Goal: Task Accomplishment & Management: Complete application form

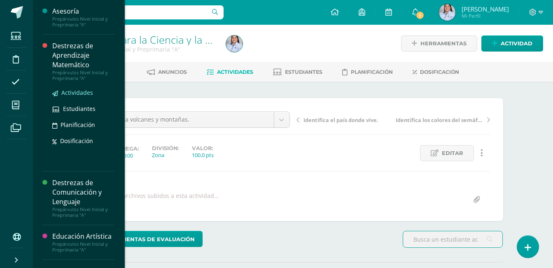
drag, startPoint x: 0, startPoint y: 0, endPoint x: 80, endPoint y: 93, distance: 122.6
click at [80, 93] on span "Actividades" at bounding box center [77, 93] width 32 height 8
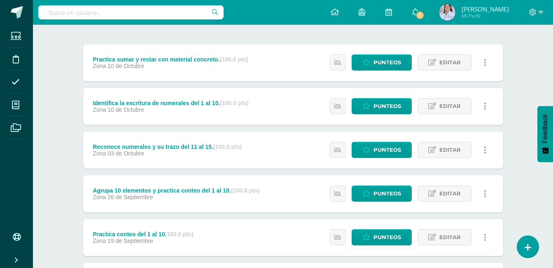
scroll to position [96, 0]
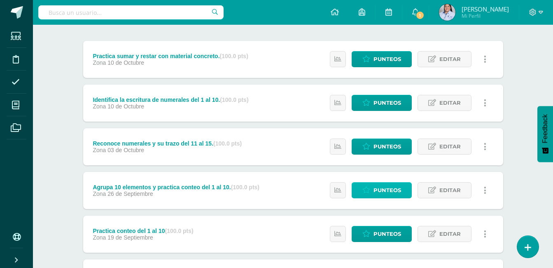
click at [390, 192] on span "Punteos" at bounding box center [387, 189] width 28 height 15
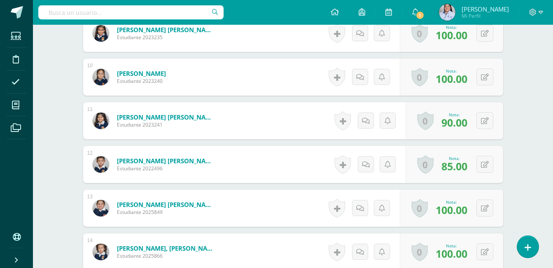
scroll to position [804, 0]
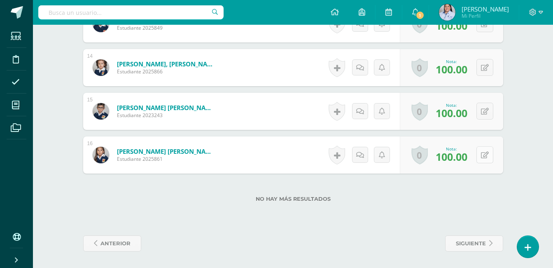
click at [484, 149] on button at bounding box center [484, 154] width 17 height 17
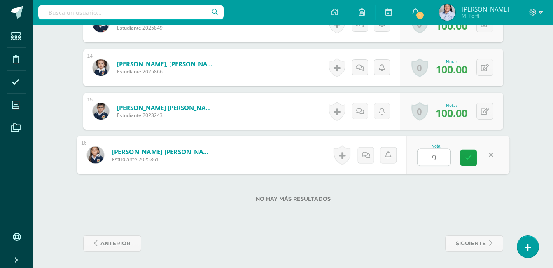
type input "90"
click at [470, 157] on icon at bounding box center [468, 157] width 7 height 7
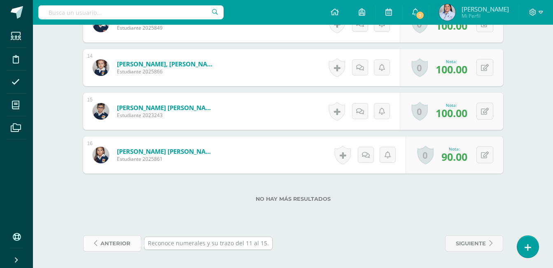
click at [118, 243] on span "anterior" at bounding box center [115, 242] width 30 height 15
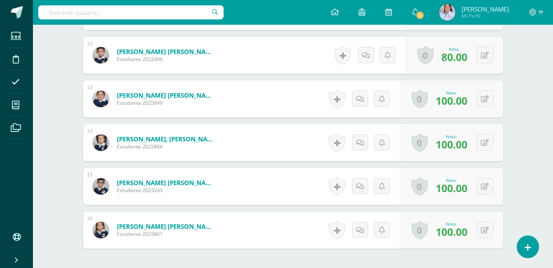
scroll to position [804, 0]
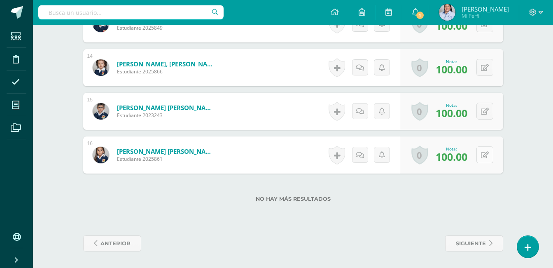
click at [481, 155] on button at bounding box center [484, 154] width 17 height 17
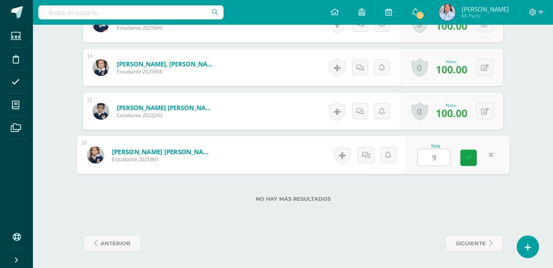
type input "90"
click at [474, 156] on link at bounding box center [468, 157] width 16 height 16
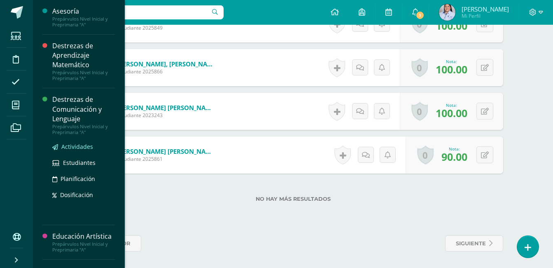
click at [79, 147] on span "Actividades" at bounding box center [77, 146] width 32 height 8
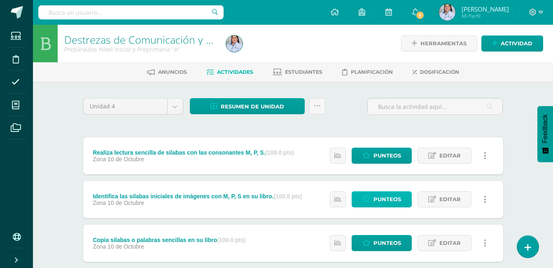
click at [382, 200] on span "Punteos" at bounding box center [387, 198] width 28 height 15
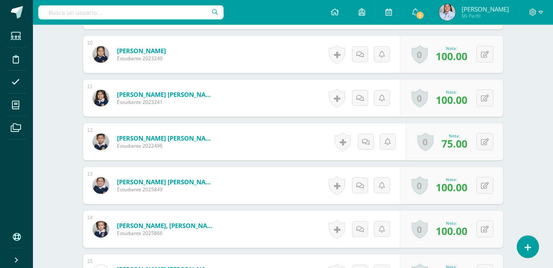
scroll to position [804, 0]
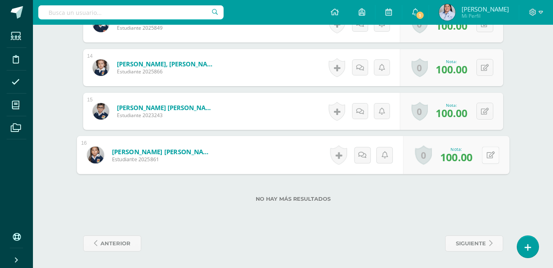
click at [487, 152] on icon at bounding box center [490, 154] width 8 height 7
type input "90"
click at [468, 158] on icon at bounding box center [468, 157] width 7 height 7
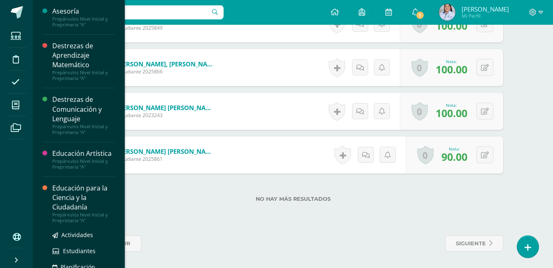
click at [61, 193] on div "Educación para la Ciencia y la Ciudadanía" at bounding box center [83, 197] width 63 height 28
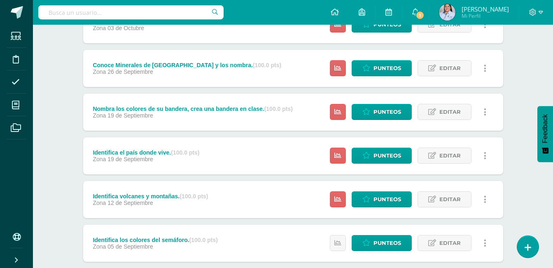
scroll to position [228, 0]
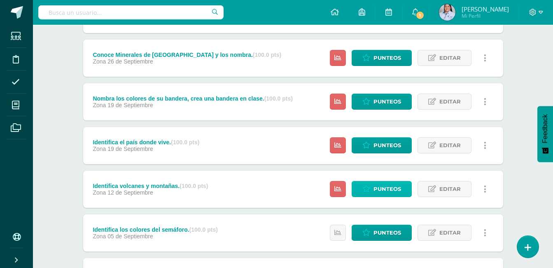
click at [380, 188] on span "Punteos" at bounding box center [387, 188] width 28 height 15
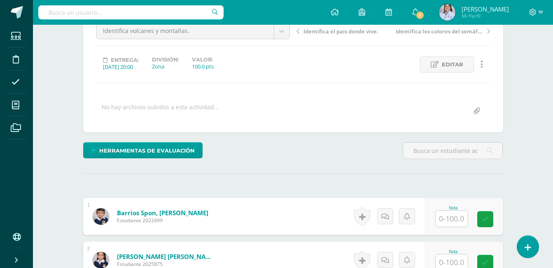
scroll to position [89, 0]
click at [453, 220] on input "text" at bounding box center [452, 218] width 32 height 16
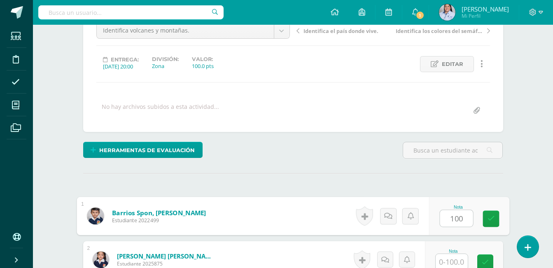
type input "100"
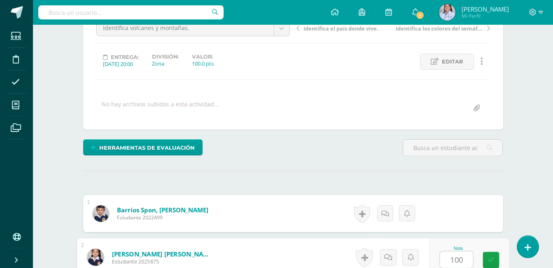
type input "100"
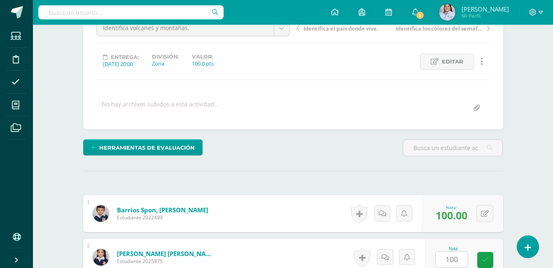
scroll to position [260, 0]
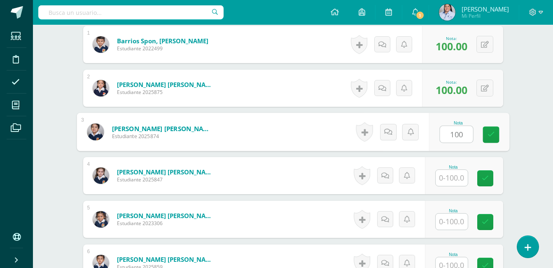
type input "100"
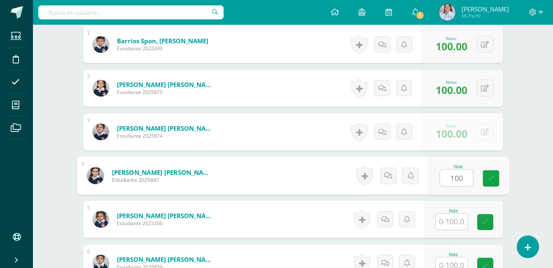
type input "100"
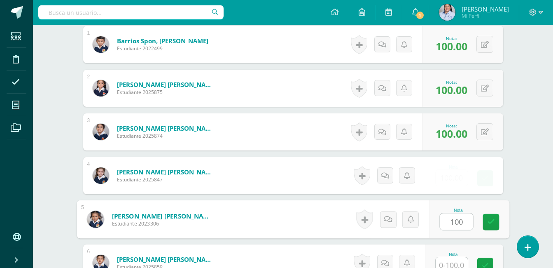
type input "100"
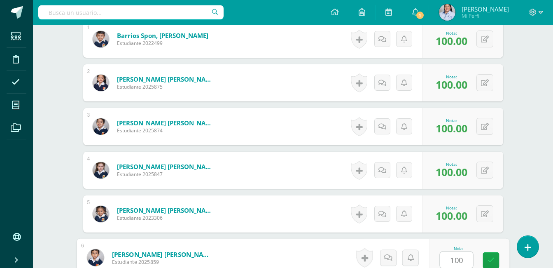
type input "100"
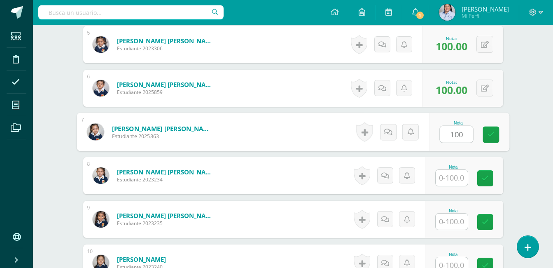
type input "100"
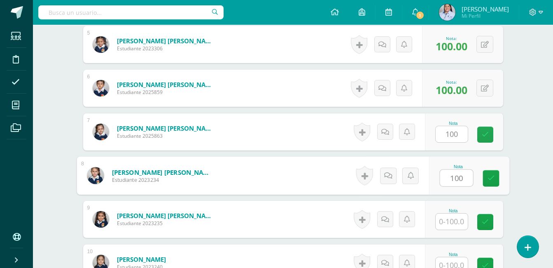
type input "100"
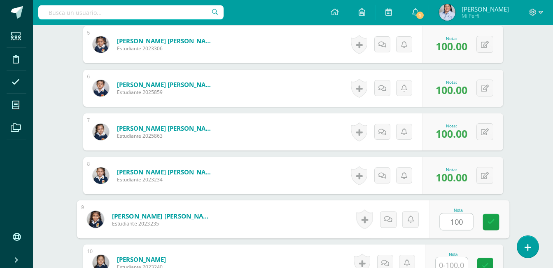
type input "100"
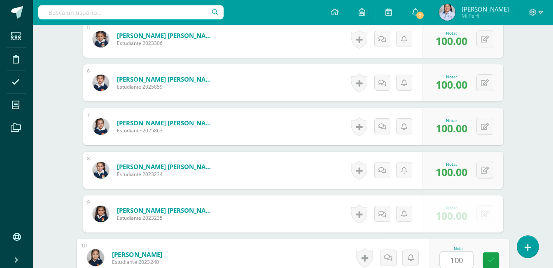
type input "100"
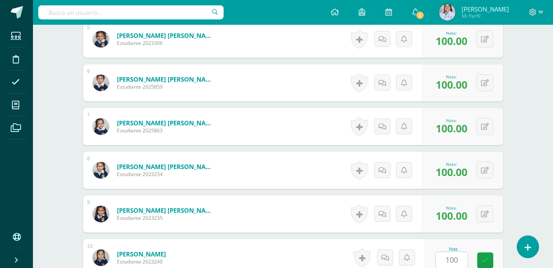
scroll to position [609, 0]
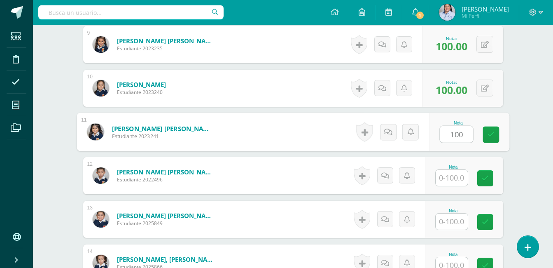
type input "100"
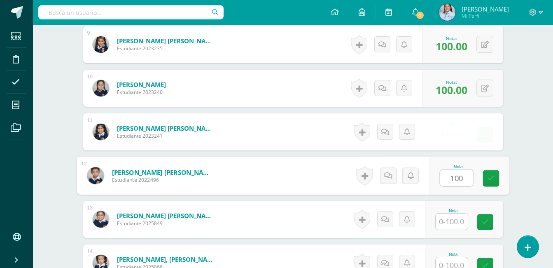
type input "100"
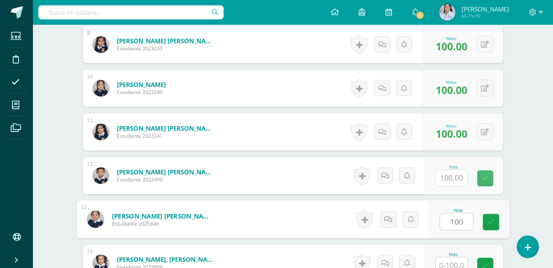
type input "100"
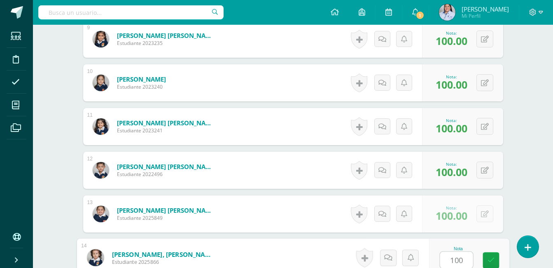
type input "100"
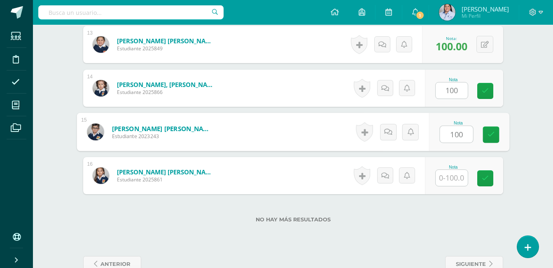
type input "100"
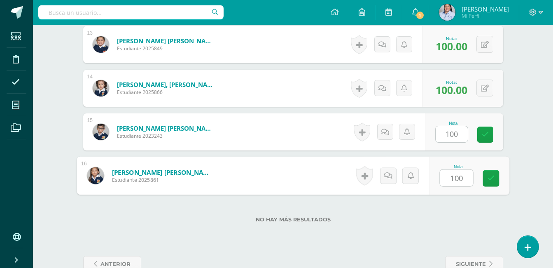
type input "100"
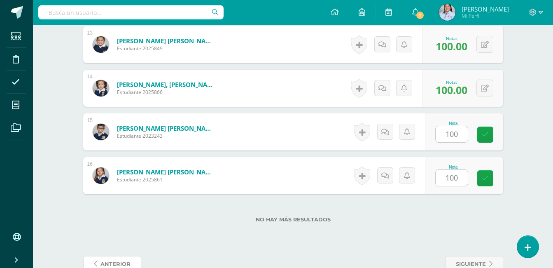
scroll to position [788, 0]
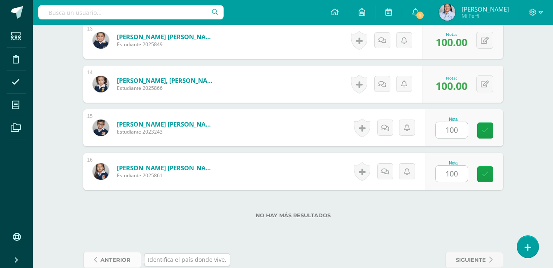
click at [114, 262] on span "anterior" at bounding box center [115, 259] width 30 height 15
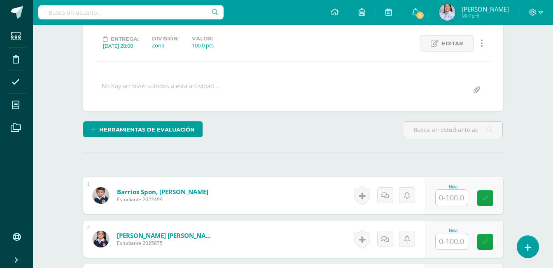
scroll to position [110, 0]
click at [454, 193] on input "text" at bounding box center [452, 197] width 32 height 16
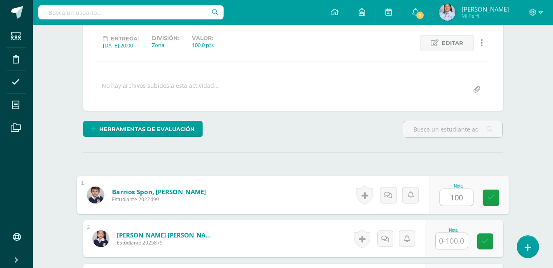
type input "100"
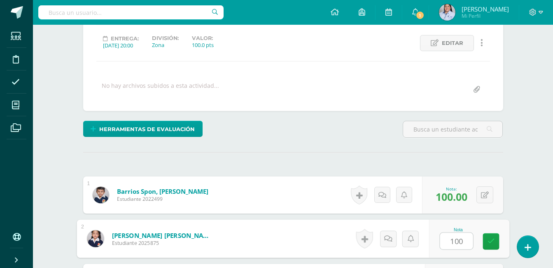
type input "100"
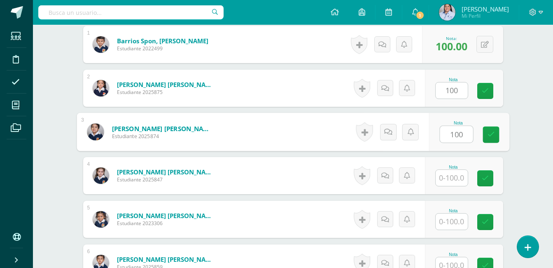
type input "100"
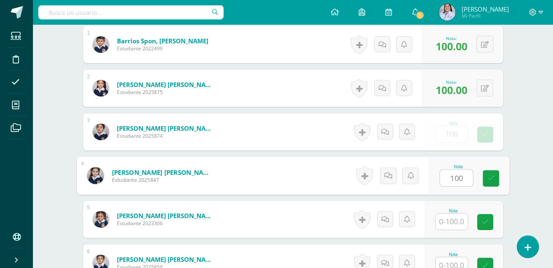
type input "100"
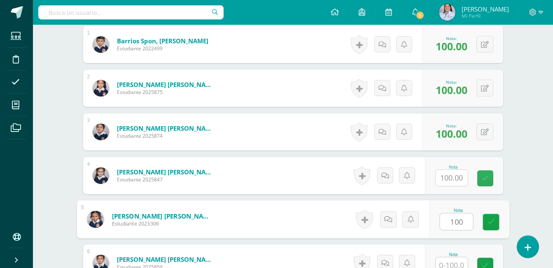
type input "100"
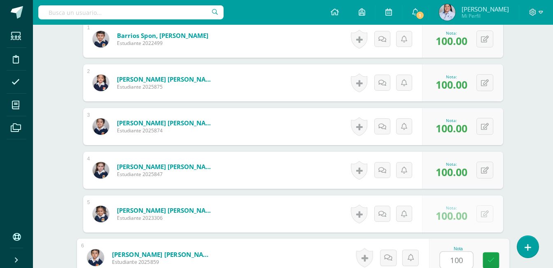
type input "100"
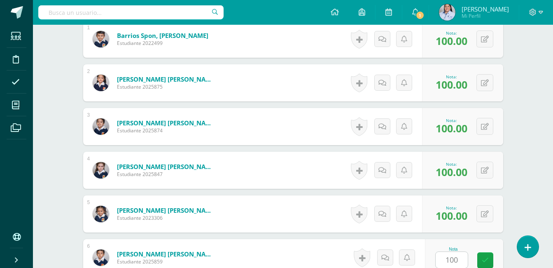
scroll to position [435, 0]
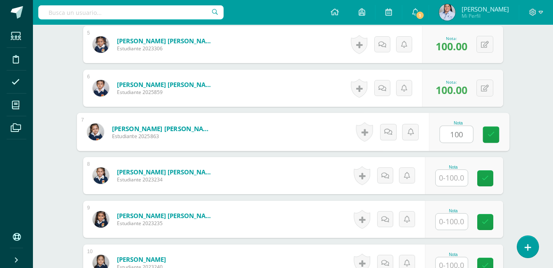
type input "100"
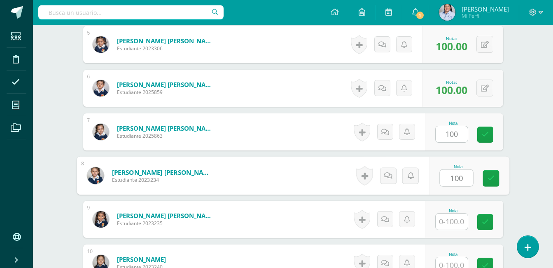
type input "100"
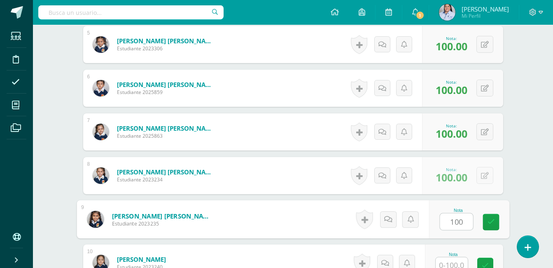
type input "100"
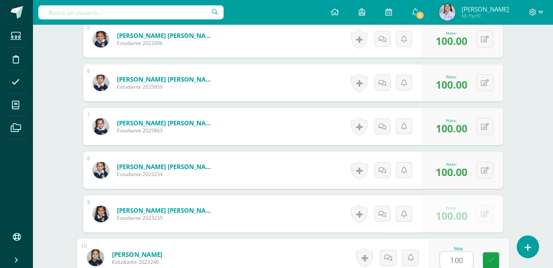
type input "100"
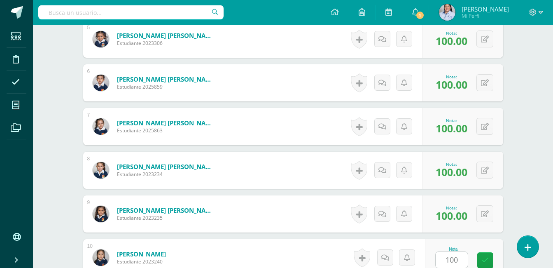
scroll to position [609, 0]
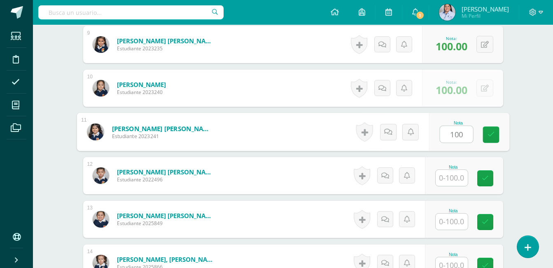
type input "100"
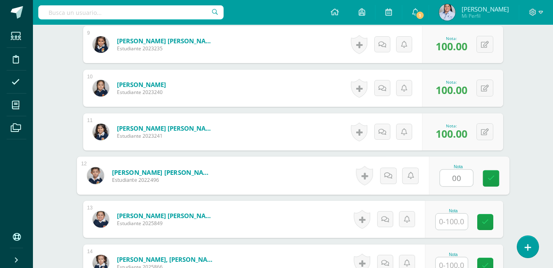
type input "0"
type input "100"
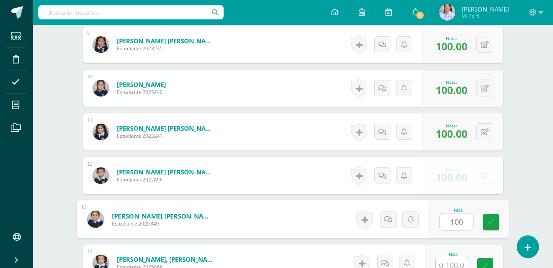
type input "100"
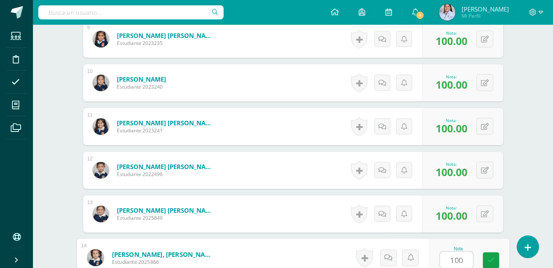
type input "100"
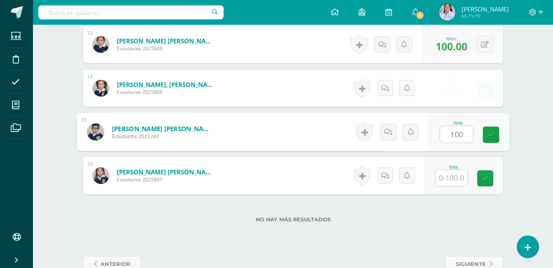
type input "100"
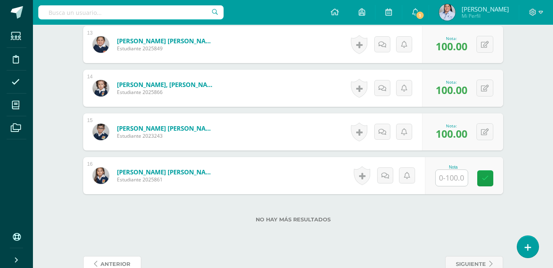
scroll to position [788, 0]
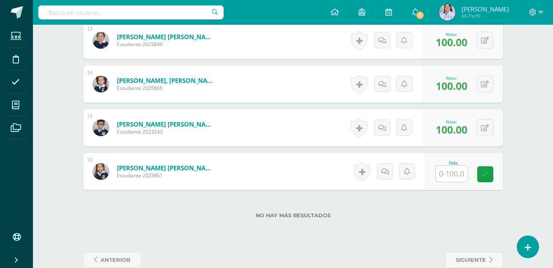
click at [452, 175] on input "text" at bounding box center [452, 173] width 32 height 16
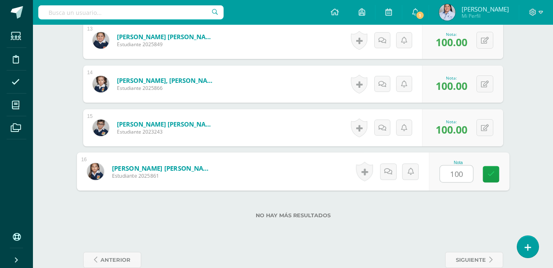
type input "100"
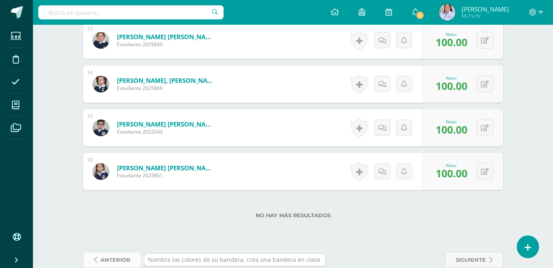
click at [109, 256] on span "anterior" at bounding box center [115, 259] width 30 height 15
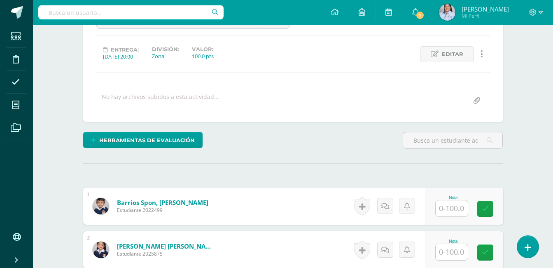
scroll to position [99, 0]
click at [449, 210] on input "text" at bounding box center [452, 208] width 32 height 16
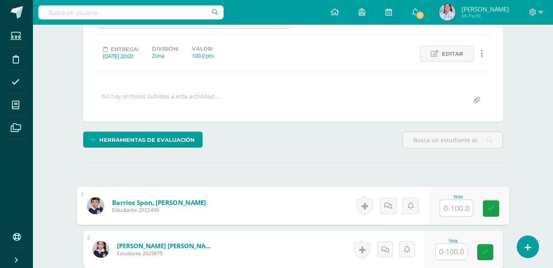
type input "9"
type input "100"
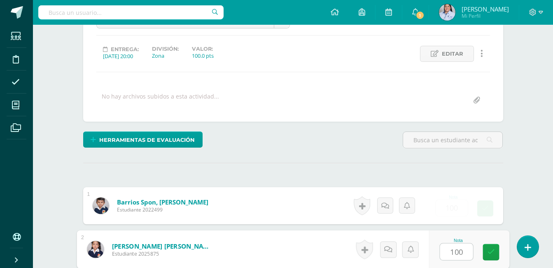
type input "100"
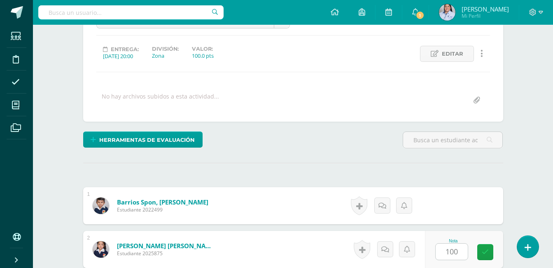
type input "100"
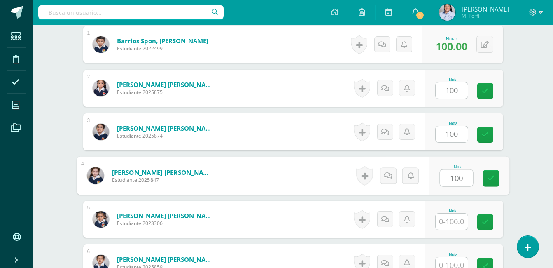
type input "100"
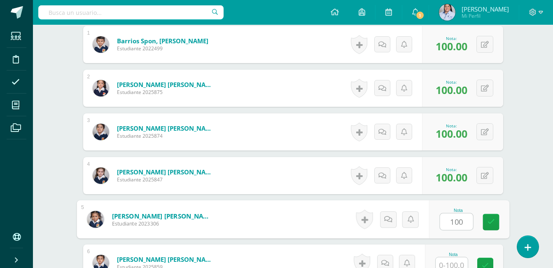
type input "100"
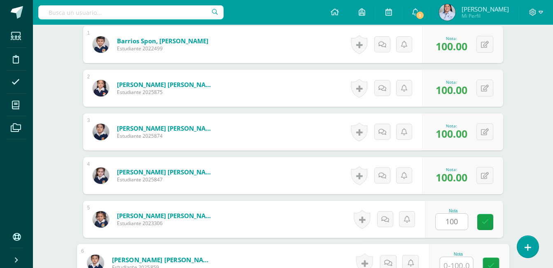
scroll to position [266, 0]
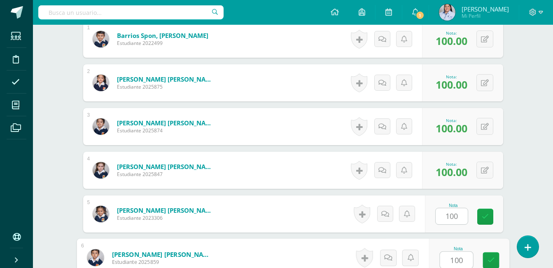
type input "100"
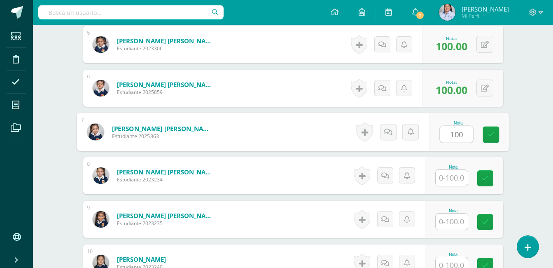
type input "100"
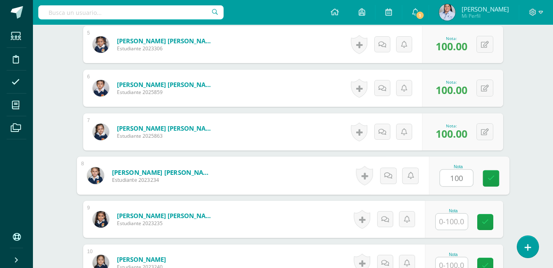
type input "100"
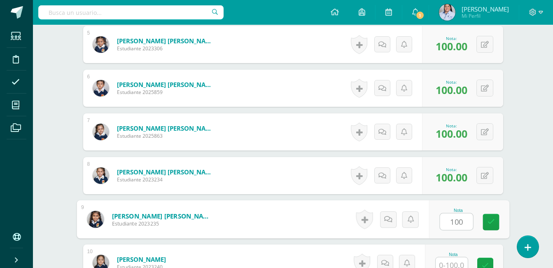
type input "100"
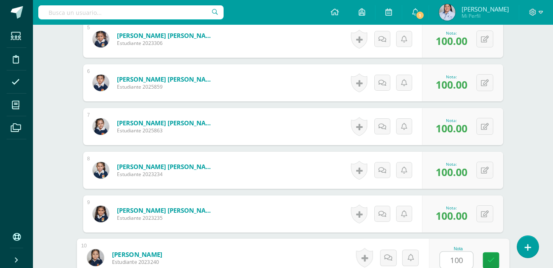
type input "100"
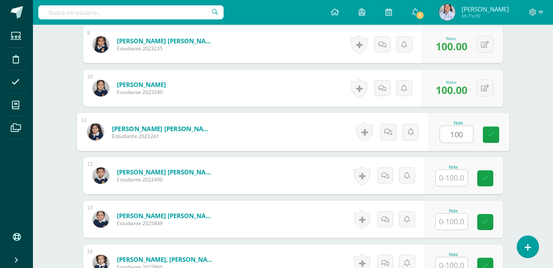
type input "100"
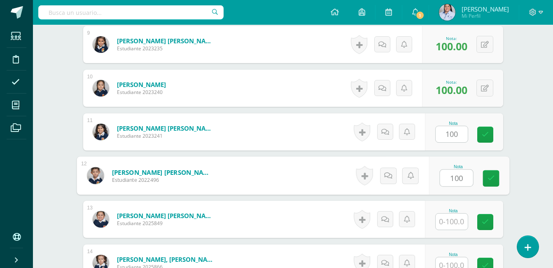
type input "100"
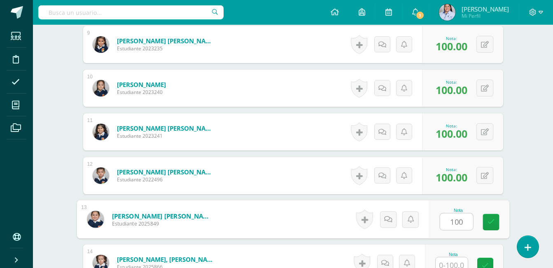
type input "100"
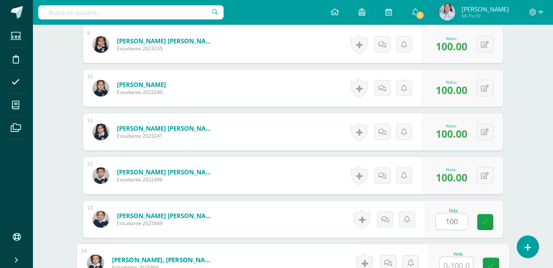
scroll to position [615, 0]
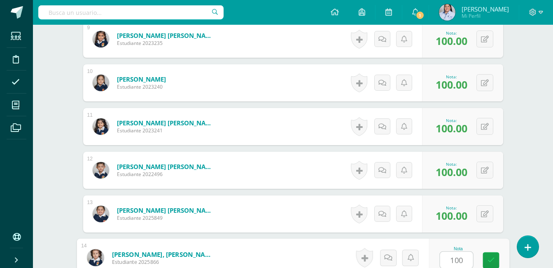
type input "100"
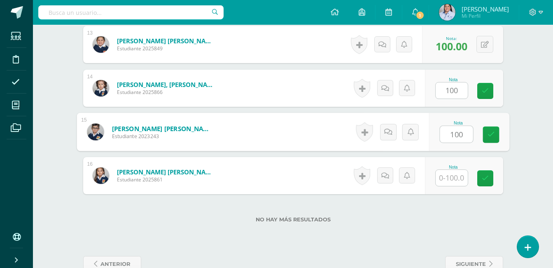
type input "100"
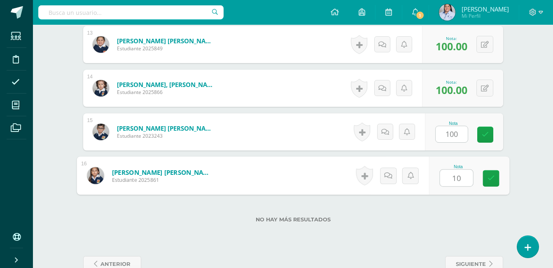
type input "100"
click at [496, 179] on link at bounding box center [490, 178] width 16 height 16
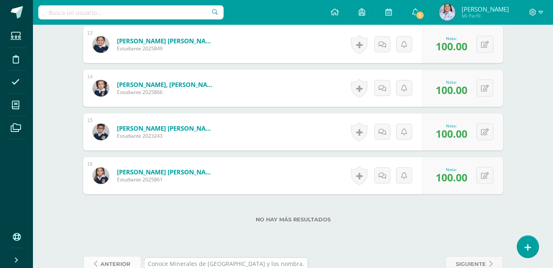
click at [102, 261] on span "anterior" at bounding box center [115, 263] width 30 height 15
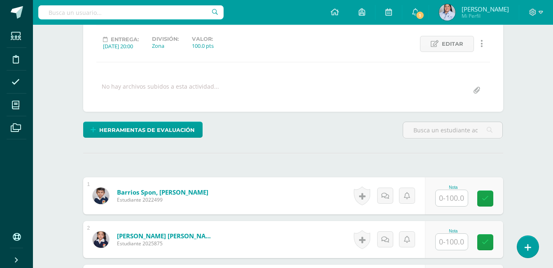
scroll to position [110, 0]
click at [457, 193] on input "text" at bounding box center [452, 197] width 32 height 16
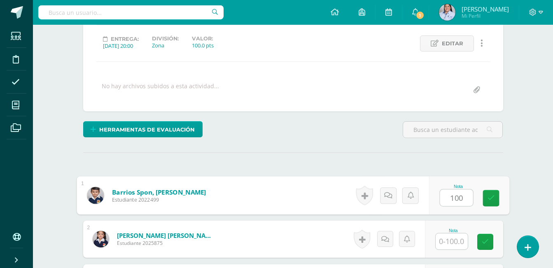
type input "100"
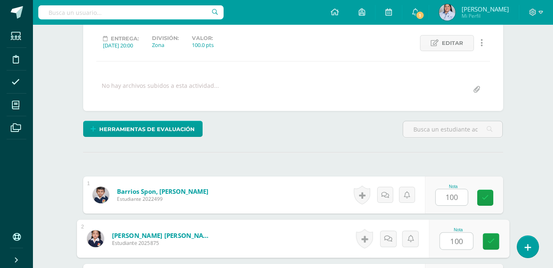
type input "100"
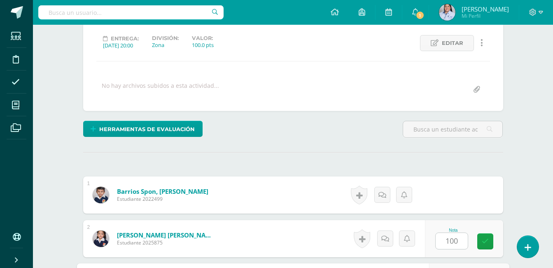
scroll to position [260, 0]
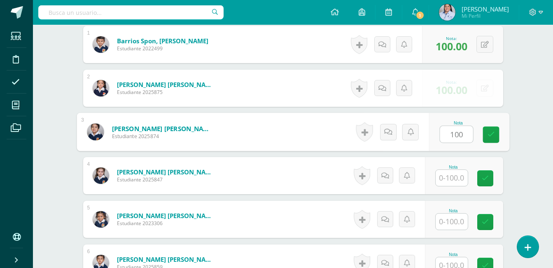
type input "100"
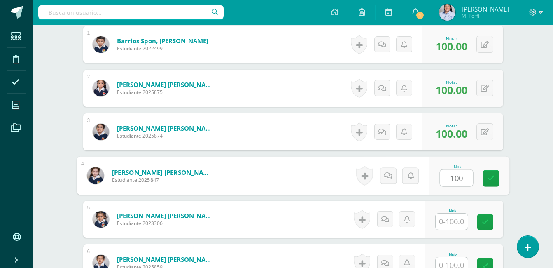
type input "100"
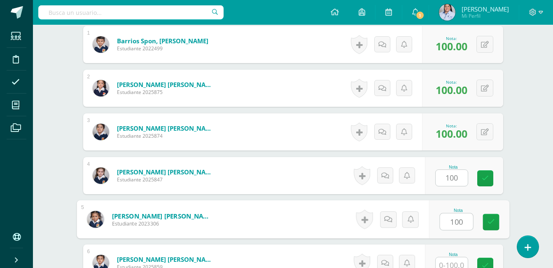
type input "100"
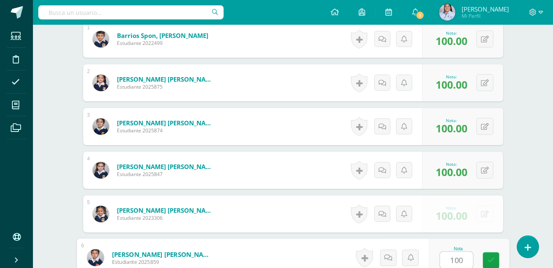
type input "100"
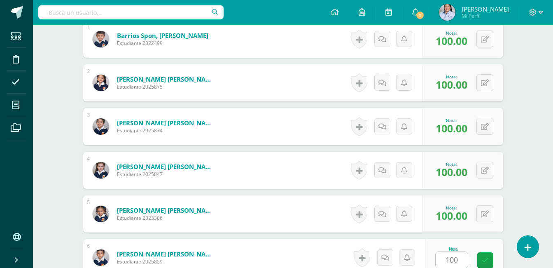
scroll to position [435, 0]
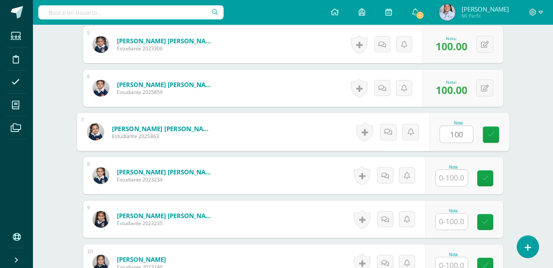
type input "100"
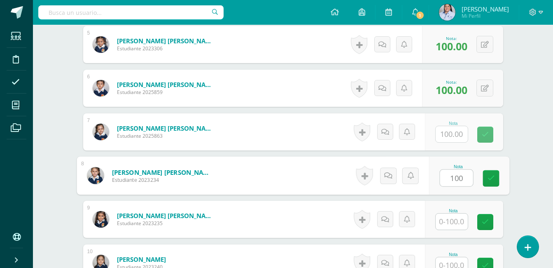
type input "100"
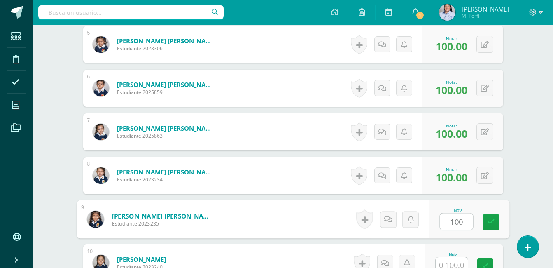
type input "100"
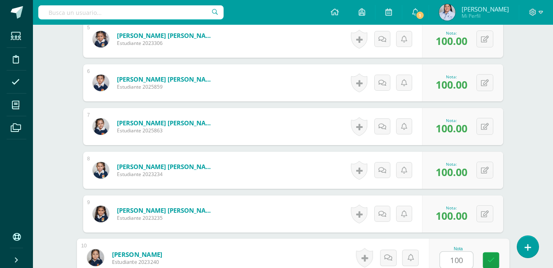
type input "100"
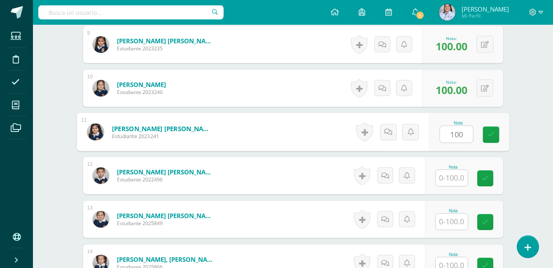
type input "100"
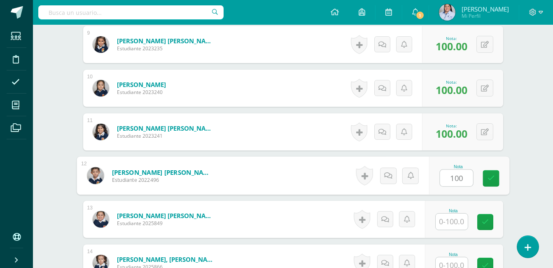
type input "100"
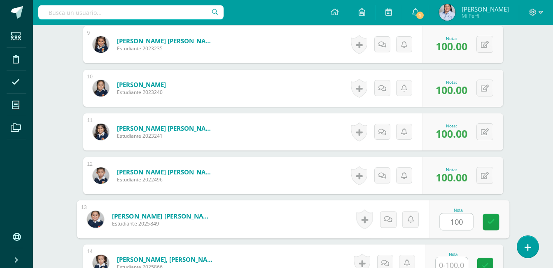
type input "100"
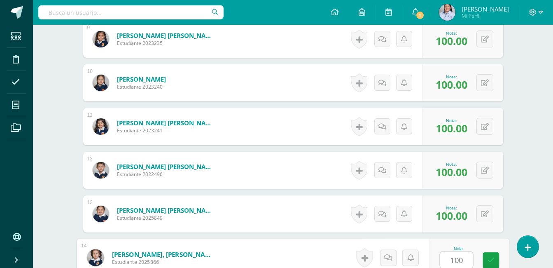
type input "100"
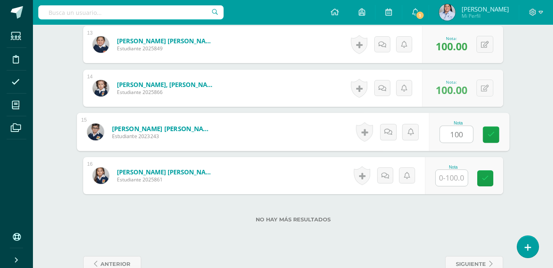
type input "100"
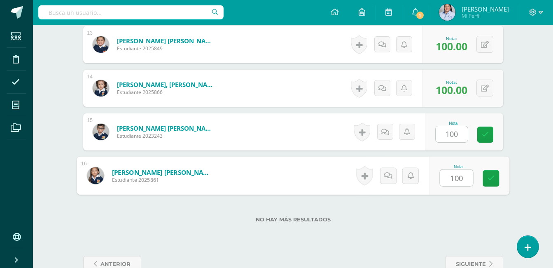
type input "100"
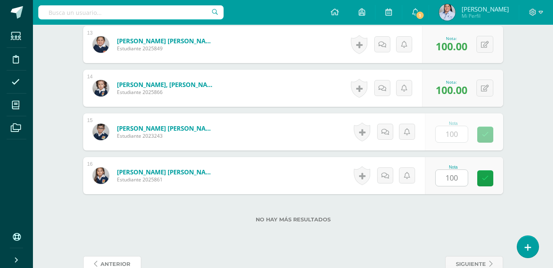
scroll to position [788, 0]
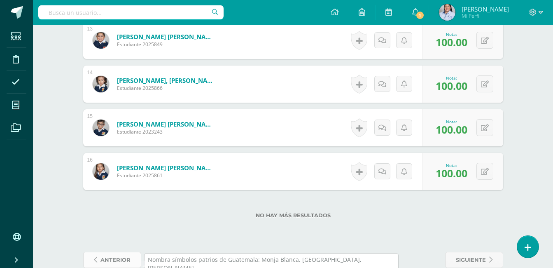
click at [100, 254] on span "anterior" at bounding box center [115, 259] width 30 height 15
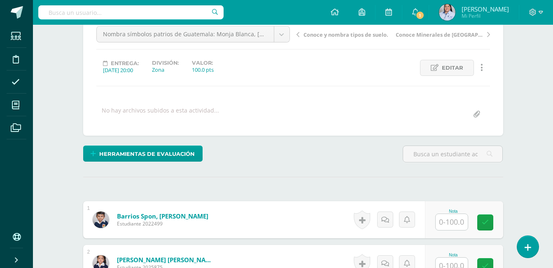
scroll to position [86, 0]
click at [457, 223] on input "text" at bounding box center [452, 221] width 32 height 16
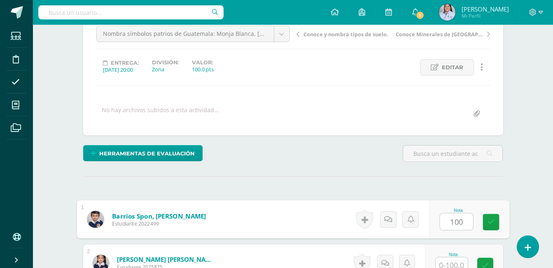
type input "100"
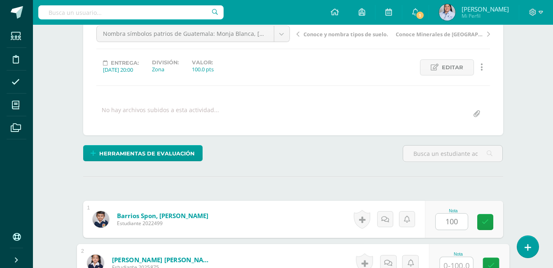
scroll to position [91, 0]
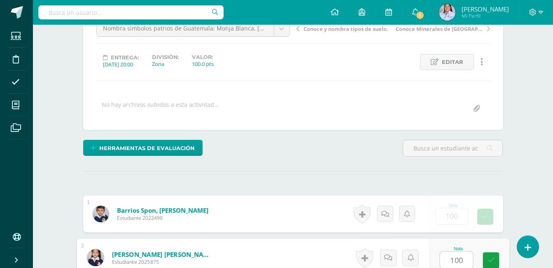
type input "100"
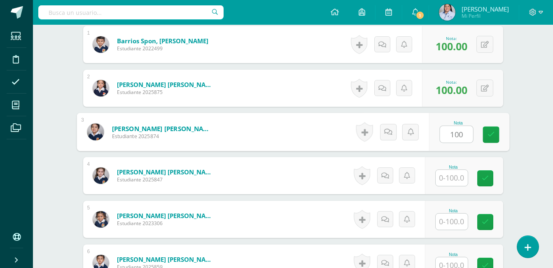
type input "100"
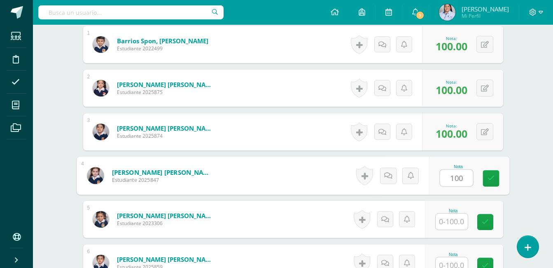
type input "100"
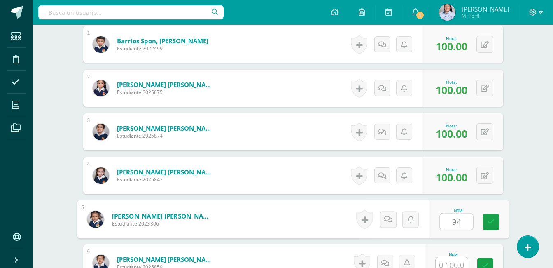
type input "94"
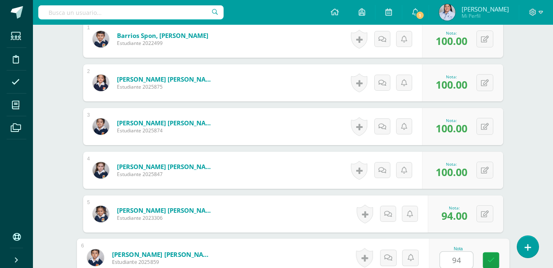
type input "94"
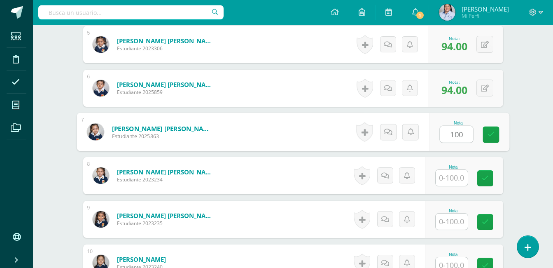
type input "100"
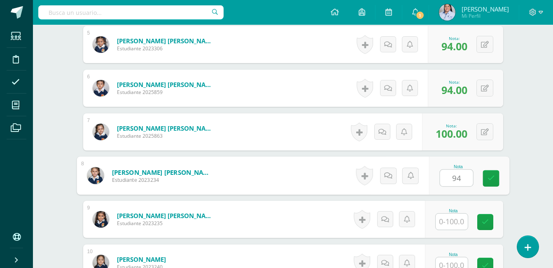
type input "94"
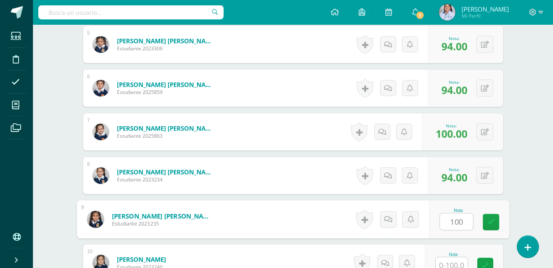
type input "100"
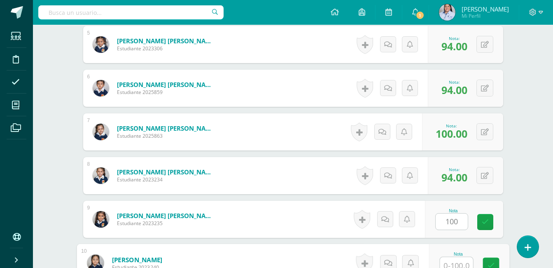
scroll to position [440, 0]
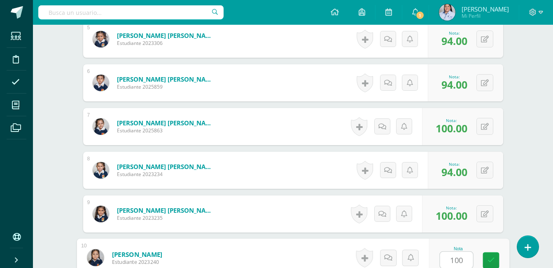
type input "100"
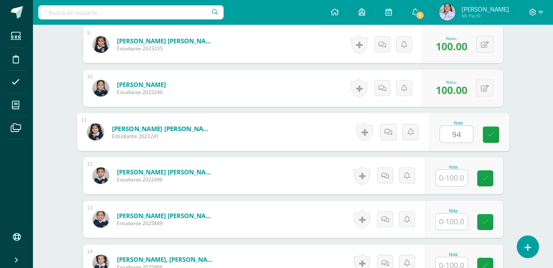
type input "94"
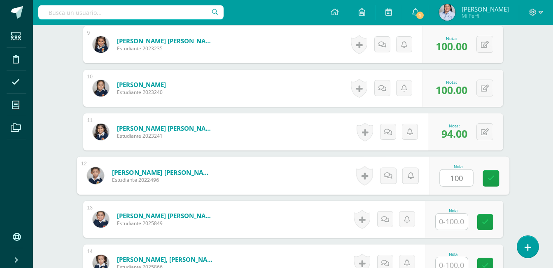
type input "100"
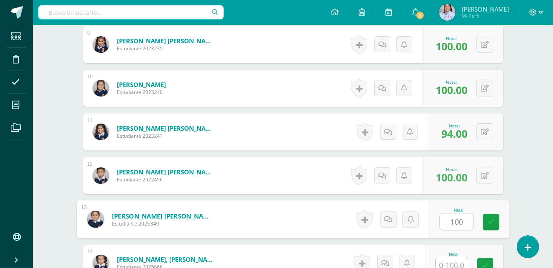
type input "100"
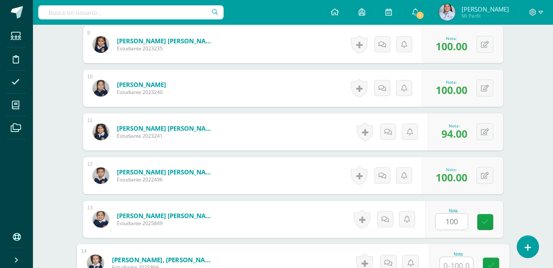
scroll to position [615, 0]
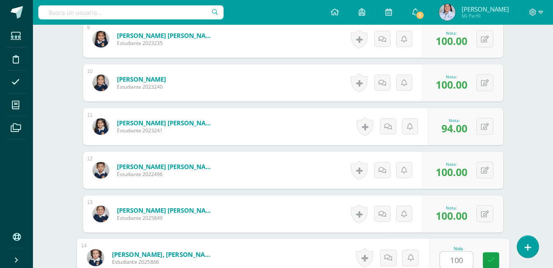
type input "100"
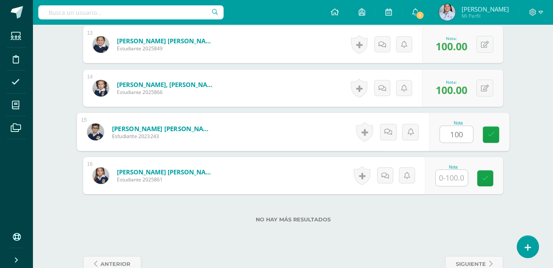
type input "100"
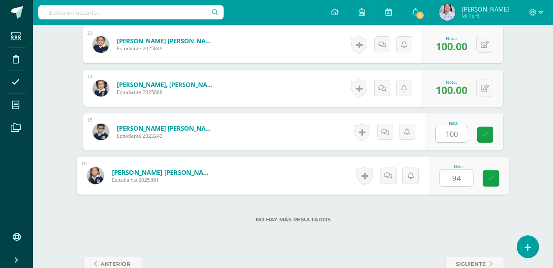
type input "94"
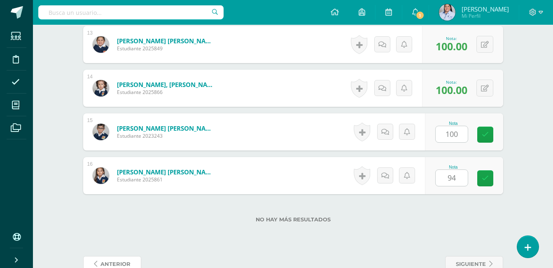
scroll to position [788, 0]
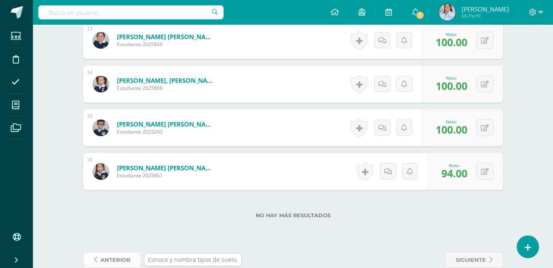
click at [101, 259] on span "anterior" at bounding box center [115, 259] width 30 height 15
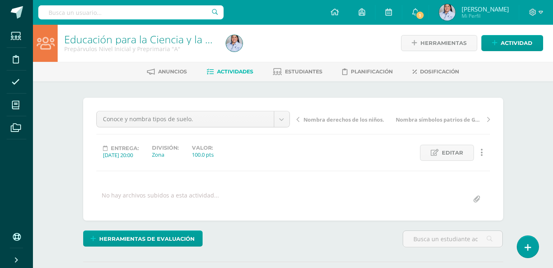
scroll to position [1, 0]
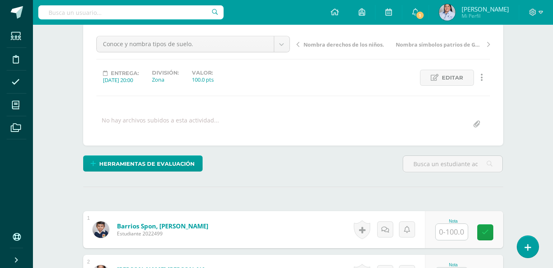
scroll to position [72, 0]
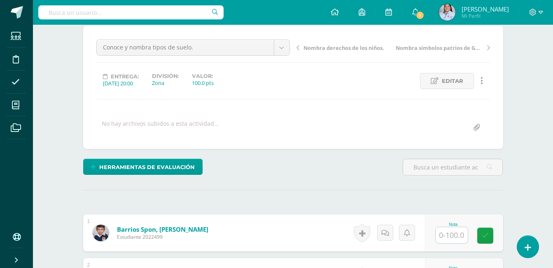
click at [456, 236] on input "text" at bounding box center [452, 235] width 32 height 16
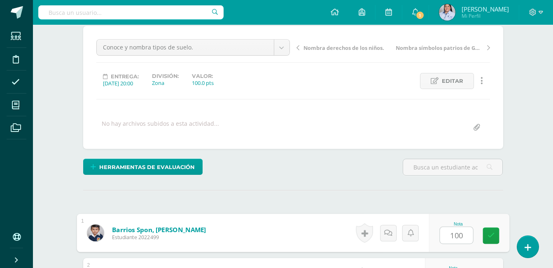
type input "100"
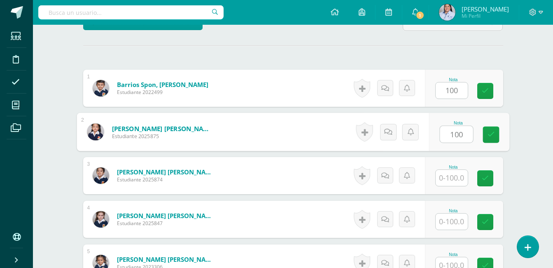
type input "100"
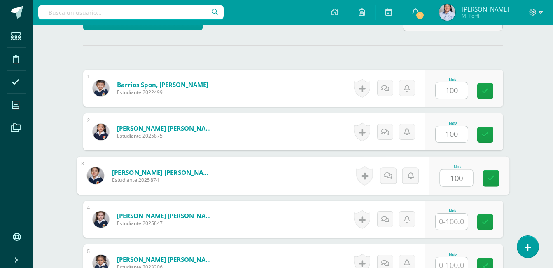
type input "100"
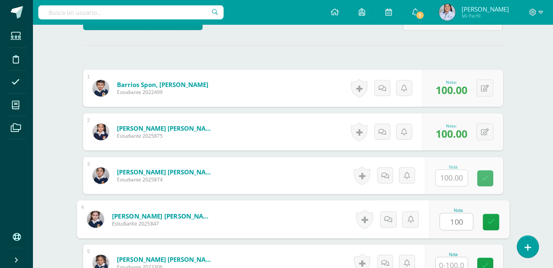
type input "100"
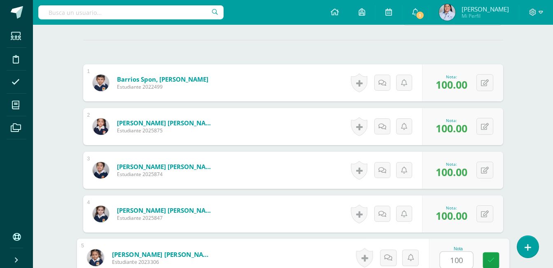
type input "100"
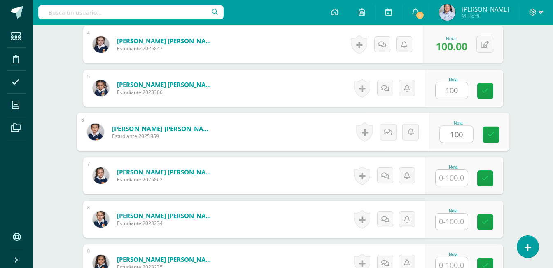
type input "100"
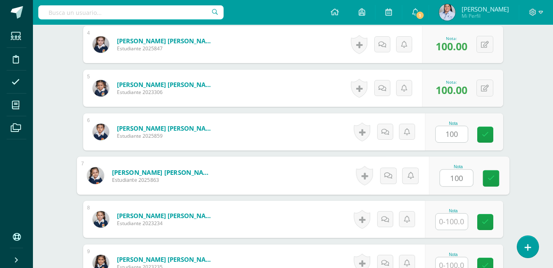
type input "100"
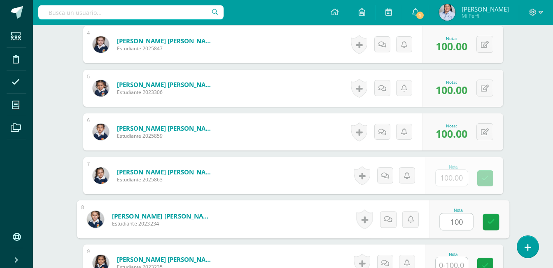
type input "100"
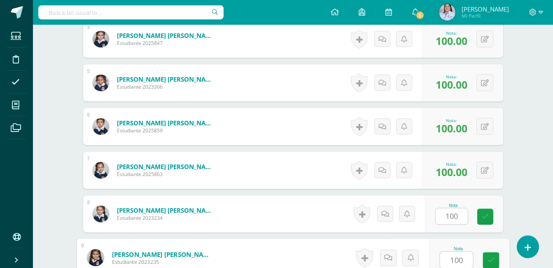
type input "100"
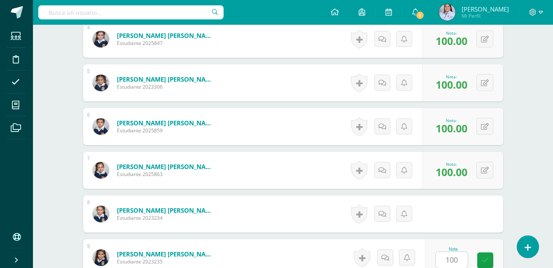
scroll to position [566, 0]
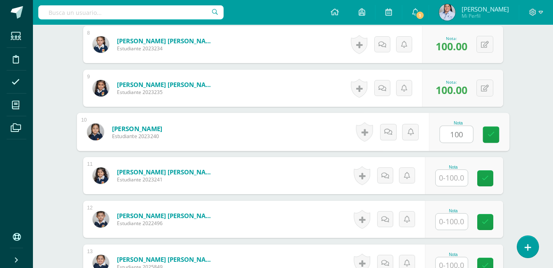
type input "100"
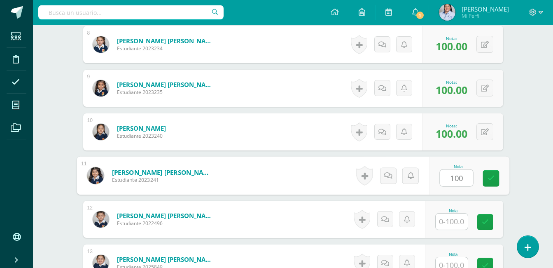
type input "100"
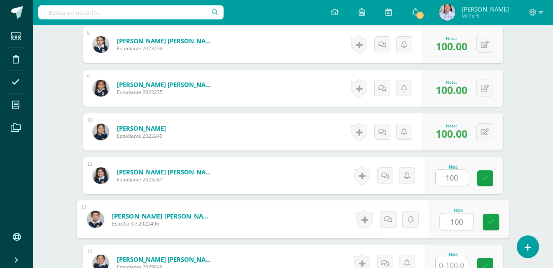
type input "100"
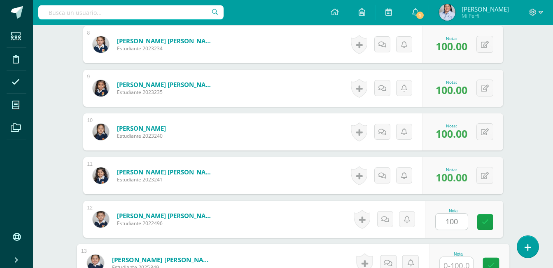
scroll to position [571, 0]
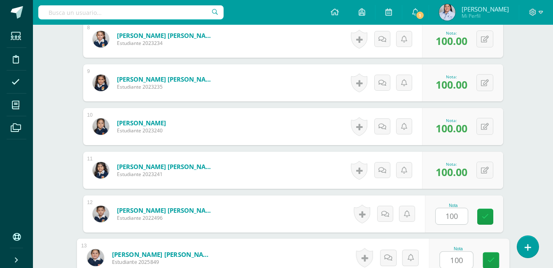
type input "100"
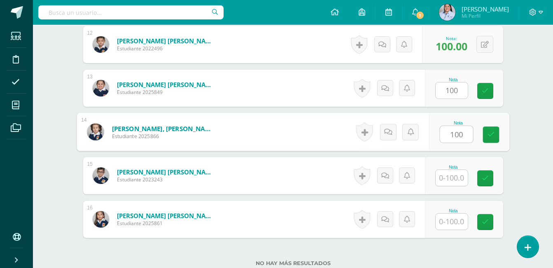
type input "100"
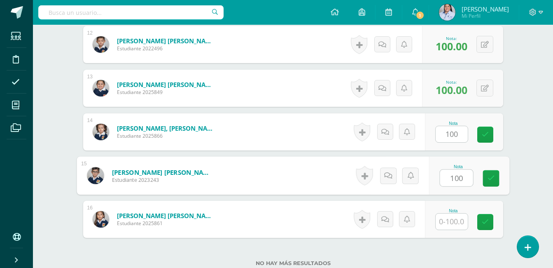
type input "100"
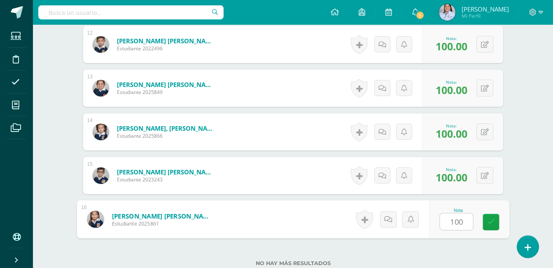
type input "100"
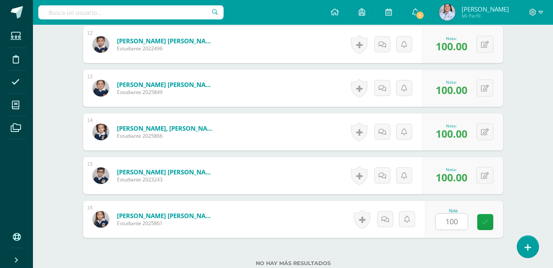
scroll to position [804, 0]
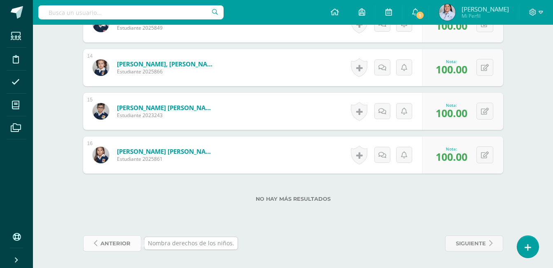
click at [116, 241] on span "anterior" at bounding box center [115, 242] width 30 height 15
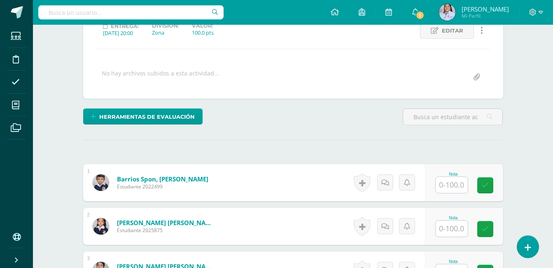
scroll to position [153, 0]
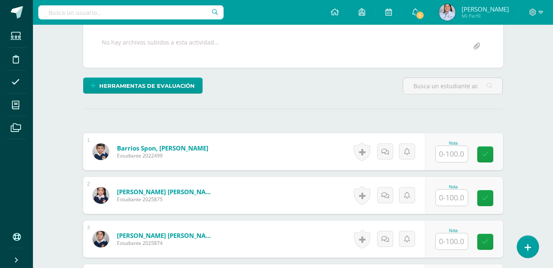
click at [451, 156] on input "text" at bounding box center [452, 154] width 32 height 16
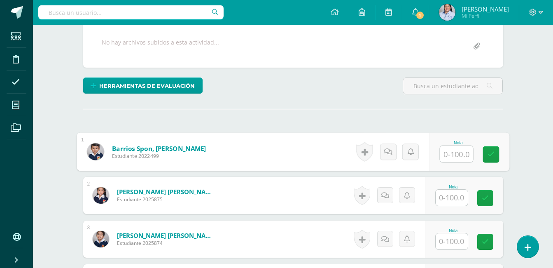
scroll to position [154, 0]
type input "100"
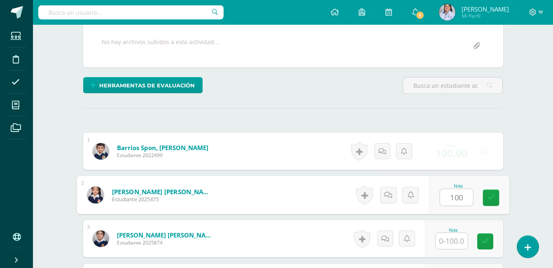
type input "100"
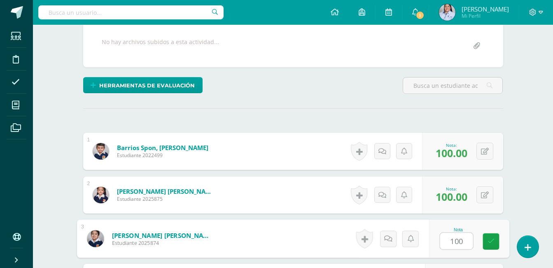
type input "100"
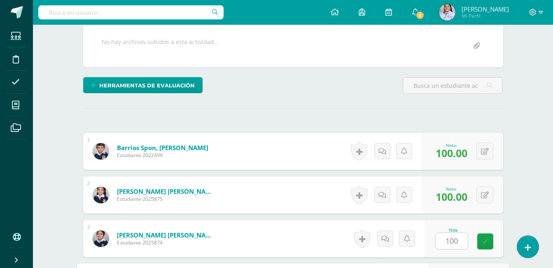
scroll to position [304, 0]
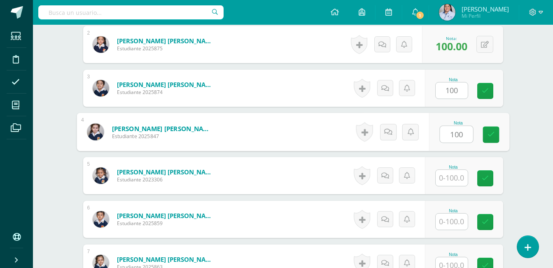
type input "100"
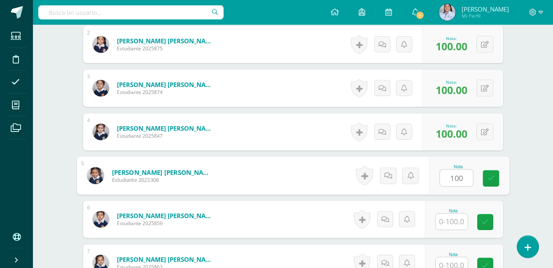
type input "100"
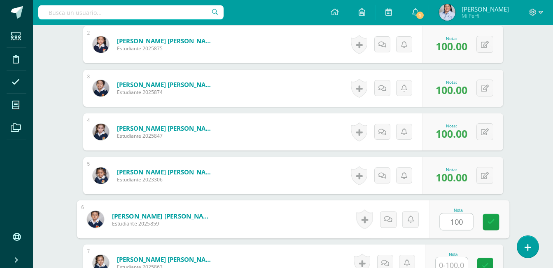
type input "100"
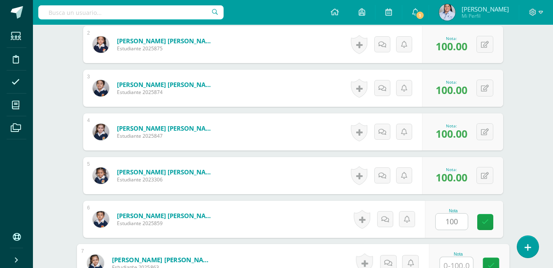
scroll to position [309, 0]
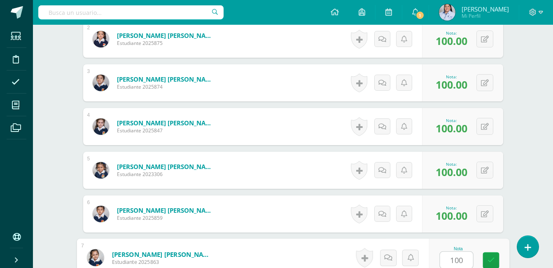
type input "100"
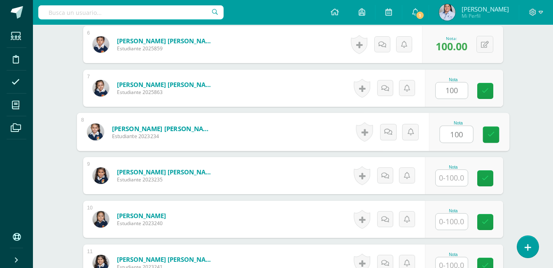
type input "100"
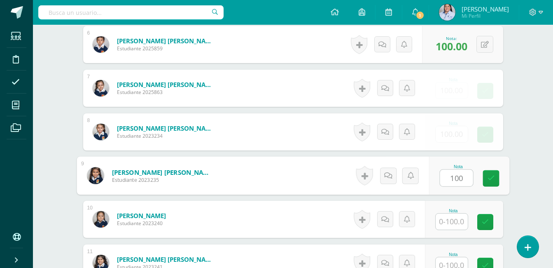
type input "100"
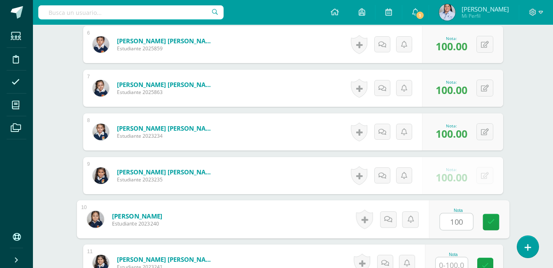
type input "100"
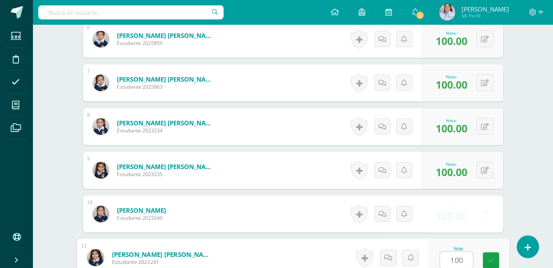
type input "100"
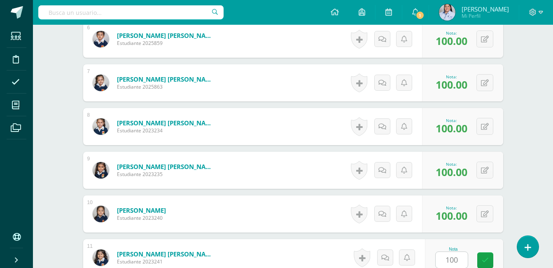
scroll to position [653, 0]
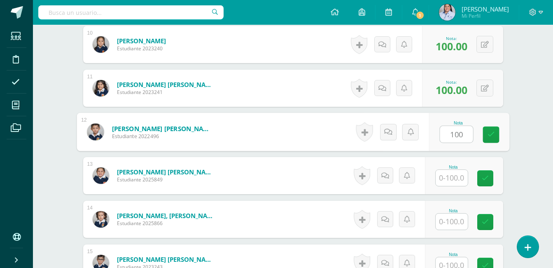
type input "100"
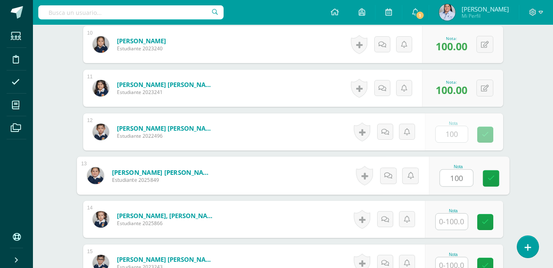
type input "100"
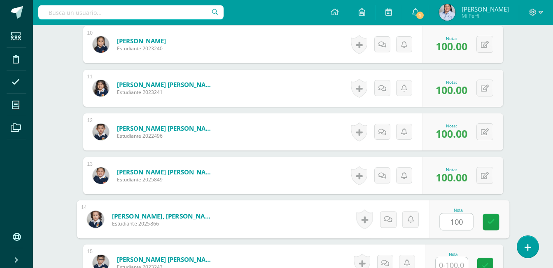
type input "100"
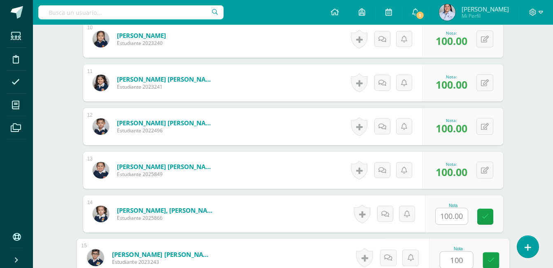
type input "100"
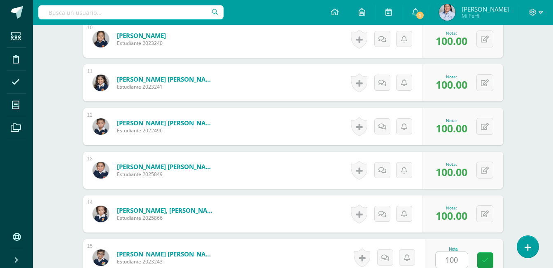
scroll to position [804, 0]
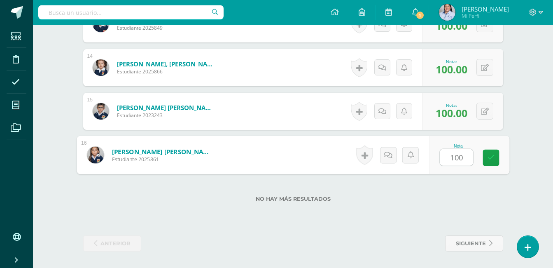
type input "100"
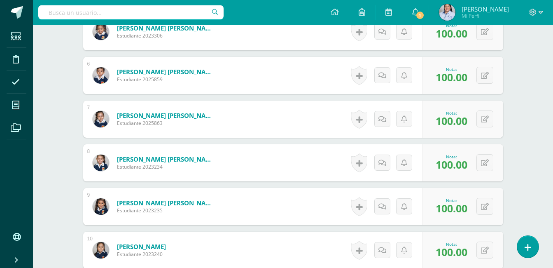
scroll to position [21, 0]
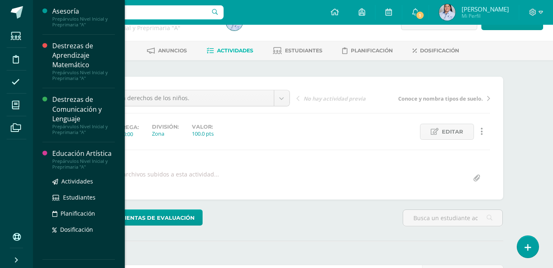
click at [78, 154] on div "Educación Artística" at bounding box center [83, 153] width 63 height 9
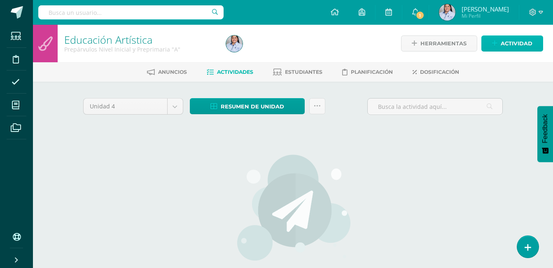
click at [494, 44] on icon at bounding box center [494, 43] width 5 height 7
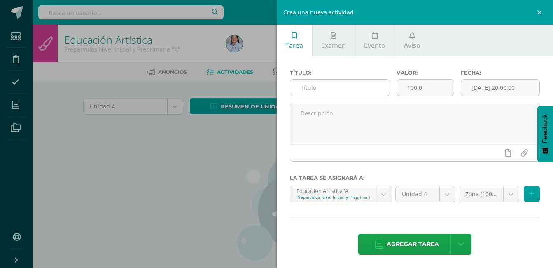
click at [329, 90] on input "text" at bounding box center [340, 87] width 100 height 16
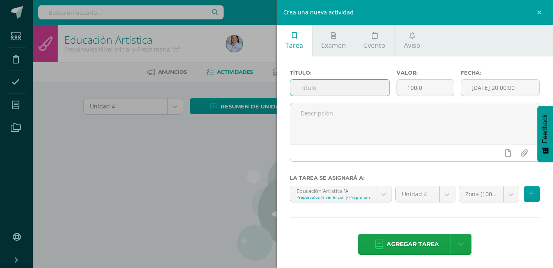
paste input "Nombra colores del arco iris y elabora una botella sensorial."
type input "Nombra colores del arco iris y elabora una botella sensorial."
click at [483, 89] on input "[DATE] 20:00:00" at bounding box center [500, 87] width 78 height 16
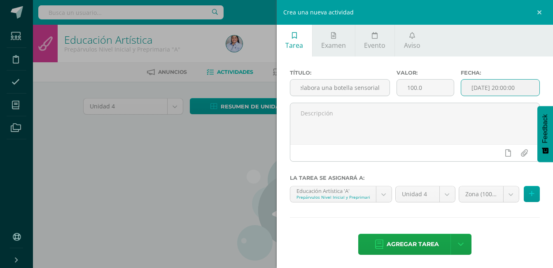
scroll to position [0, 0]
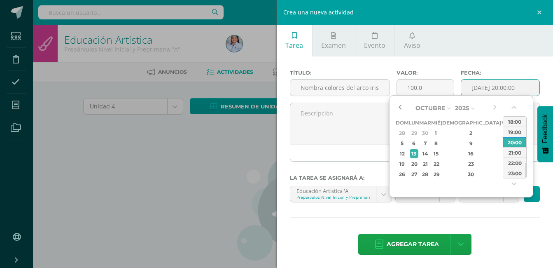
click at [398, 107] on button "button" at bounding box center [400, 108] width 8 height 12
click at [502, 162] on div "22" at bounding box center [505, 163] width 7 height 9
type input "[DATE] 20:00"
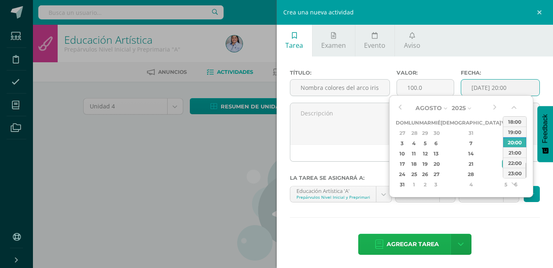
click at [408, 243] on span "Agregar tarea" at bounding box center [413, 244] width 52 height 20
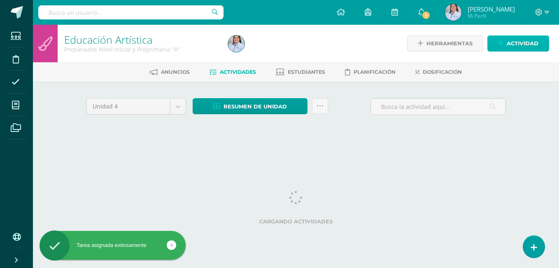
click at [503, 42] on icon at bounding box center [500, 43] width 5 height 7
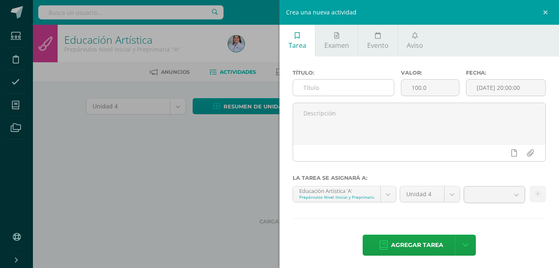
click at [334, 84] on input "text" at bounding box center [343, 87] width 101 height 16
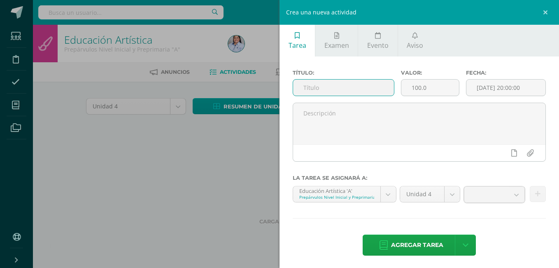
paste input "Elabora un cohete espacial."
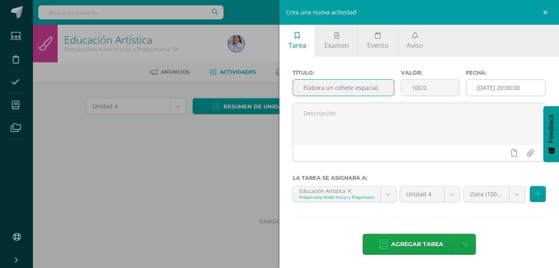
type input "Elabora un cohete espacial."
click at [479, 86] on input "[DATE] 20:00:00" at bounding box center [505, 87] width 79 height 16
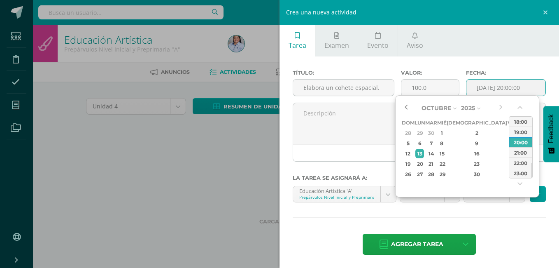
click at [406, 110] on button "button" at bounding box center [406, 108] width 8 height 12
click at [508, 151] on div "19" at bounding box center [511, 153] width 7 height 9
type input "[DATE] 20:00"
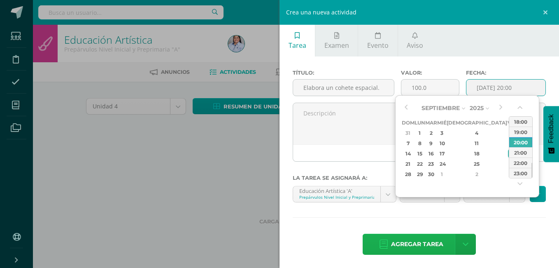
click at [424, 244] on span "Agregar tarea" at bounding box center [417, 244] width 52 height 20
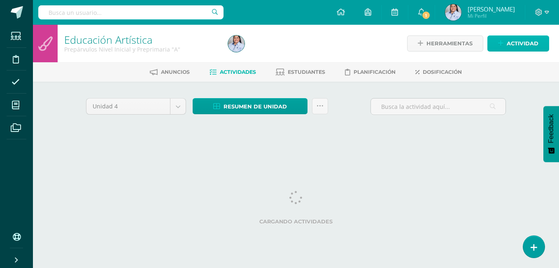
click at [501, 44] on icon at bounding box center [500, 43] width 5 height 7
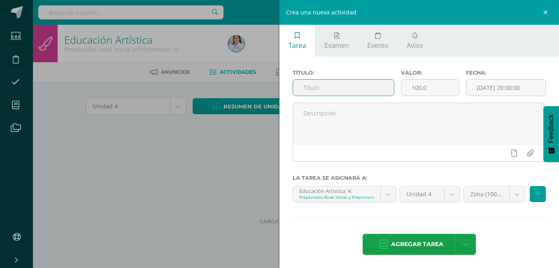
click at [347, 80] on input "text" at bounding box center [343, 87] width 101 height 16
paste input "Nombra los colores del semáforo y significado."
type input "Nombra los colores del semáforo y significado."
click at [486, 86] on input "[DATE] 20:00:00" at bounding box center [505, 87] width 79 height 16
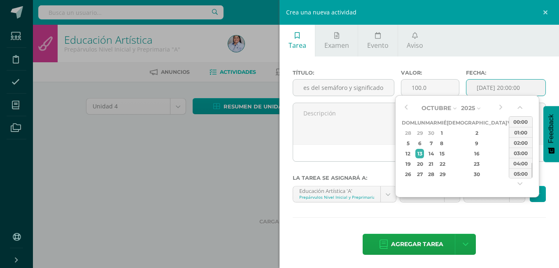
scroll to position [0, 0]
click at [406, 105] on button "button" at bounding box center [406, 108] width 8 height 12
click at [508, 132] on div "5" at bounding box center [511, 132] width 7 height 9
type input "2025-09-05 20:00"
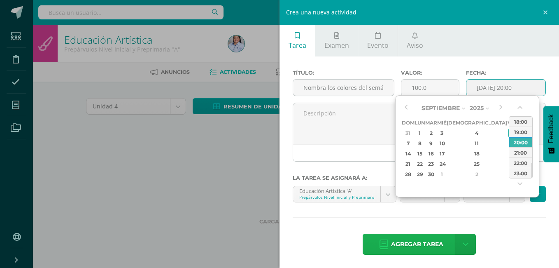
click at [420, 245] on span "Agregar tarea" at bounding box center [417, 244] width 52 height 20
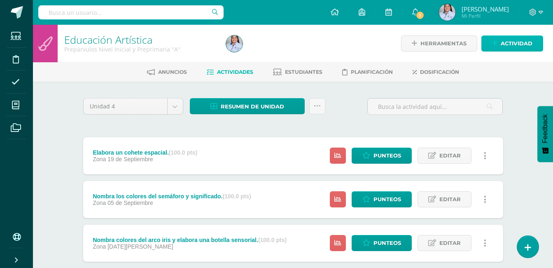
click at [499, 45] on link "Actividad" at bounding box center [512, 43] width 62 height 16
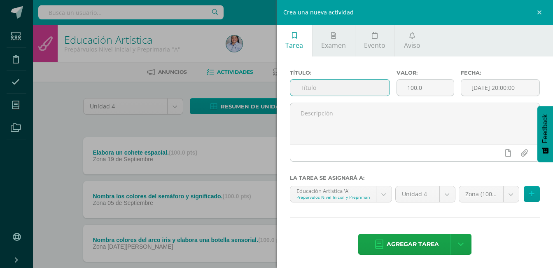
click at [316, 90] on input "text" at bounding box center [340, 87] width 100 height 16
paste input "Nombra textura de materiales de clase."
type input "Nombra textura de materiales de clase."
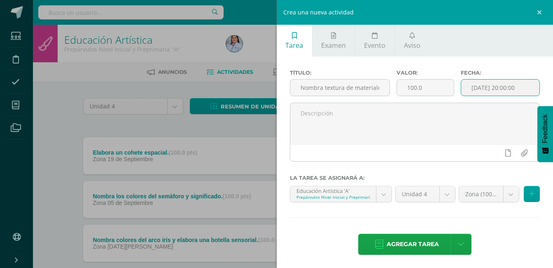
click at [472, 87] on input "[DATE] 20:00:00" at bounding box center [500, 87] width 78 height 16
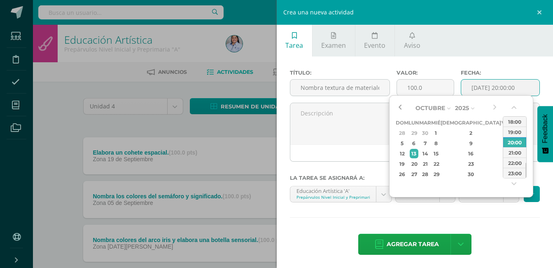
click at [398, 108] on button "button" at bounding box center [400, 108] width 8 height 12
click at [502, 142] on div "12" at bounding box center [505, 142] width 7 height 9
type input "[DATE] 20:00"
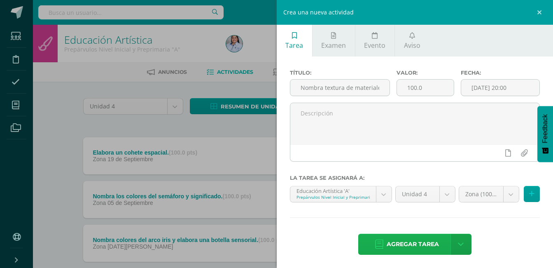
click at [409, 243] on span "Agregar tarea" at bounding box center [413, 244] width 52 height 20
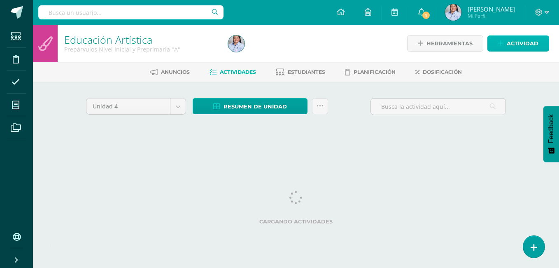
click at [503, 42] on icon at bounding box center [500, 43] width 5 height 7
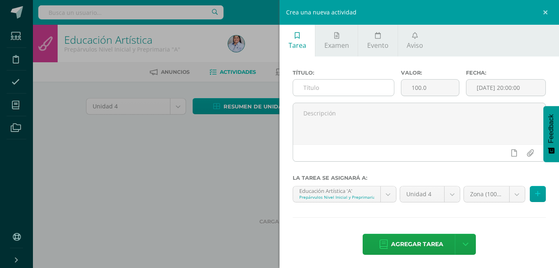
click at [337, 86] on input "text" at bounding box center [343, 87] width 101 height 16
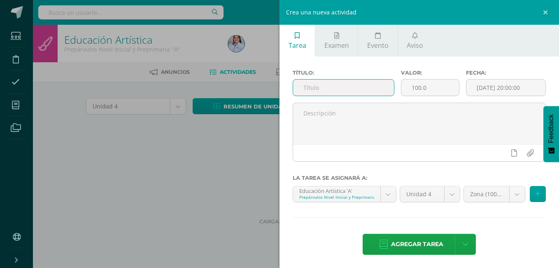
paste input "Colorea respetando sin salirse de los contornos."
type input "Colorea respetando sin salirse de los contornos."
click at [488, 88] on input "[DATE] 20:00:00" at bounding box center [505, 87] width 79 height 16
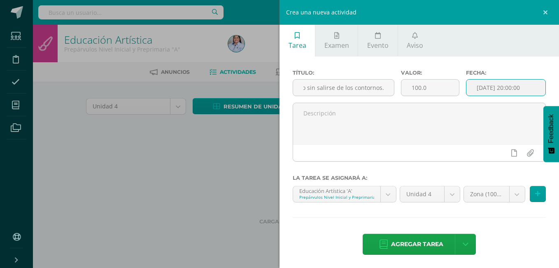
scroll to position [0, 0]
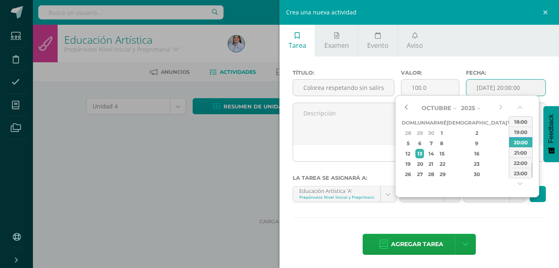
click at [405, 109] on button "button" at bounding box center [406, 108] width 8 height 12
click at [508, 154] on div "19" at bounding box center [511, 153] width 7 height 9
type input "[DATE] 20:00"
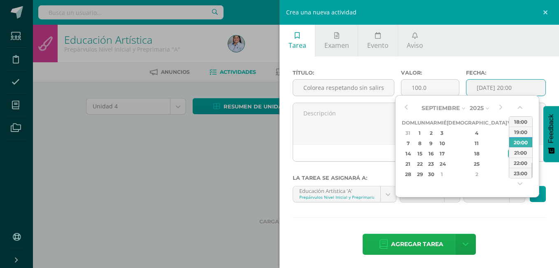
click at [420, 241] on span "Agregar tarea" at bounding box center [417, 244] width 52 height 20
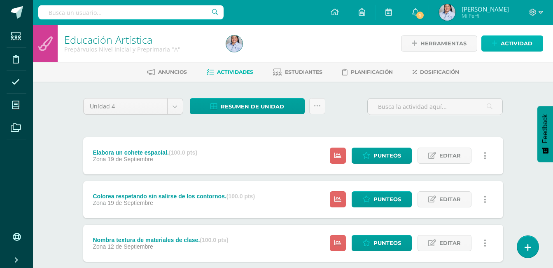
click at [507, 42] on span "Actividad" at bounding box center [517, 43] width 32 height 15
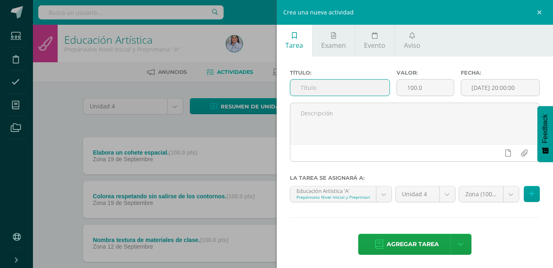
click at [371, 89] on input "text" at bounding box center [340, 87] width 100 height 16
paste input "Nombra colores primarios y secundarios."
type input "Nombra colores primarios y secundarios."
click at [468, 82] on input "[DATE] 20:00:00" at bounding box center [500, 87] width 78 height 16
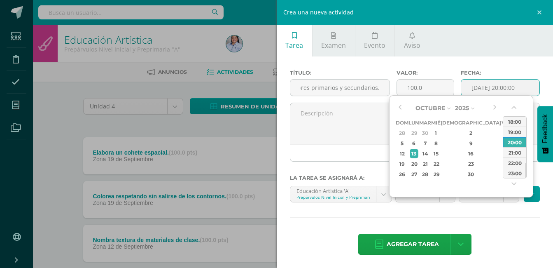
scroll to position [0, 0]
click at [401, 108] on button "button" at bounding box center [400, 108] width 8 height 12
click at [502, 161] on div "26" at bounding box center [505, 163] width 7 height 9
type input "2025-09-26 20:00"
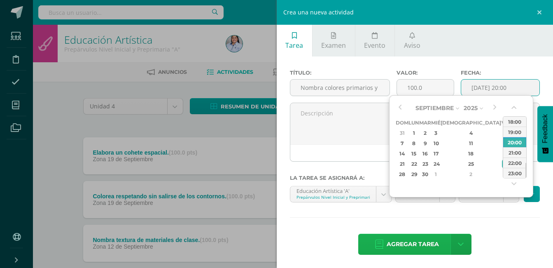
click at [426, 244] on span "Agregar tarea" at bounding box center [413, 244] width 52 height 20
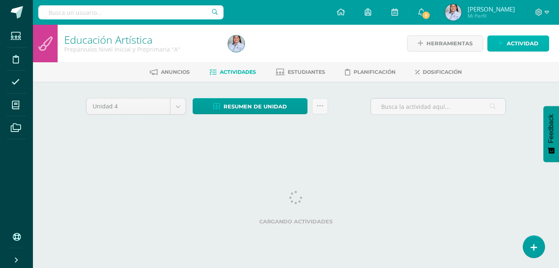
click at [502, 43] on icon at bounding box center [500, 43] width 5 height 7
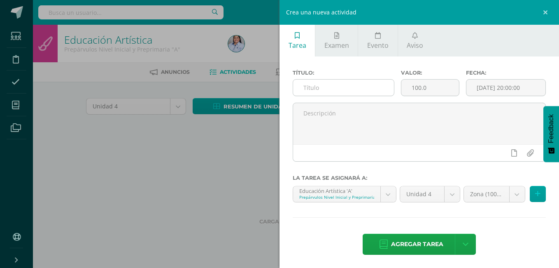
click at [350, 87] on input "text" at bounding box center [343, 87] width 101 height 16
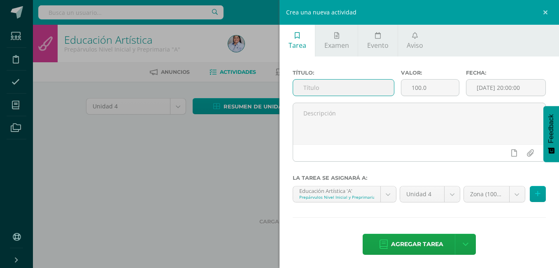
paste input "Decora creativamente su nombre."
type input "Decora creativamente su nombre."
click at [492, 86] on input "[DATE] 20:00:00" at bounding box center [505, 87] width 79 height 16
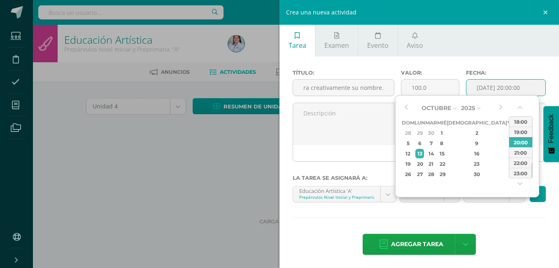
scroll to position [0, 0]
click at [406, 105] on button "button" at bounding box center [406, 108] width 8 height 12
click at [508, 163] on div "26" at bounding box center [511, 163] width 7 height 9
type input "2025-09-26 20:00"
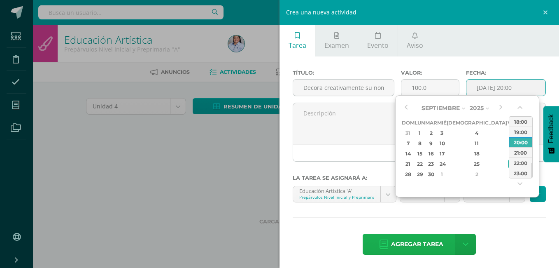
click at [424, 242] on span "Agregar tarea" at bounding box center [417, 244] width 52 height 20
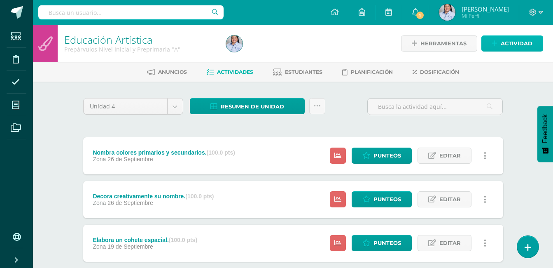
click at [507, 43] on span "Actividad" at bounding box center [517, 43] width 32 height 15
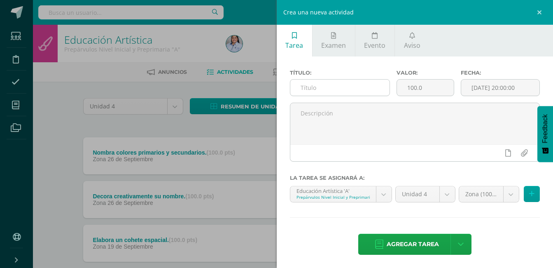
click at [344, 87] on input "text" at bounding box center [340, 87] width 100 height 16
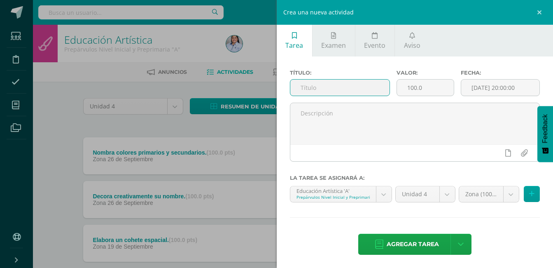
paste input "Pinta la Ceiba con pincel."
type input "Pinta la Ceiba con pincel."
click at [477, 89] on input "[DATE] 20:00:00" at bounding box center [500, 87] width 78 height 16
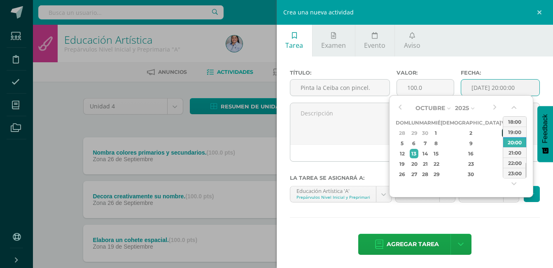
click at [502, 133] on div "3" at bounding box center [505, 132] width 7 height 9
type input "2025-10-03 20:00"
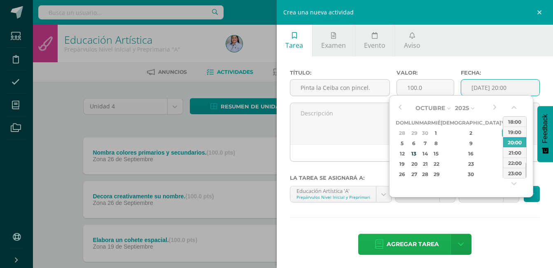
click at [410, 243] on span "Agregar tarea" at bounding box center [413, 244] width 52 height 20
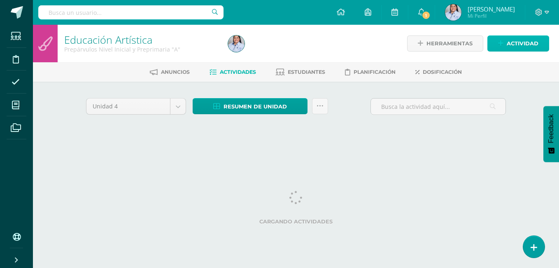
click at [507, 46] on span "Actividad" at bounding box center [523, 43] width 32 height 15
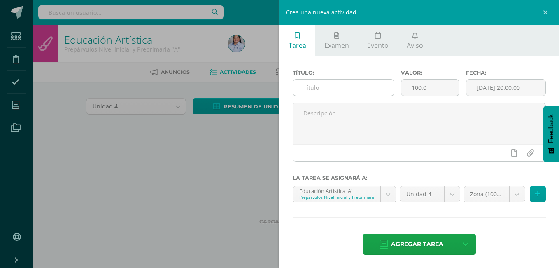
click at [374, 89] on input "text" at bounding box center [343, 87] width 101 height 16
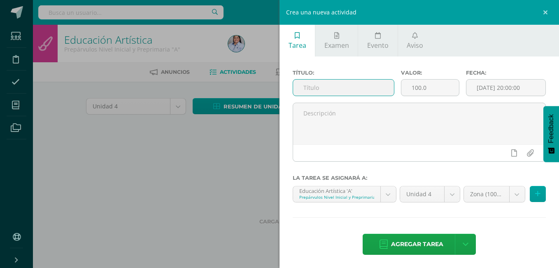
paste input "Pinta con pincel la Marimba sin salirse de los bordes."
type input "Pinta con pincel la Marimba sin salirse de los bordes."
click at [506, 89] on input "[DATE] 20:00:00" at bounding box center [505, 87] width 79 height 16
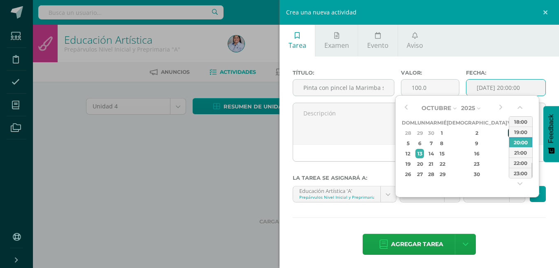
click at [508, 131] on div "3" at bounding box center [511, 132] width 7 height 9
type input "[DATE] 20:00"
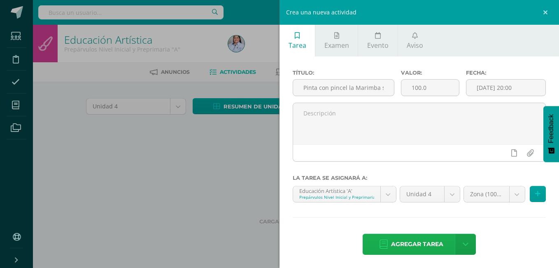
click at [422, 243] on span "Agregar tarea" at bounding box center [417, 244] width 52 height 20
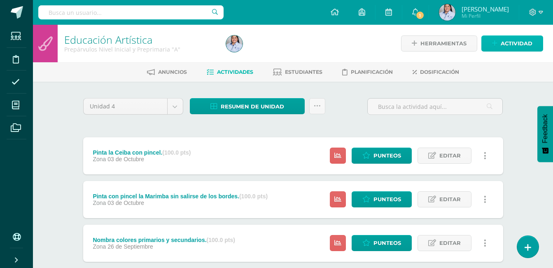
click at [496, 41] on icon at bounding box center [494, 43] width 5 height 7
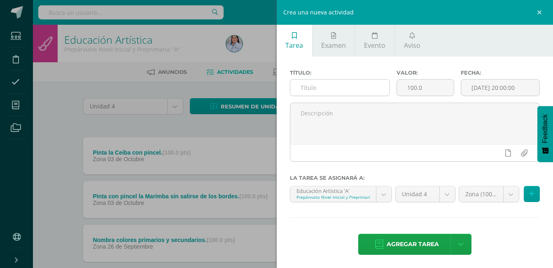
click at [339, 86] on input "text" at bounding box center [340, 87] width 100 height 16
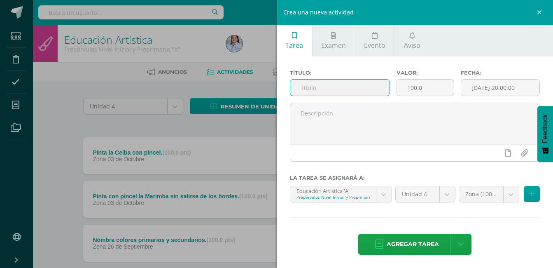
paste input "Decora con técnica de puntillismo."
type input "Decora con técnica de puntillismo."
click at [473, 88] on input "[DATE] 20:00:00" at bounding box center [500, 87] width 78 height 16
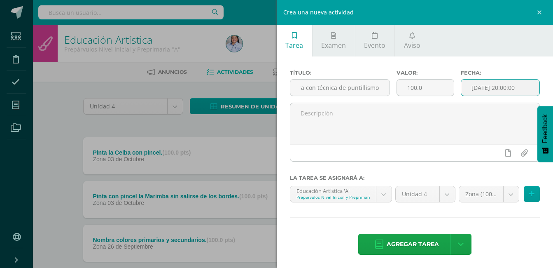
scroll to position [0, 0]
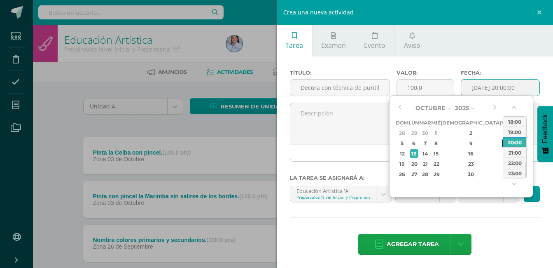
click at [502, 143] on div "10" at bounding box center [505, 142] width 7 height 9
type input "2025-10-10 20:00"
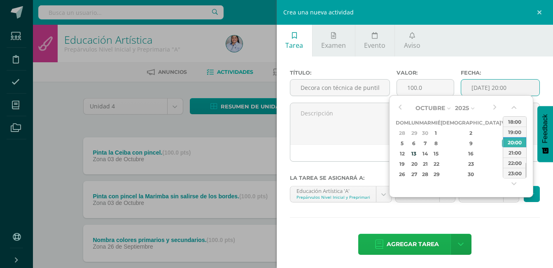
click at [425, 236] on span "Agregar tarea" at bounding box center [413, 244] width 52 height 20
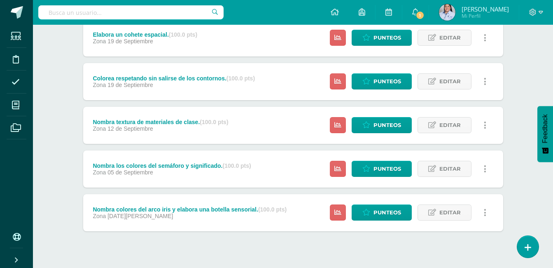
scroll to position [351, 0]
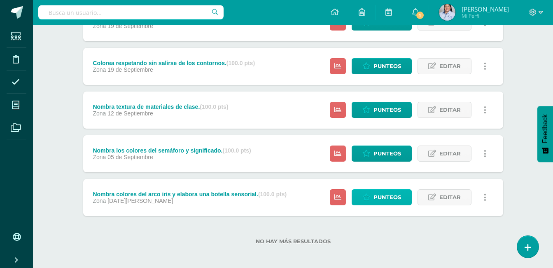
click at [384, 199] on span "Punteos" at bounding box center [387, 196] width 28 height 15
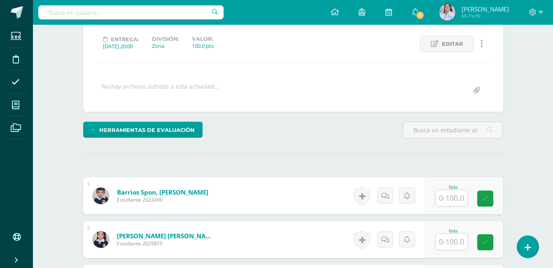
scroll to position [110, 0]
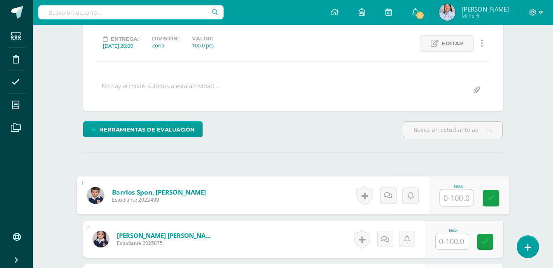
click at [457, 197] on input "text" at bounding box center [456, 197] width 33 height 16
type input "100"
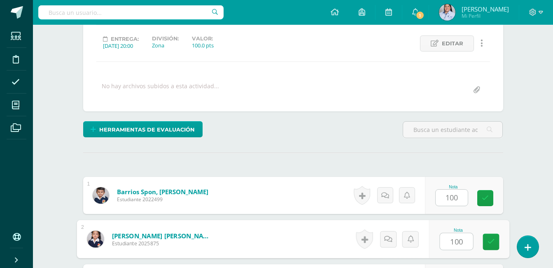
type input "100"
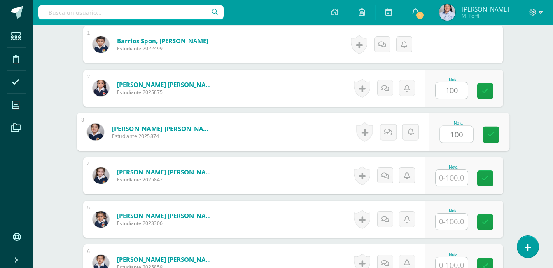
type input "100"
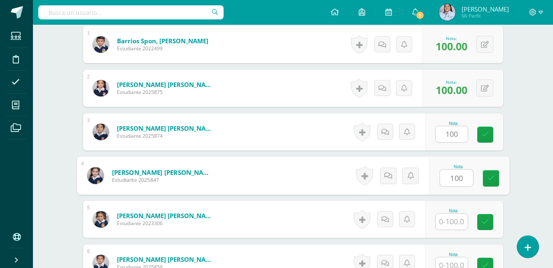
scroll to position [261, 0]
type input "100"
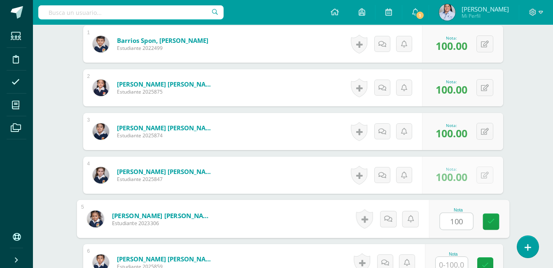
type input "100"
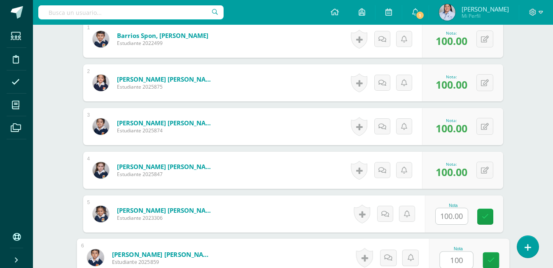
type input "100"
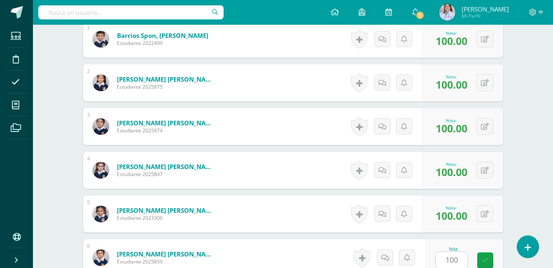
scroll to position [435, 0]
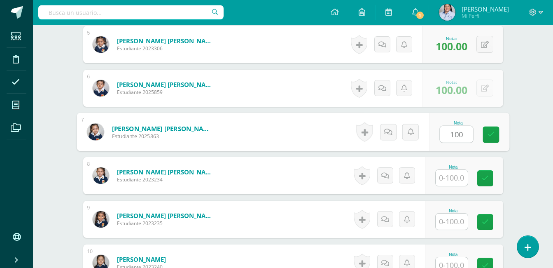
type input "100"
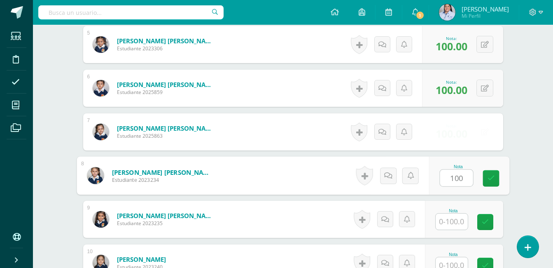
type input "100"
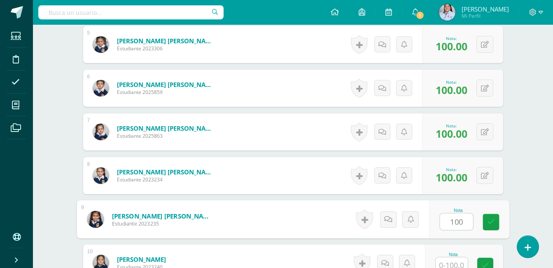
type input "100"
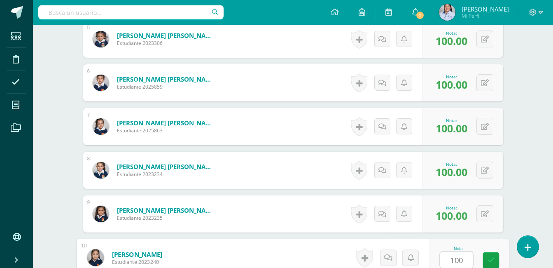
type input "100"
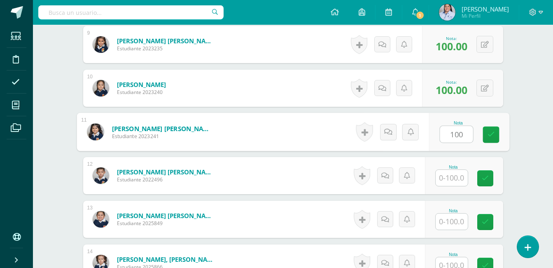
type input "100"
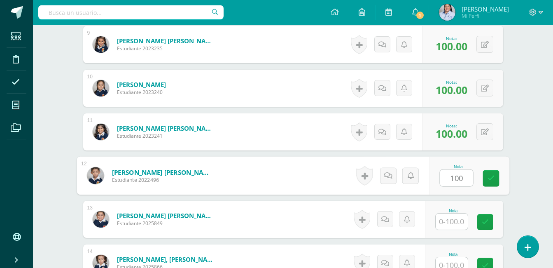
type input "100"
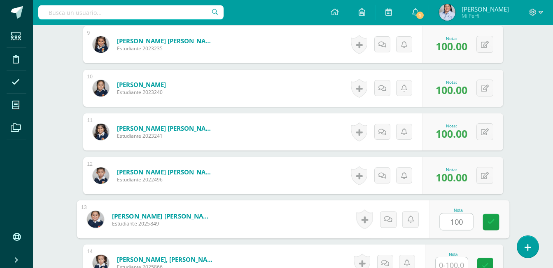
type input "100"
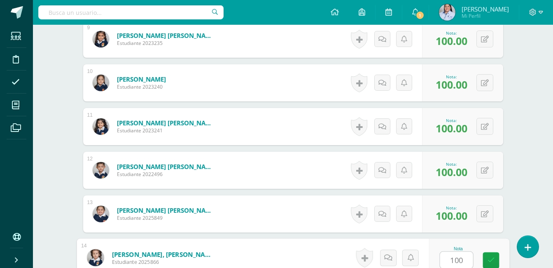
type input "100"
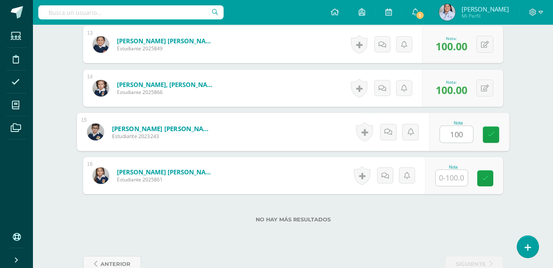
type input "100"
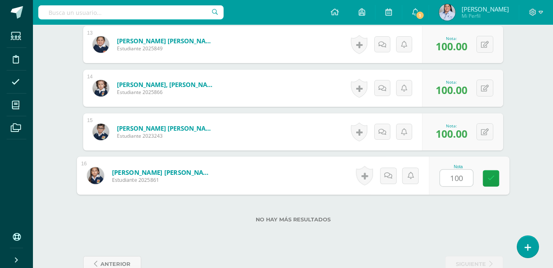
type input "100"
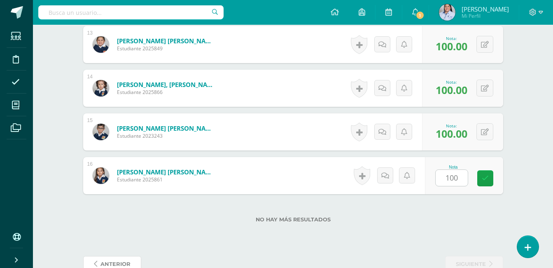
scroll to position [788, 0]
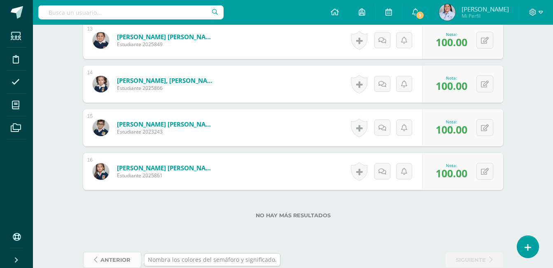
click at [117, 256] on span "anterior" at bounding box center [115, 259] width 30 height 15
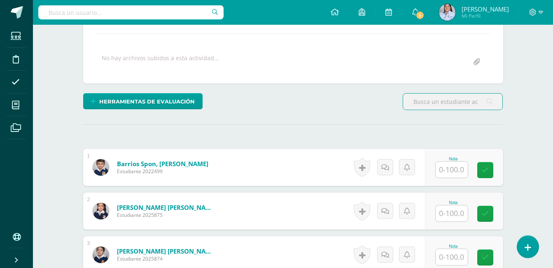
scroll to position [228, 0]
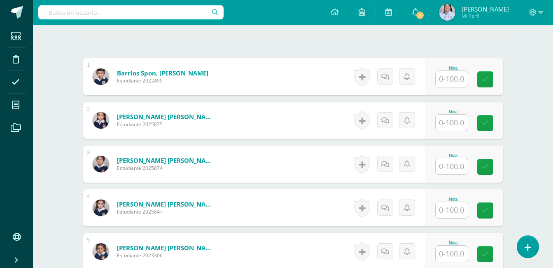
click at [459, 77] on input "text" at bounding box center [452, 79] width 32 height 16
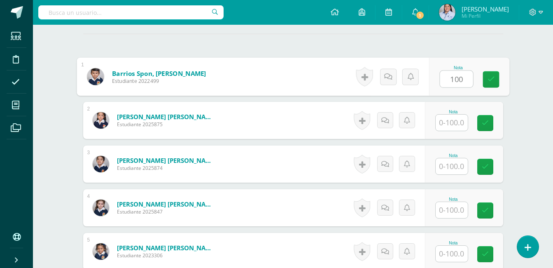
type input "100"
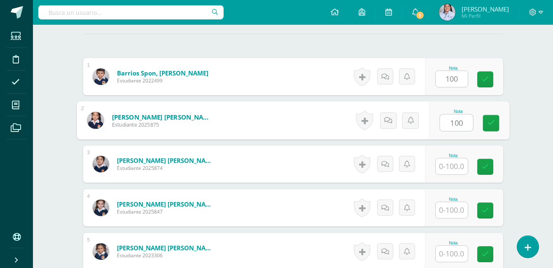
type input "100"
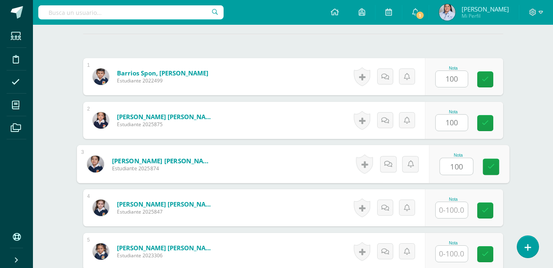
type input "100"
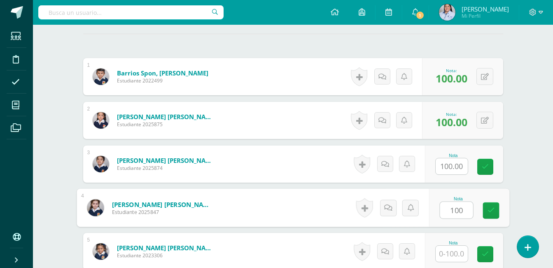
type input "100"
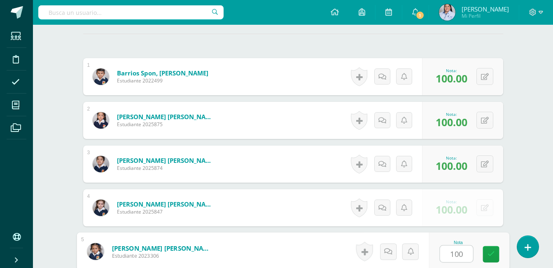
type input "100"
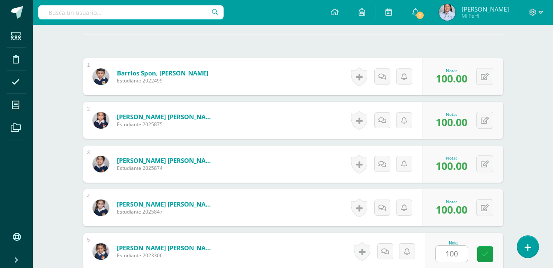
scroll to position [391, 0]
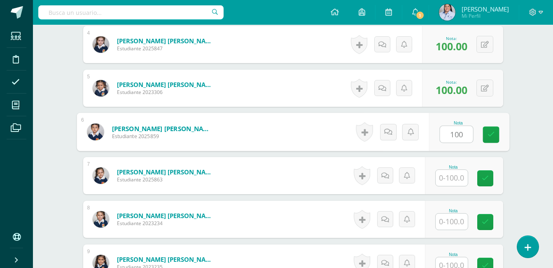
type input "100"
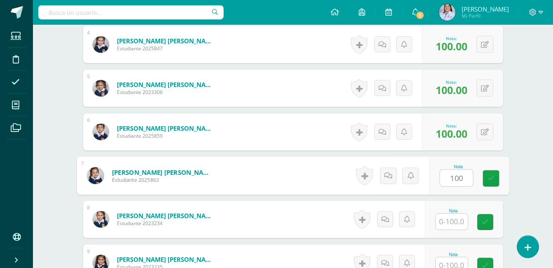
type input "100"
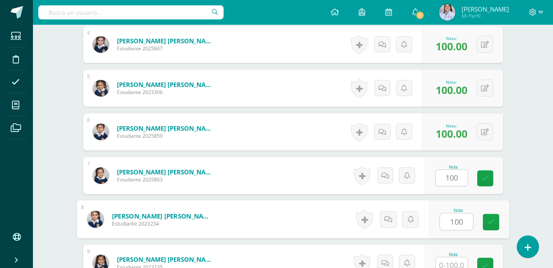
type input "100"
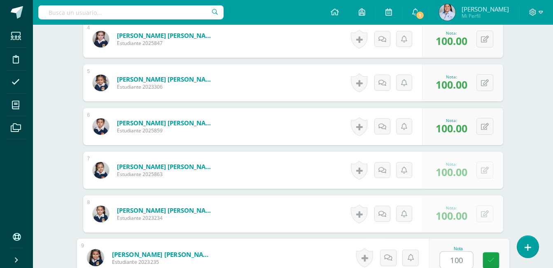
type input "100"
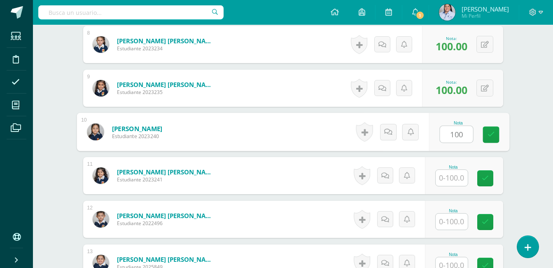
type input "100"
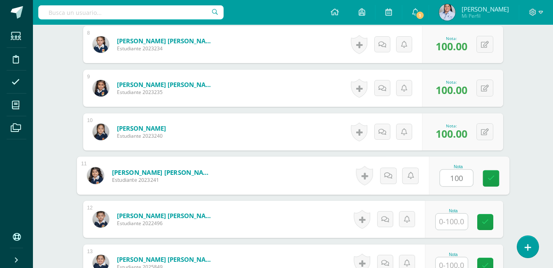
type input "100"
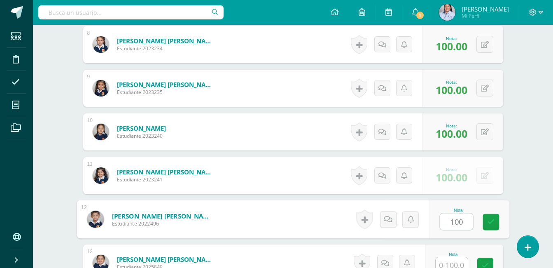
type input "100"
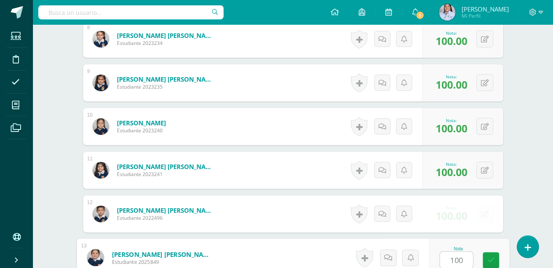
type input "100"
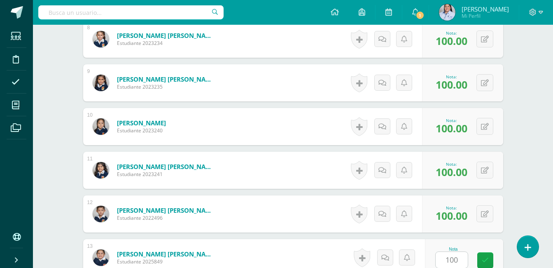
scroll to position [740, 0]
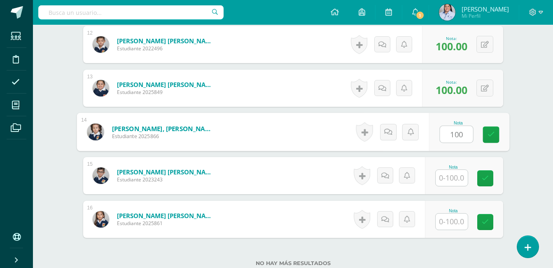
type input "100"
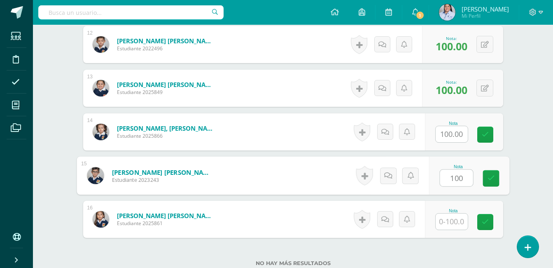
type input "100"
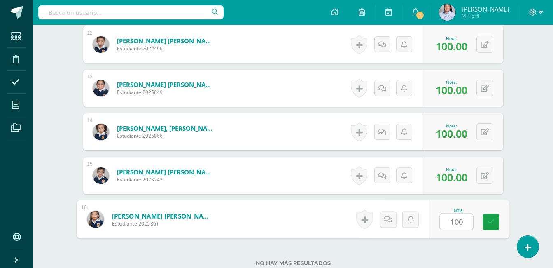
type input "100"
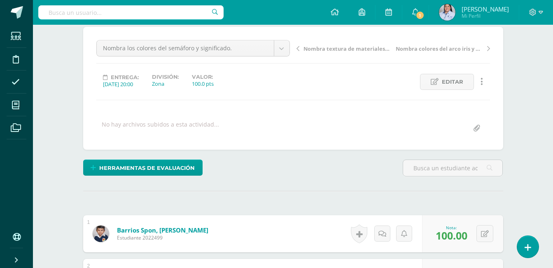
scroll to position [0, 0]
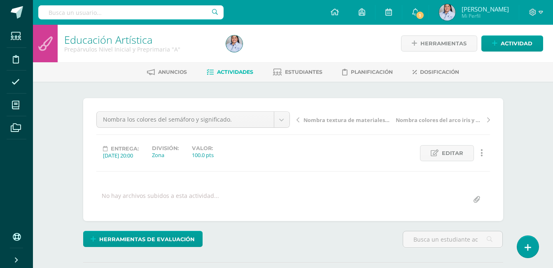
click at [243, 72] on span "Actividades" at bounding box center [235, 72] width 36 height 6
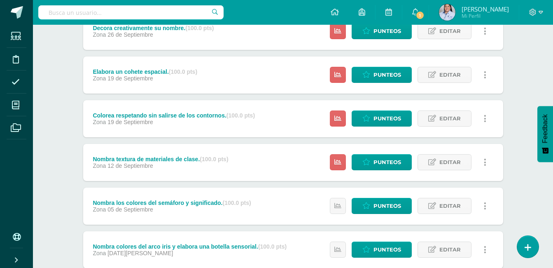
scroll to position [291, 0]
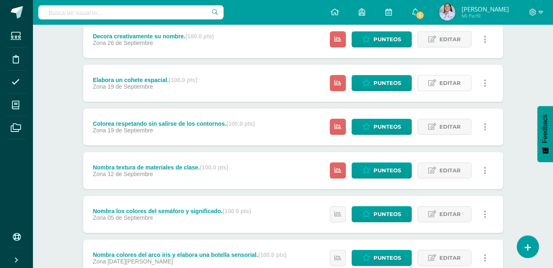
click at [436, 82] on icon at bounding box center [432, 82] width 8 height 7
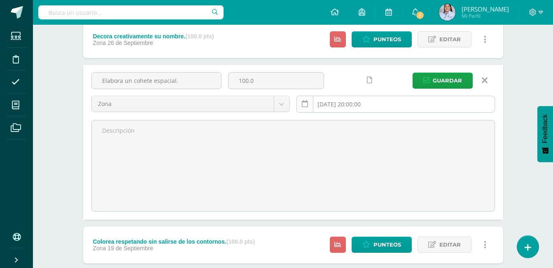
click at [306, 102] on icon at bounding box center [305, 103] width 6 height 7
click at [305, 106] on icon at bounding box center [305, 103] width 6 height 7
click at [346, 101] on input "[DATE] 20:00:00" at bounding box center [396, 104] width 198 height 16
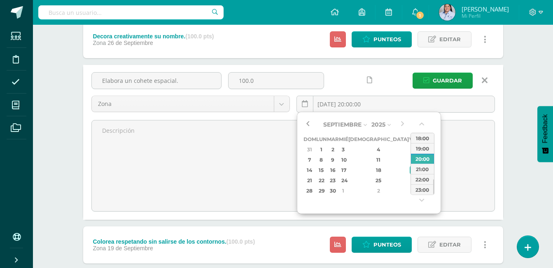
click at [309, 121] on button "button" at bounding box center [307, 124] width 8 height 12
click at [410, 190] on div "29" at bounding box center [413, 190] width 7 height 9
type input "2025-08-29 20:00"
click at [443, 81] on span "Guardar" at bounding box center [447, 80] width 29 height 15
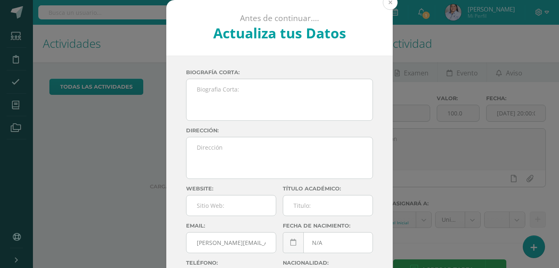
click at [389, 0] on button at bounding box center [390, 2] width 15 height 15
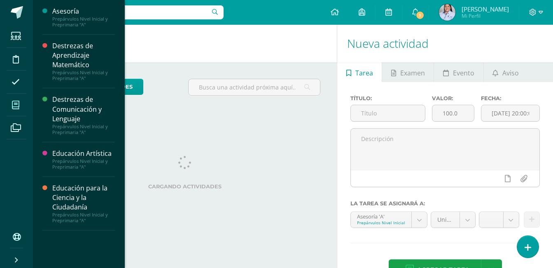
click at [14, 104] on icon at bounding box center [15, 105] width 7 height 8
click at [86, 154] on div "Educación Artística" at bounding box center [83, 153] width 63 height 9
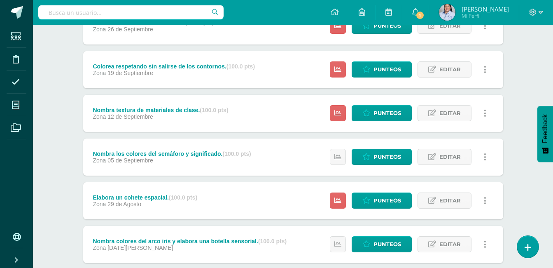
scroll to position [339, 0]
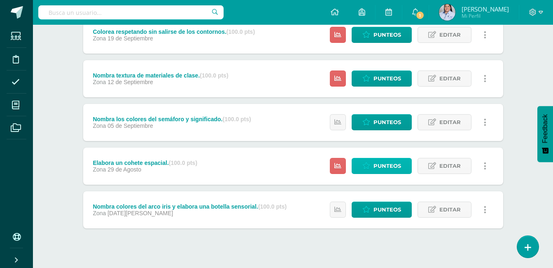
click at [383, 168] on span "Punteos" at bounding box center [387, 165] width 28 height 15
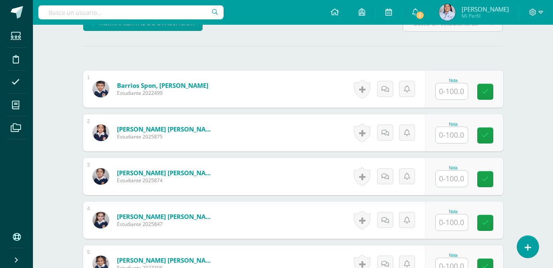
scroll to position [214, 0]
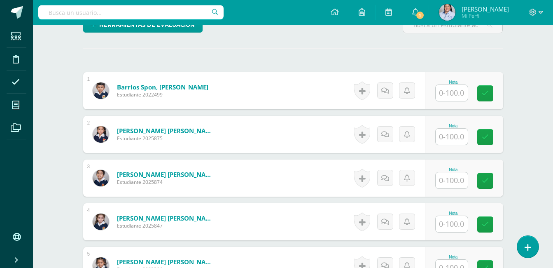
click at [450, 91] on input "text" at bounding box center [452, 93] width 32 height 16
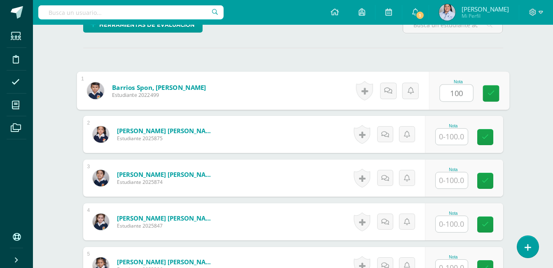
type input "100"
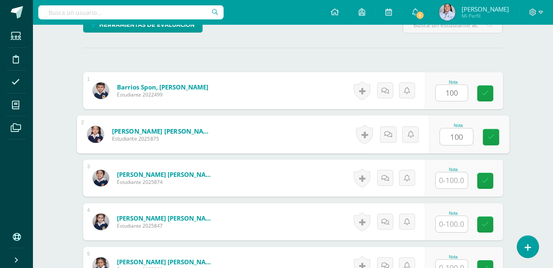
type input "100"
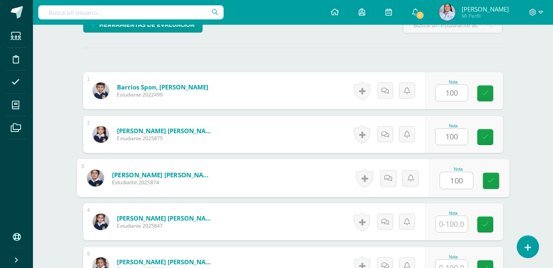
type input "100"
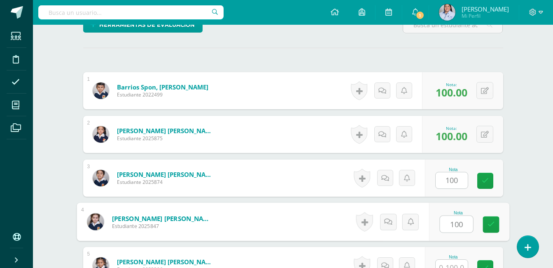
type input "100"
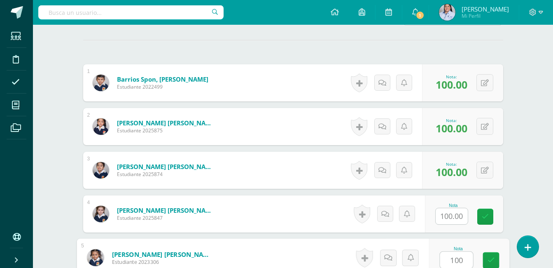
type input "100"
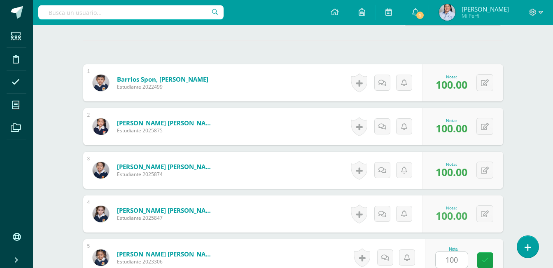
scroll to position [391, 0]
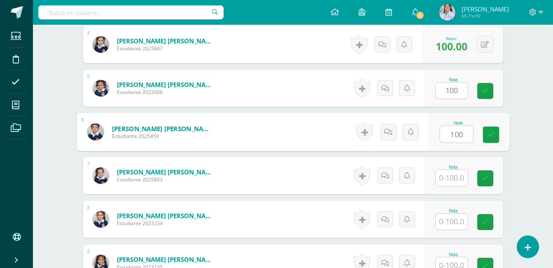
type input "100"
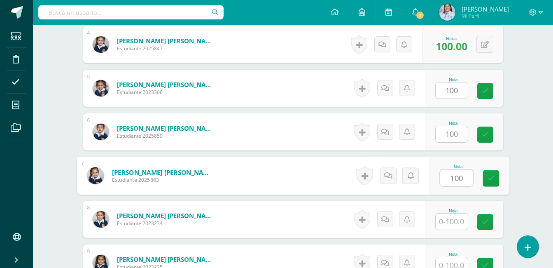
type input "100"
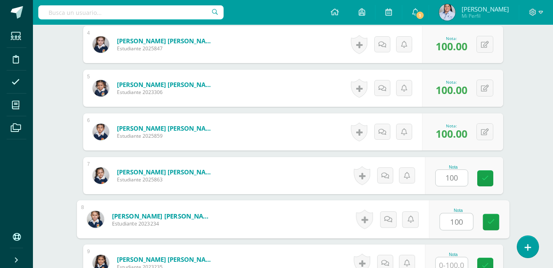
type input "100"
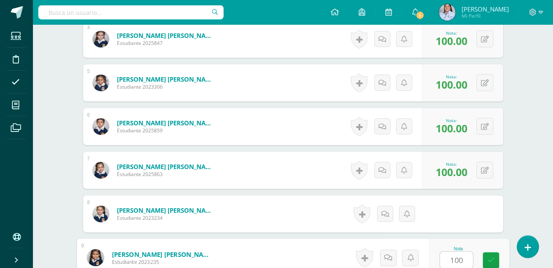
type input "100"
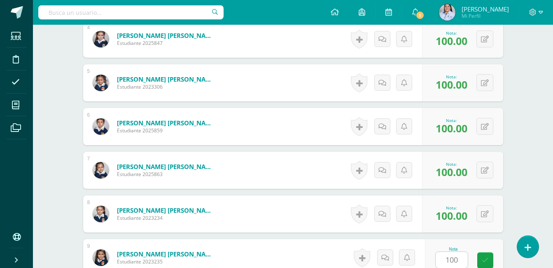
scroll to position [566, 0]
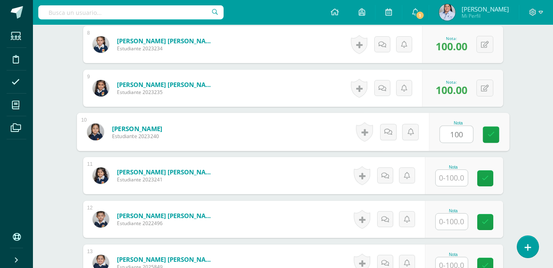
type input "100"
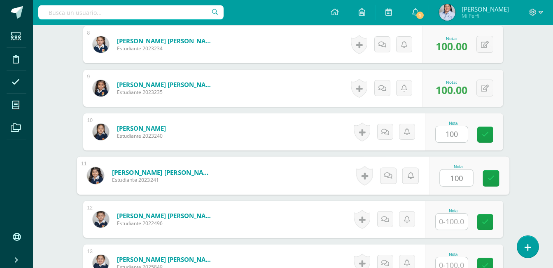
type input "100"
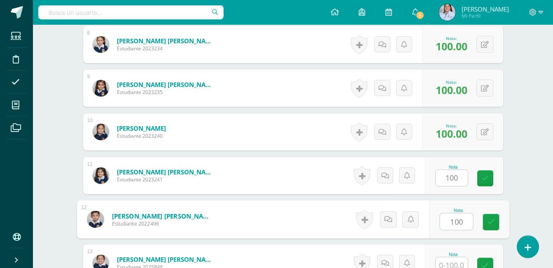
type input "100"
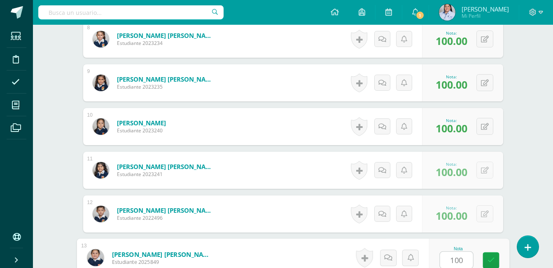
type input "100"
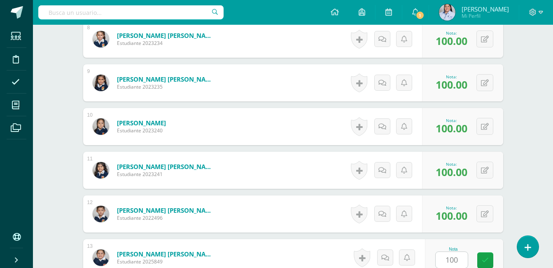
scroll to position [740, 0]
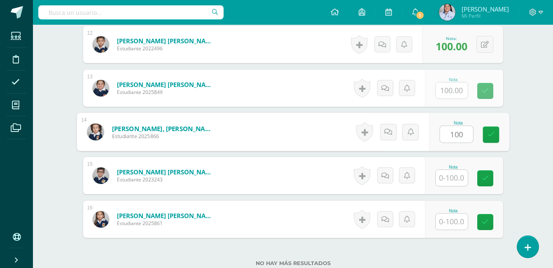
type input "100"
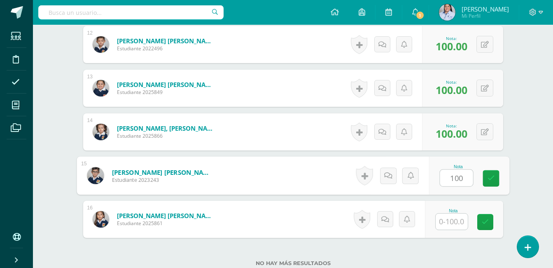
type input "100"
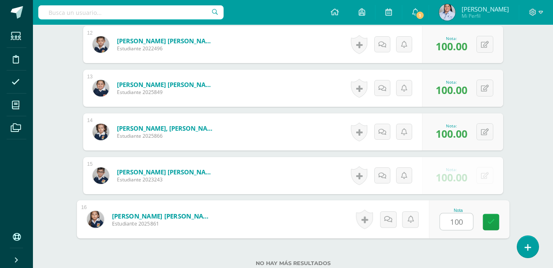
type input "100"
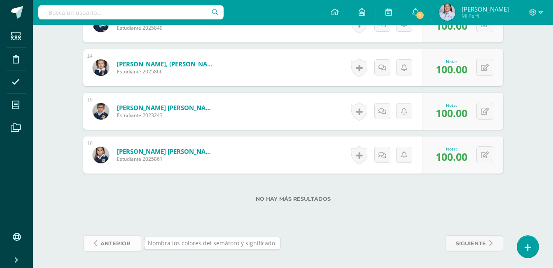
click at [102, 242] on span "anterior" at bounding box center [115, 242] width 30 height 15
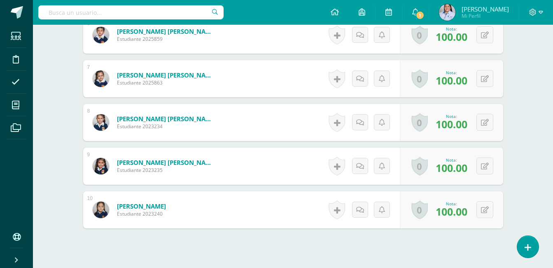
scroll to position [540, 0]
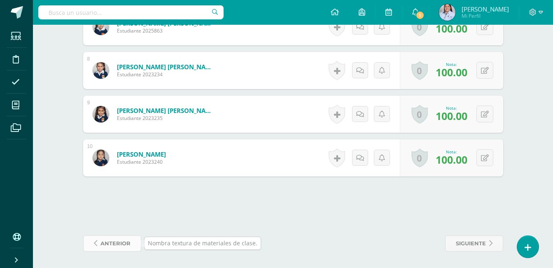
click at [100, 243] on span "anterior" at bounding box center [115, 242] width 30 height 15
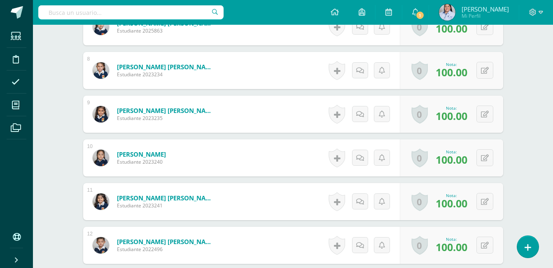
scroll to position [540, 0]
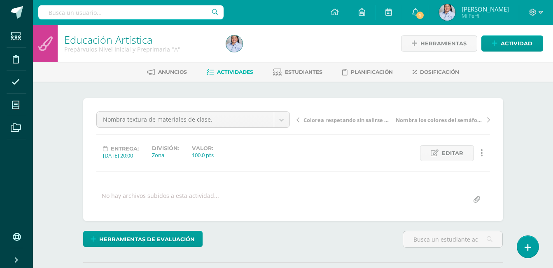
click at [553, 240] on html "Estudiantes Disciplina Asistencia Mis cursos Archivos Soporte Ayuda Reportar un…" at bounding box center [276, 163] width 553 height 326
click at [227, 72] on span "Actividades" at bounding box center [235, 72] width 36 height 6
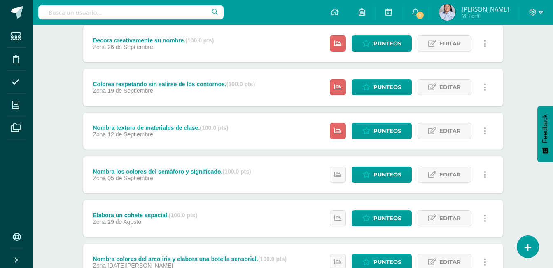
scroll to position [282, 0]
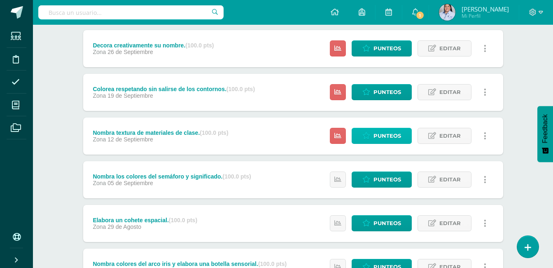
click at [371, 136] on link "Punteos" at bounding box center [382, 136] width 60 height 16
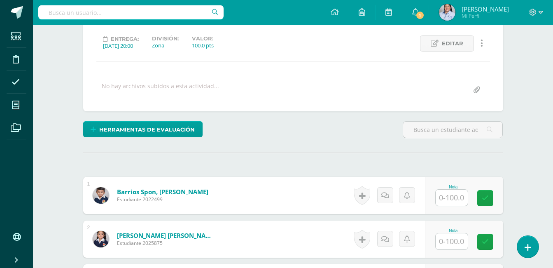
scroll to position [110, 0]
click at [458, 199] on input "text" at bounding box center [452, 197] width 32 height 16
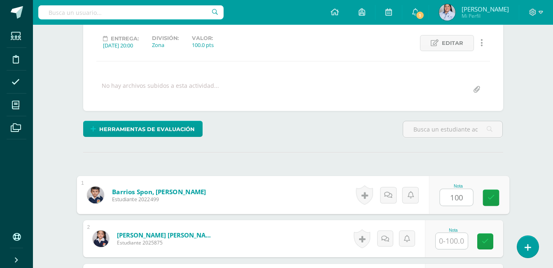
type input "100"
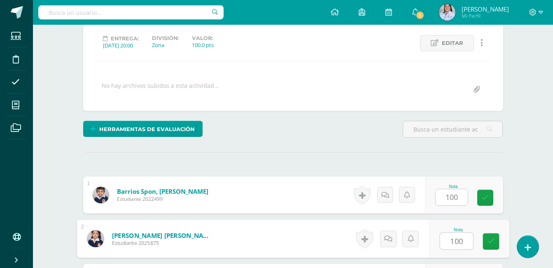
type input "100"
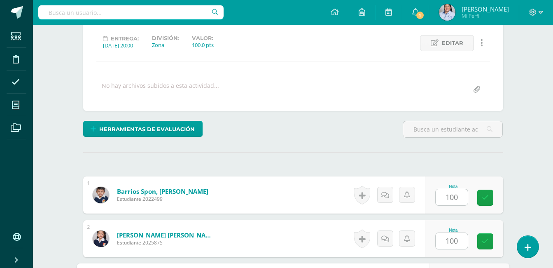
scroll to position [260, 0]
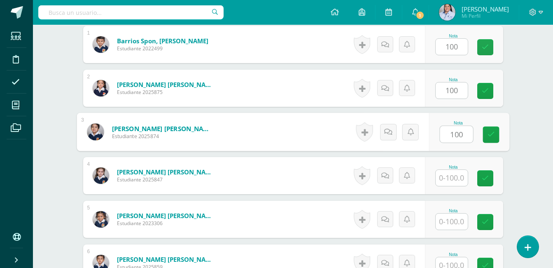
type input "100"
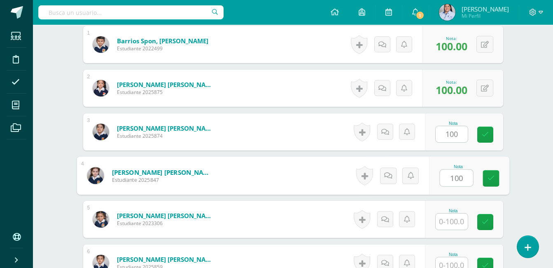
type input "100"
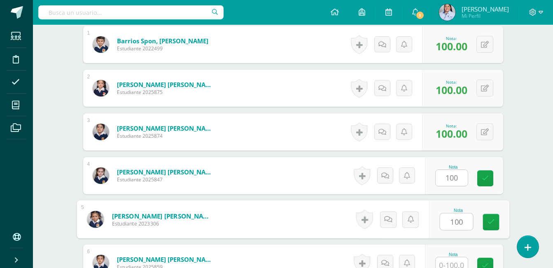
type input "100"
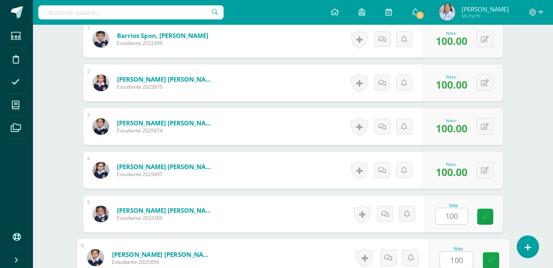
type input "100"
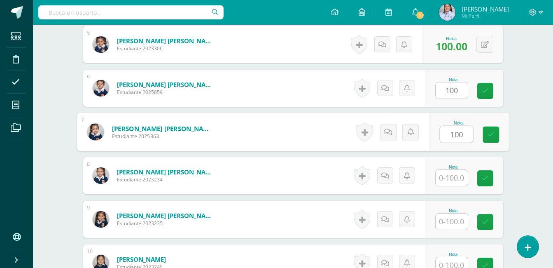
type input "100"
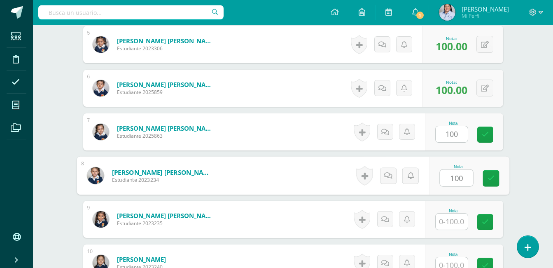
type input "100"
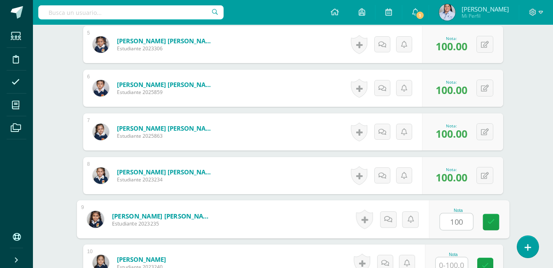
type input "100"
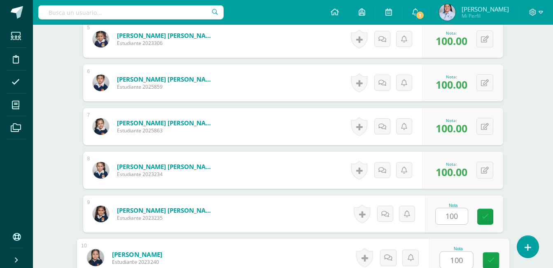
type input "100"
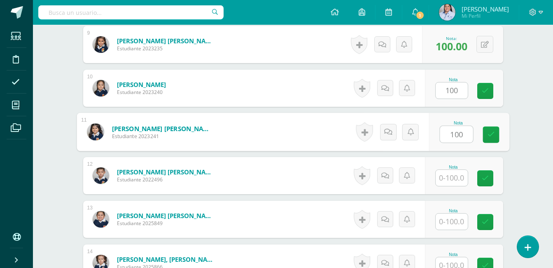
type input "100"
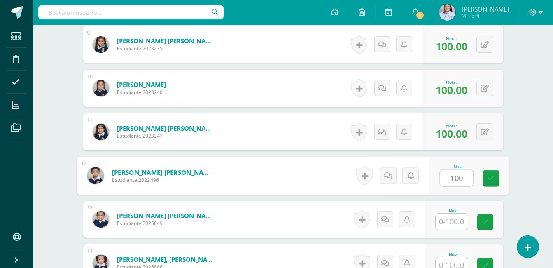
type input "100"
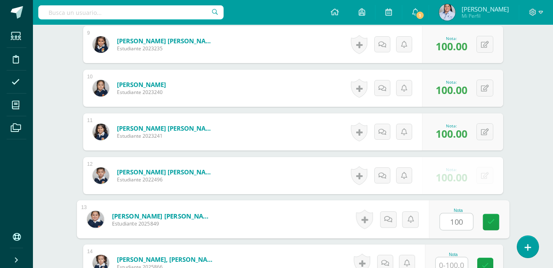
type input "100"
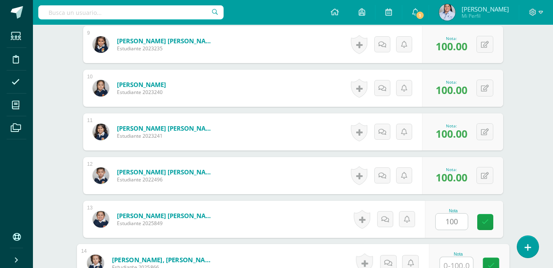
scroll to position [615, 0]
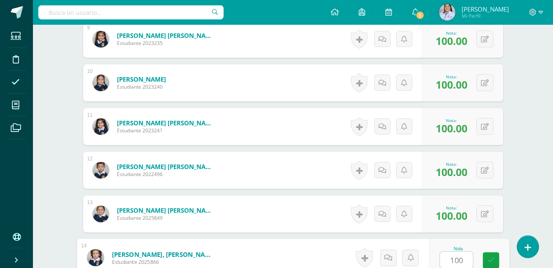
type input "100"
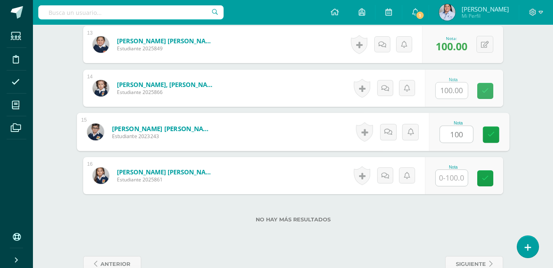
type input "100"
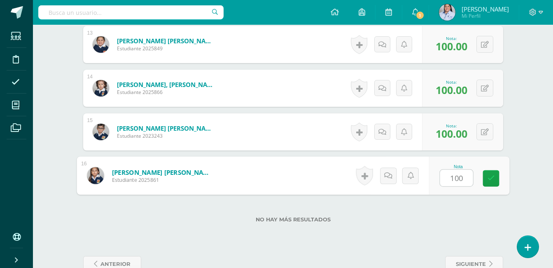
type input "100"
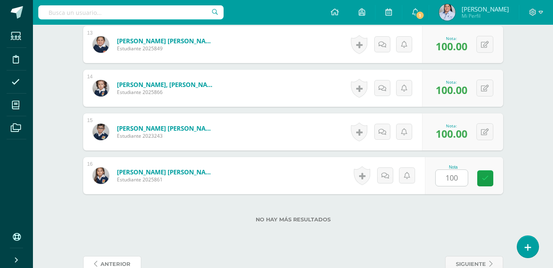
scroll to position [788, 0]
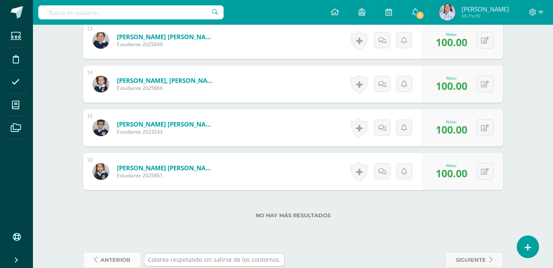
click at [107, 261] on span "anterior" at bounding box center [115, 259] width 30 height 15
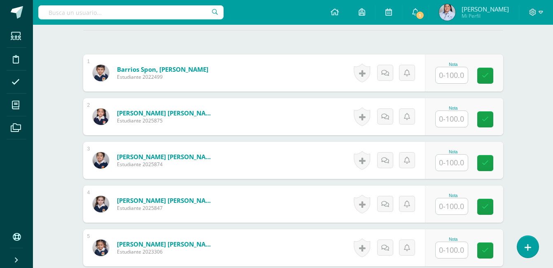
scroll to position [233, 0]
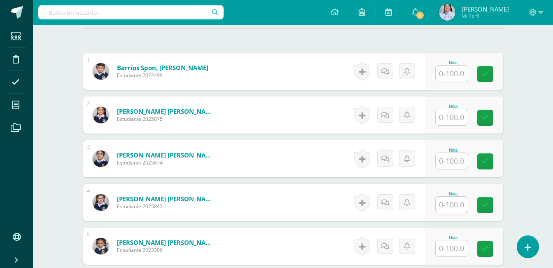
click at [452, 74] on input "text" at bounding box center [452, 73] width 32 height 16
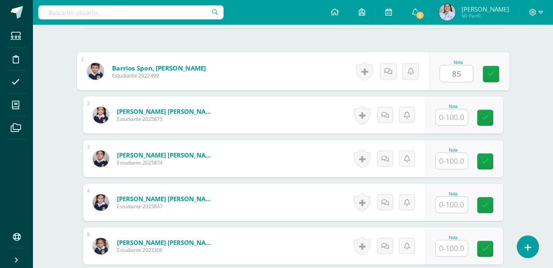
type input "85"
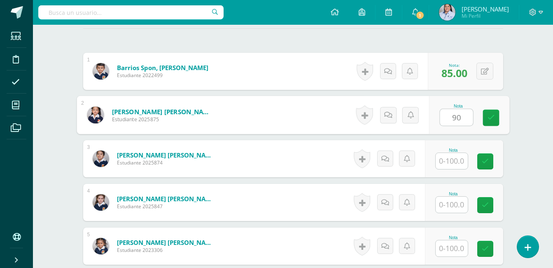
type input "90"
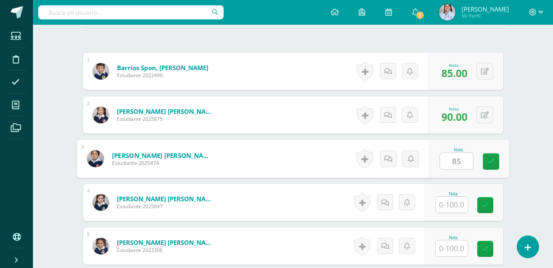
type input "85"
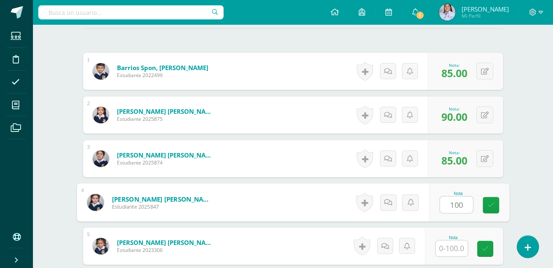
type input "100"
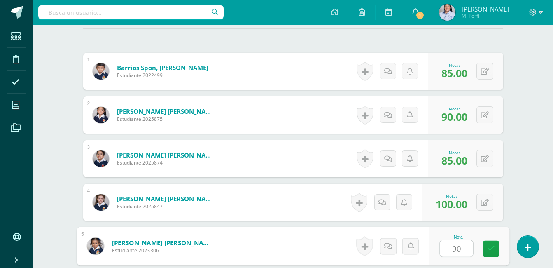
type input "90"
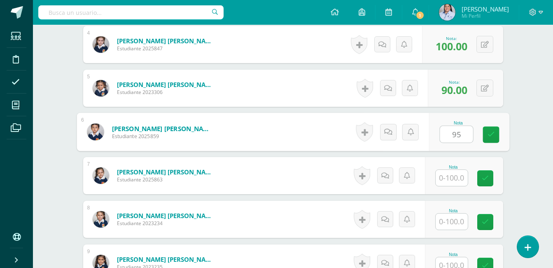
type input "95"
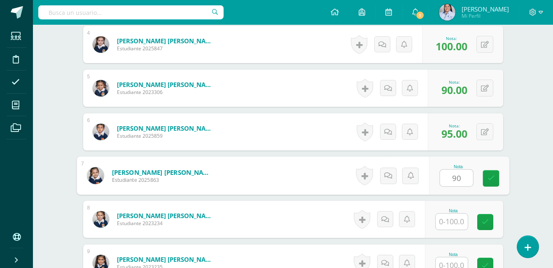
type input "90"
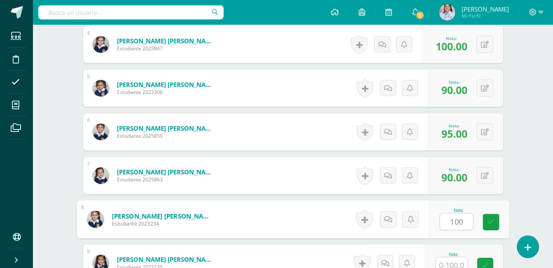
type input "100"
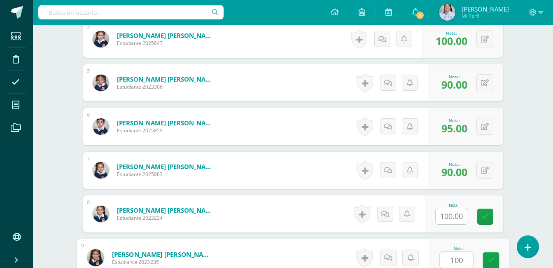
type input "100"
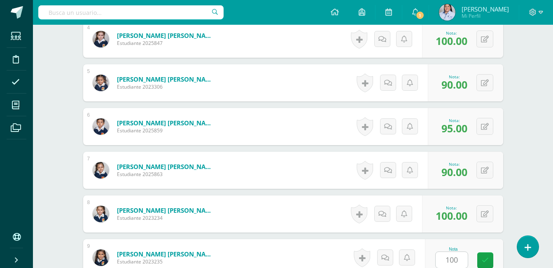
scroll to position [566, 0]
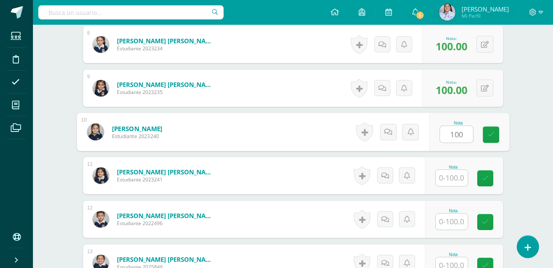
type input "100"
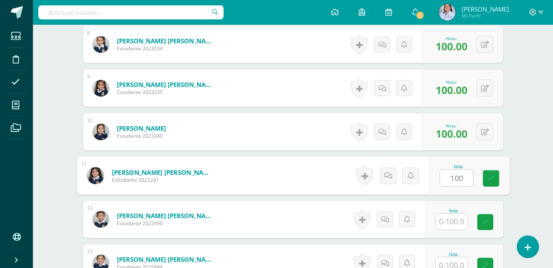
type input "100"
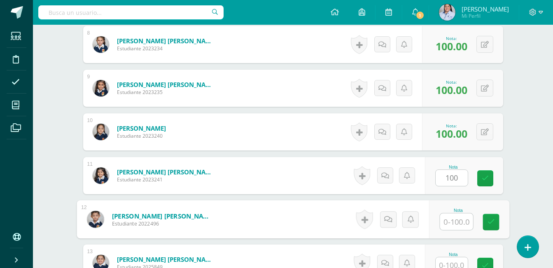
type input "1"
type input "80"
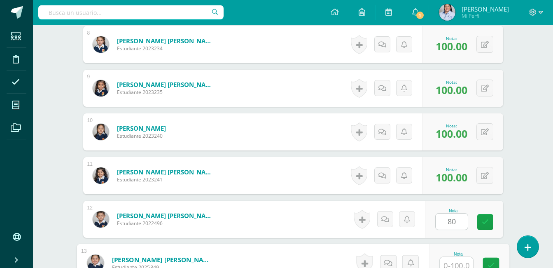
scroll to position [571, 0]
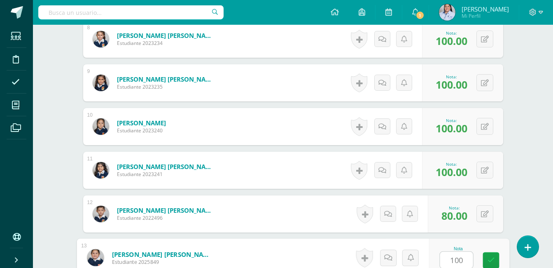
type input "100"
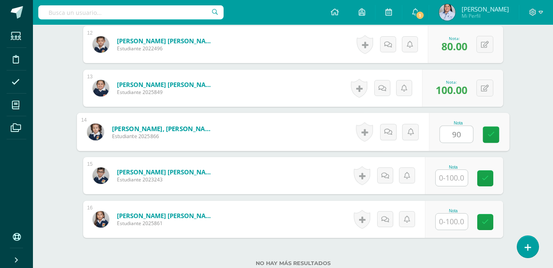
type input "90"
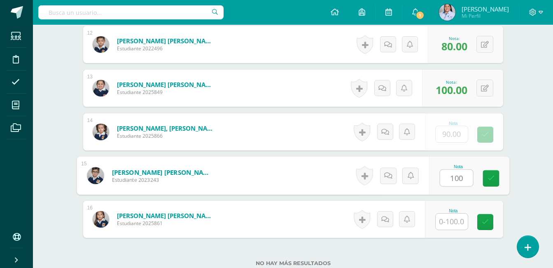
type input "100"
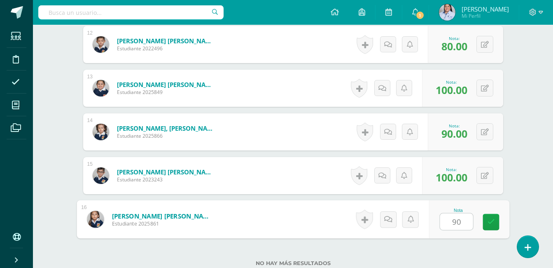
scroll to position [804, 0]
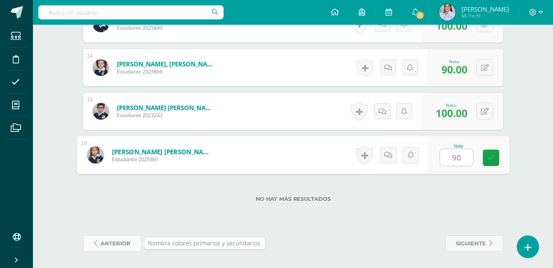
type input "90"
click at [110, 241] on span "anterior" at bounding box center [115, 242] width 30 height 15
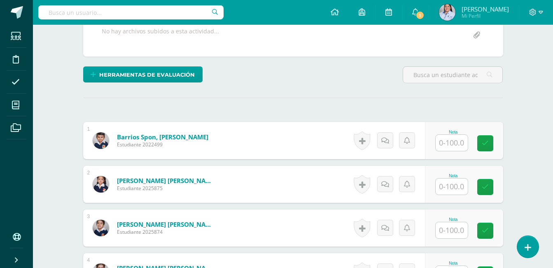
scroll to position [166, 0]
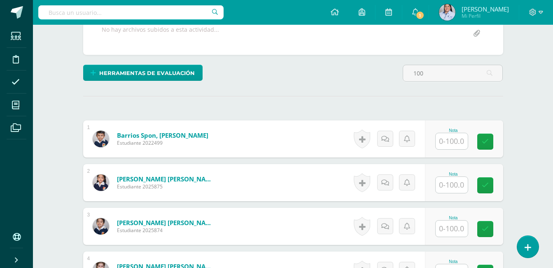
type input "100"
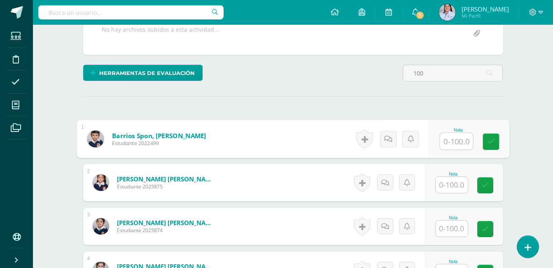
type input "1"
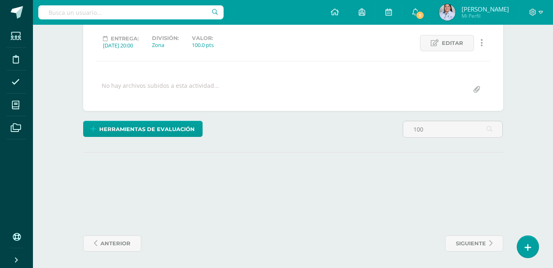
scroll to position [110, 0]
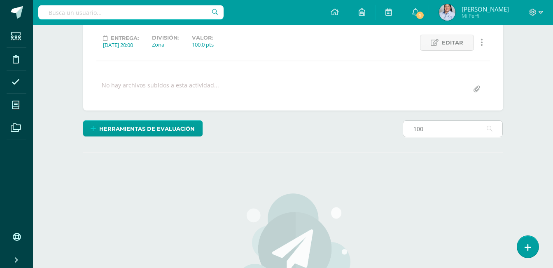
click at [436, 127] on input "100" at bounding box center [452, 129] width 99 height 16
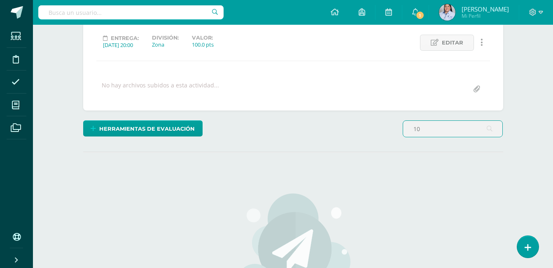
type input "1"
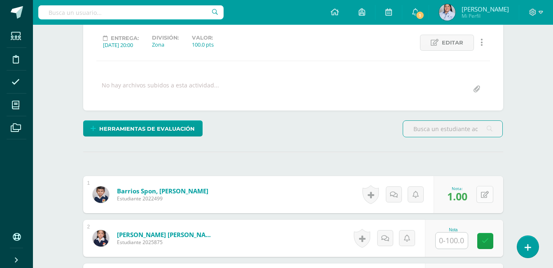
click at [487, 192] on icon at bounding box center [485, 194] width 8 height 7
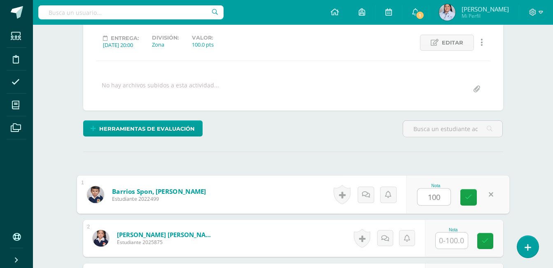
type input "100"
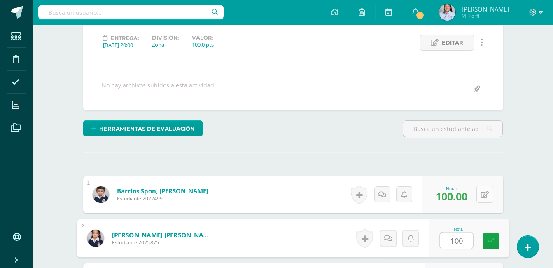
type input "100"
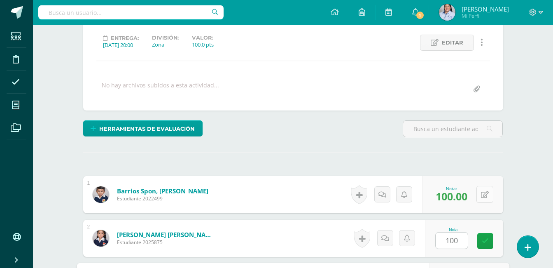
scroll to position [260, 0]
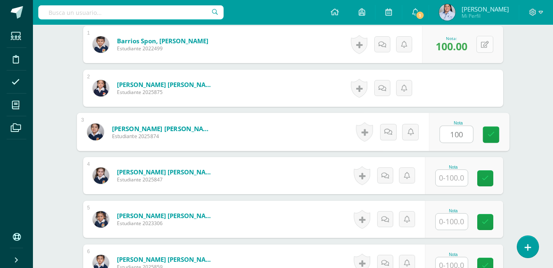
type input "100"
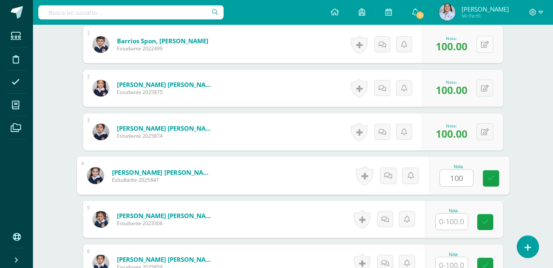
type input "100"
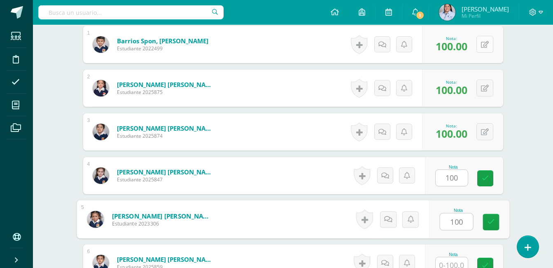
type input "100"
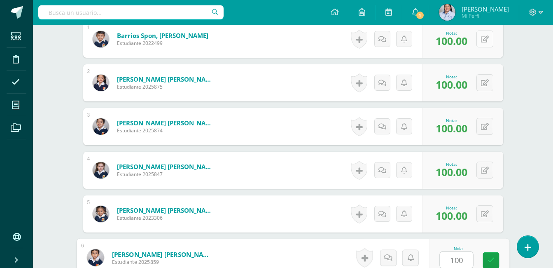
type input "100"
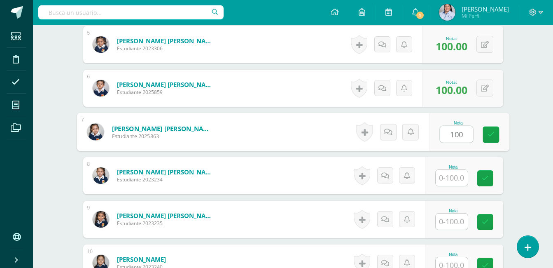
type input "100"
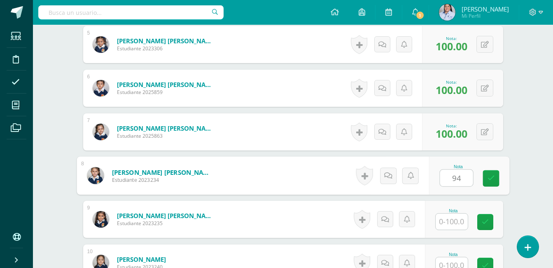
type input "94"
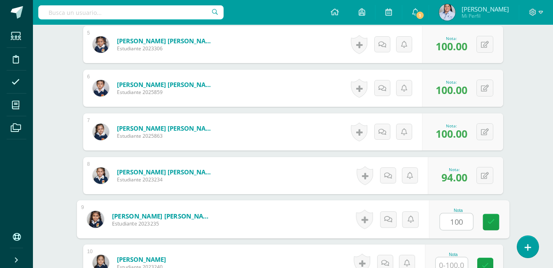
type input "100"
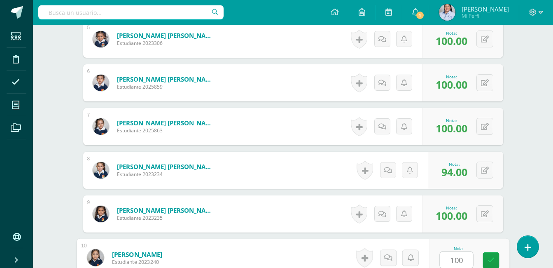
type input "100"
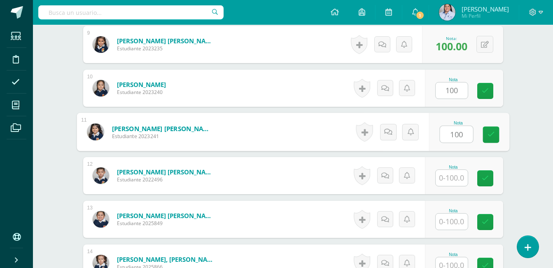
type input "100"
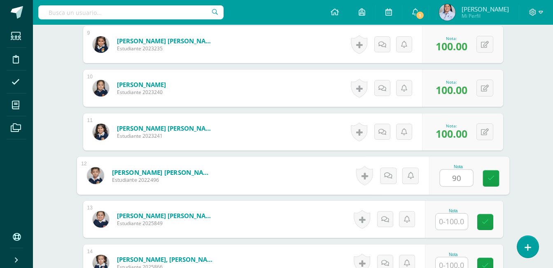
type input "90"
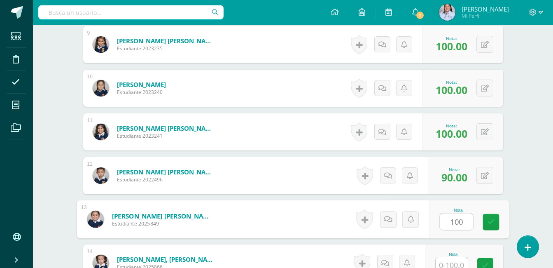
type input "100"
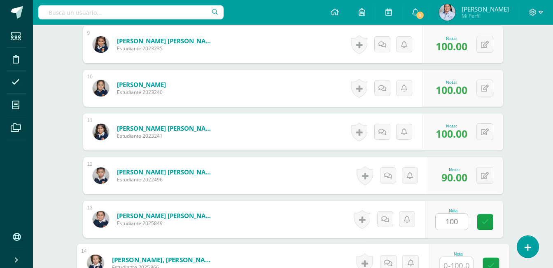
scroll to position [615, 0]
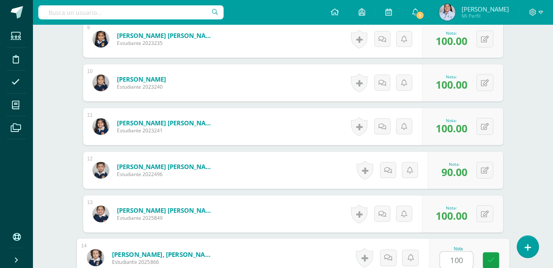
type input "100"
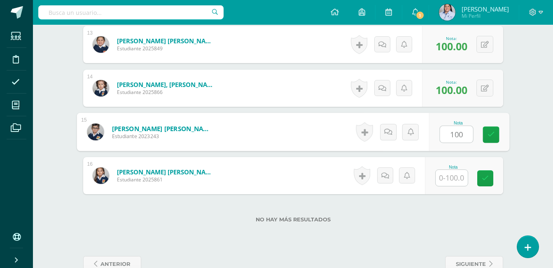
type input "100"
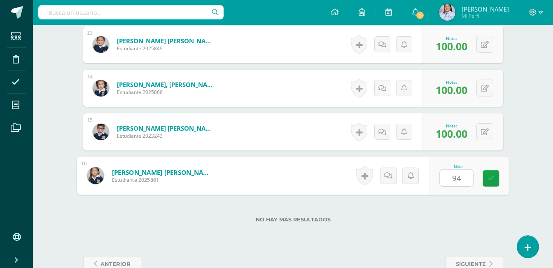
type input "94"
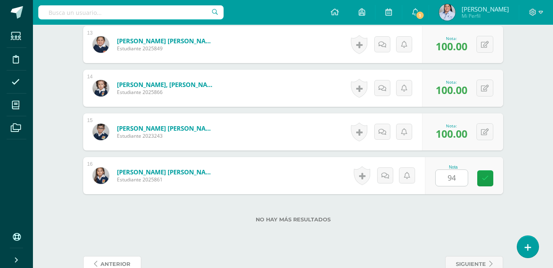
scroll to position [788, 0]
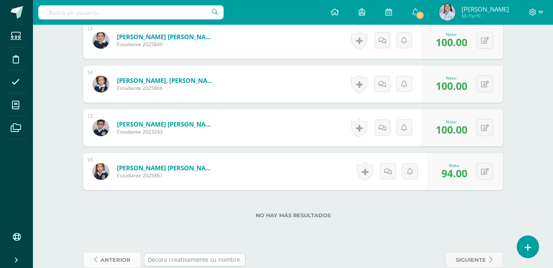
click at [130, 258] on span "anterior" at bounding box center [115, 259] width 30 height 15
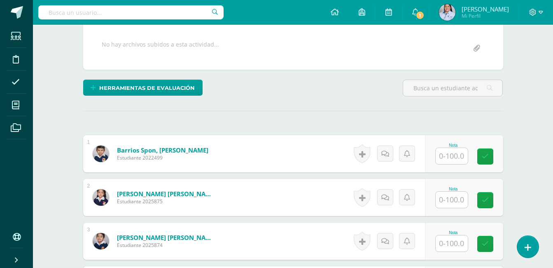
scroll to position [162, 0]
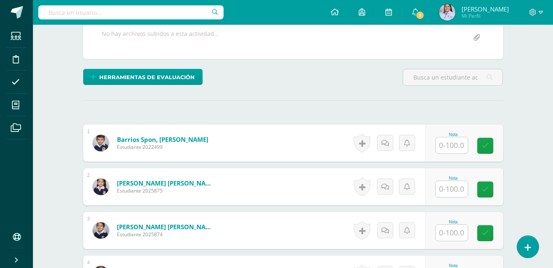
click at [450, 145] on input "text" at bounding box center [452, 145] width 32 height 16
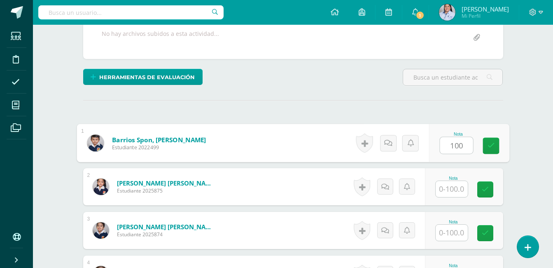
type input "100"
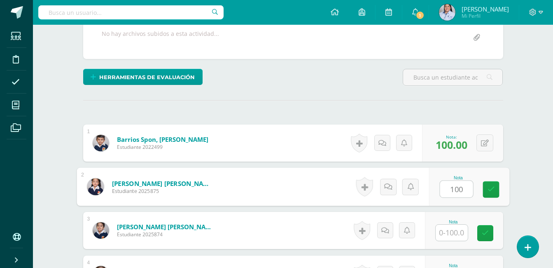
type input "100"
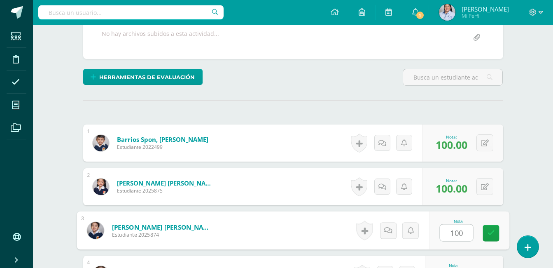
type input "100"
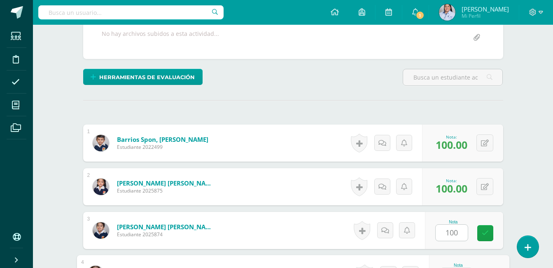
scroll to position [304, 0]
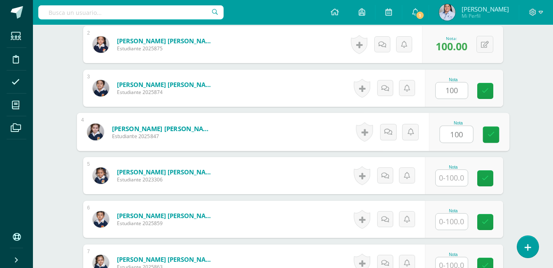
type input "100"
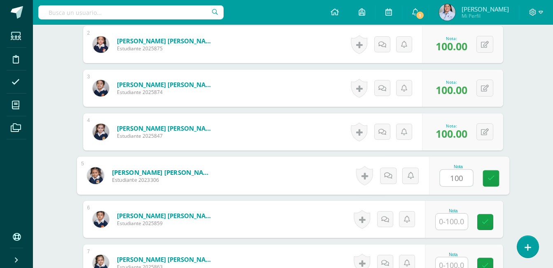
type input "100"
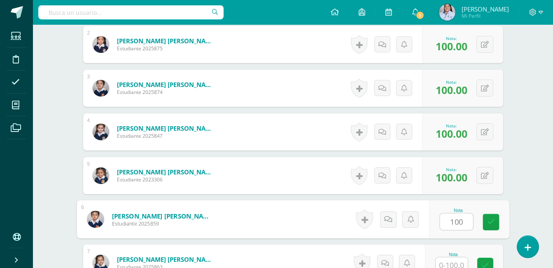
type input "100"
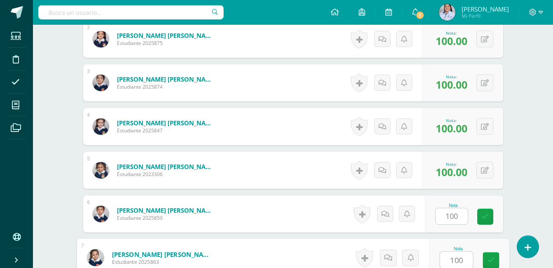
type input "100"
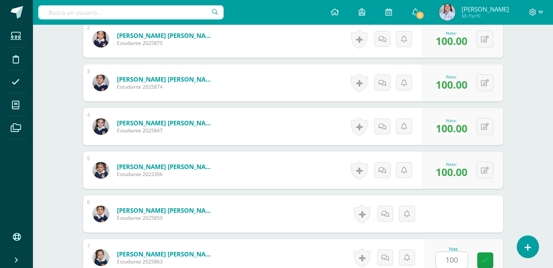
scroll to position [478, 0]
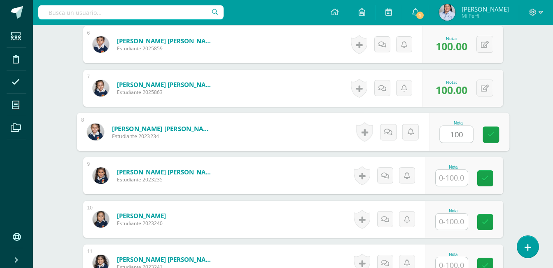
type input "100"
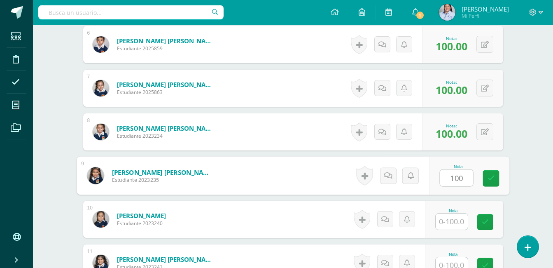
type input "100"
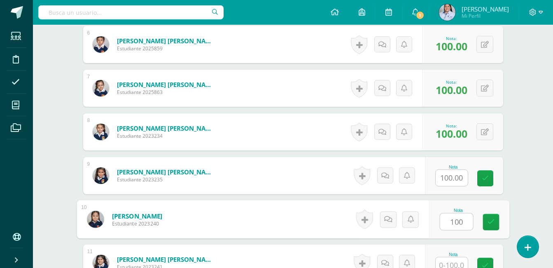
type input "100"
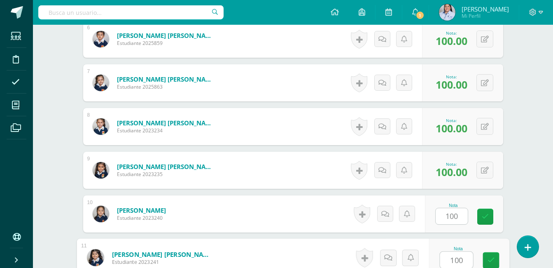
type input "100"
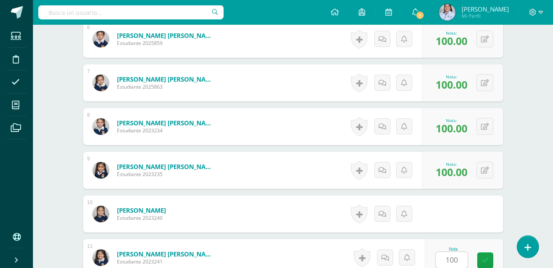
scroll to position [653, 0]
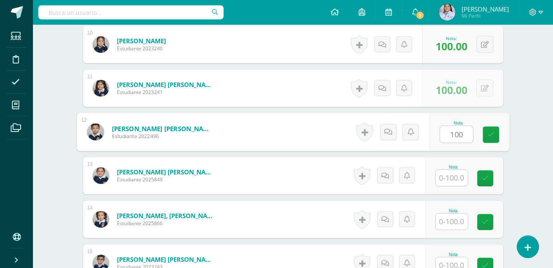
type input "100"
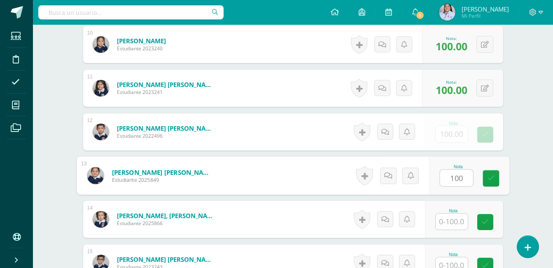
type input "100"
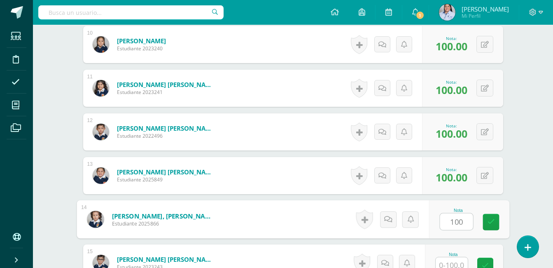
type input "100"
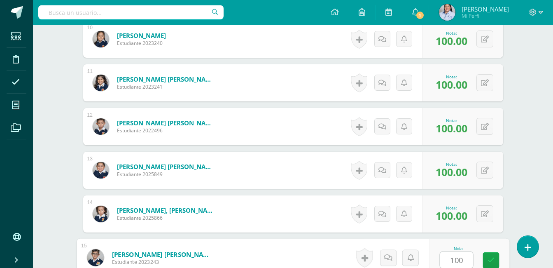
type input "100"
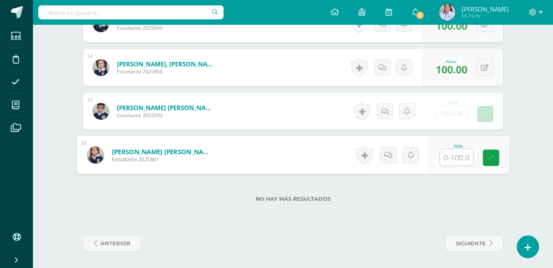
type input "0"
type input "100"
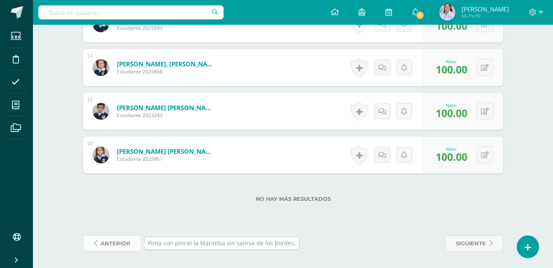
click at [100, 244] on link "anterior" at bounding box center [112, 243] width 58 height 16
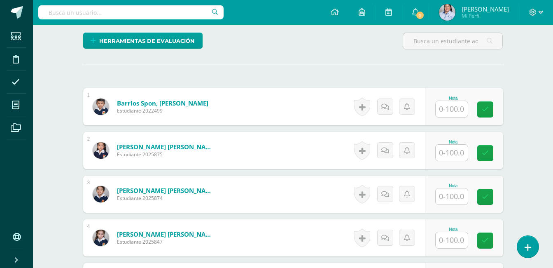
scroll to position [200, 0]
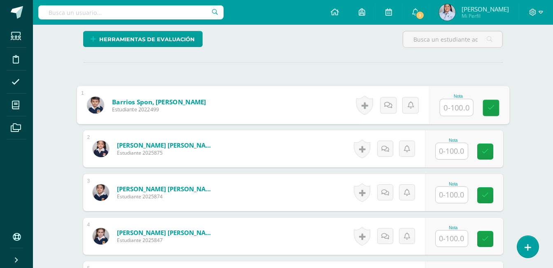
click at [456, 108] on input "text" at bounding box center [456, 107] width 33 height 16
type input "100"
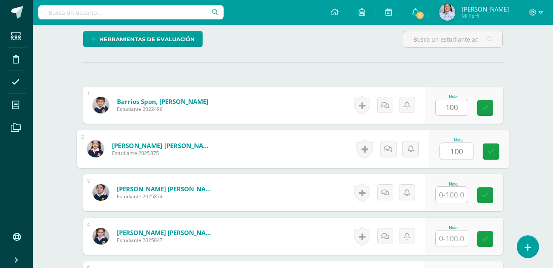
type input "100"
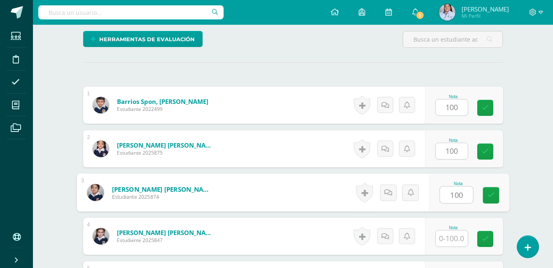
type input "100"
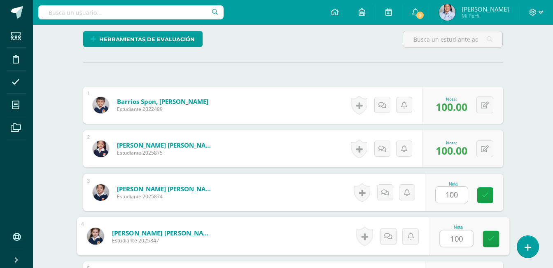
type input "100"
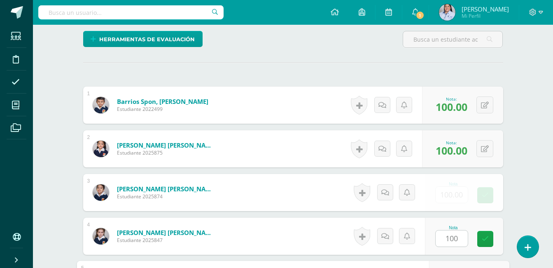
scroll to position [347, 0]
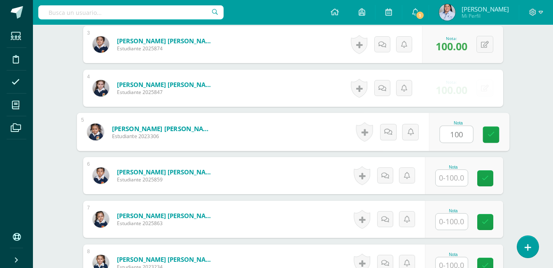
type input "100"
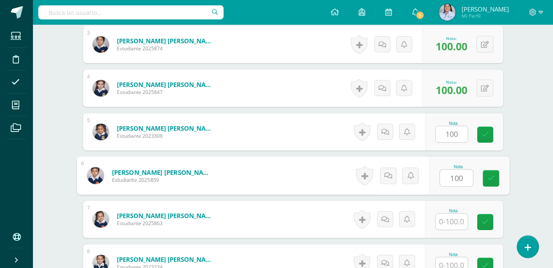
type input "100"
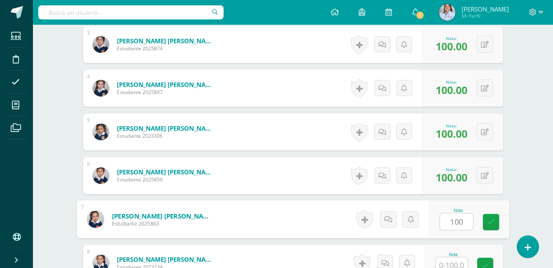
type input "100"
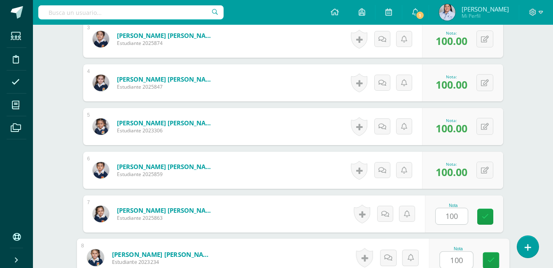
type input "100"
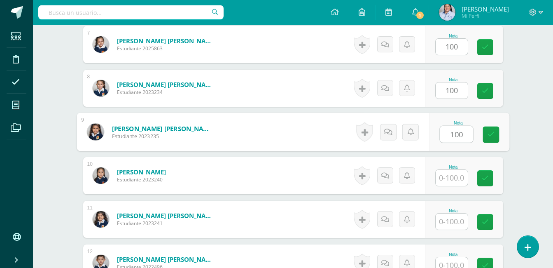
type input "100"
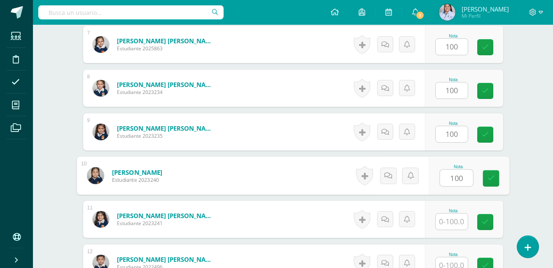
type input "100"
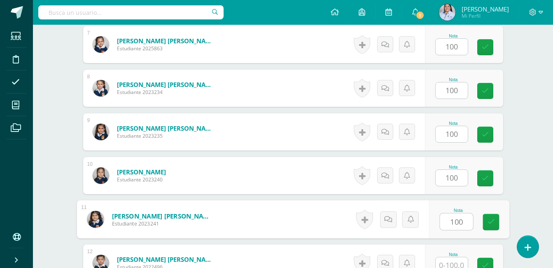
type input "100"
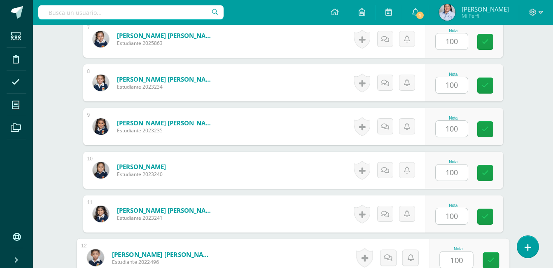
type input "100"
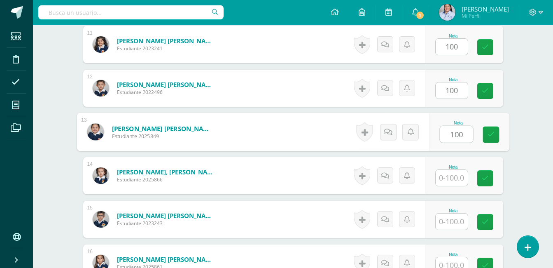
type input "100"
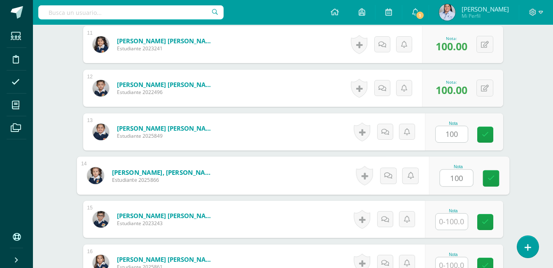
type input "100"
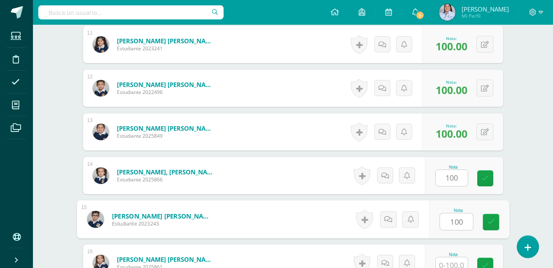
type input "100"
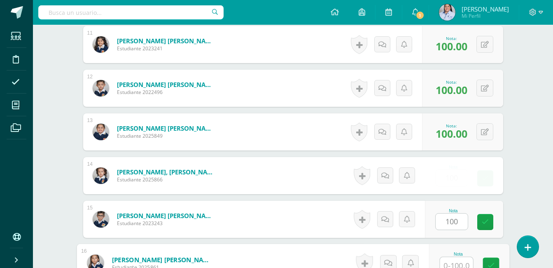
scroll to position [702, 0]
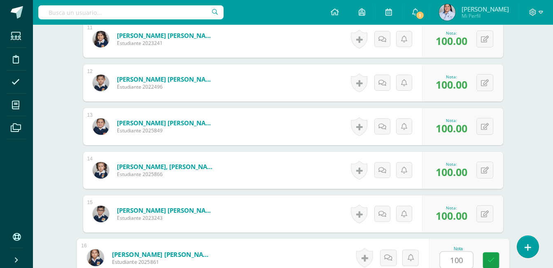
type input "100"
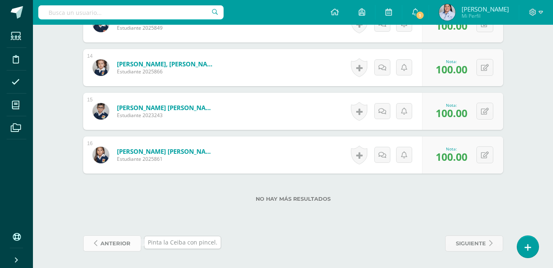
click at [113, 245] on span "anterior" at bounding box center [115, 242] width 30 height 15
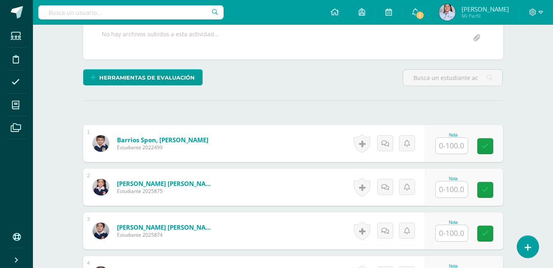
scroll to position [179, 0]
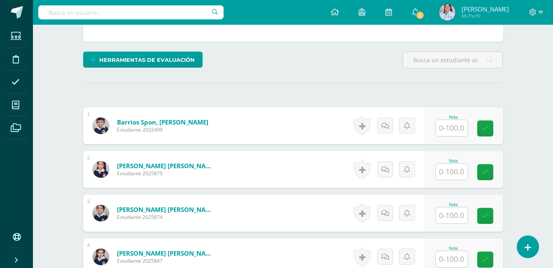
click at [452, 128] on input "text" at bounding box center [452, 128] width 32 height 16
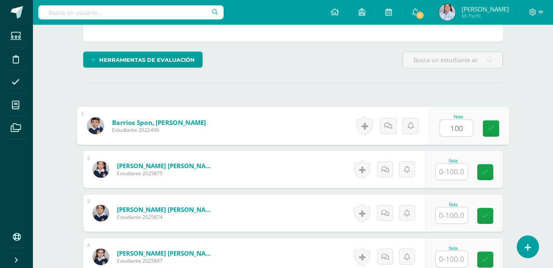
type input "100"
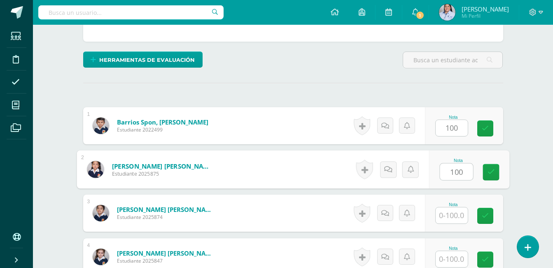
type input "100"
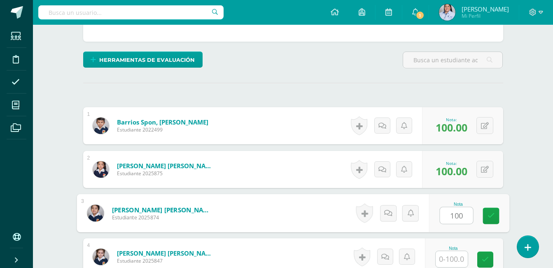
type input "100"
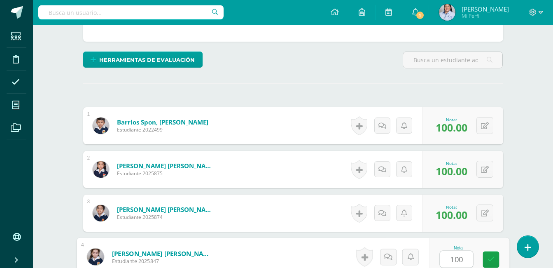
type input "100"
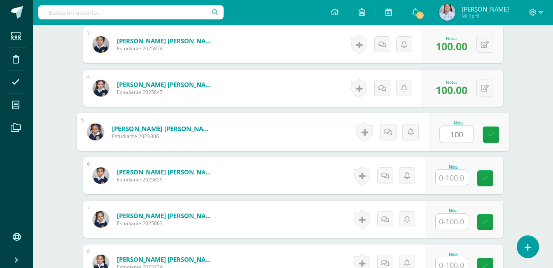
type input "100"
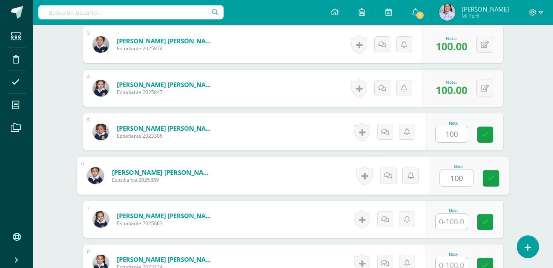
type input "100"
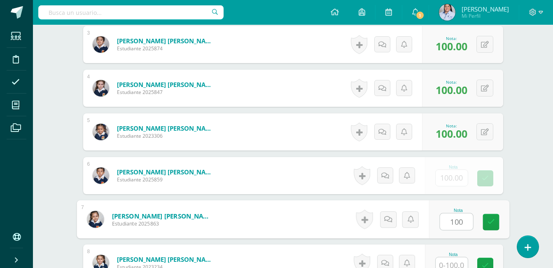
type input "100"
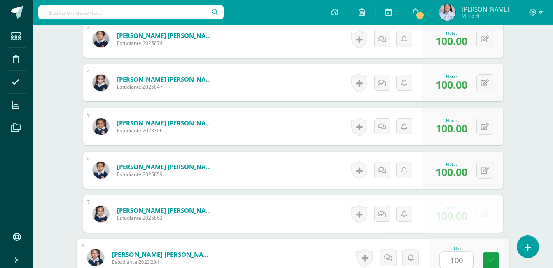
type input "100"
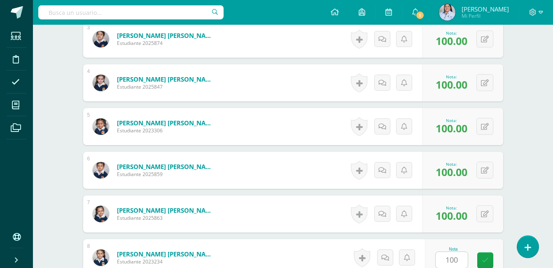
scroll to position [522, 0]
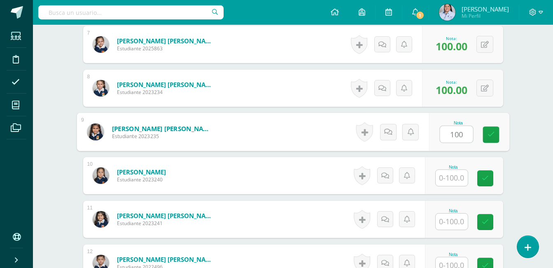
type input "100"
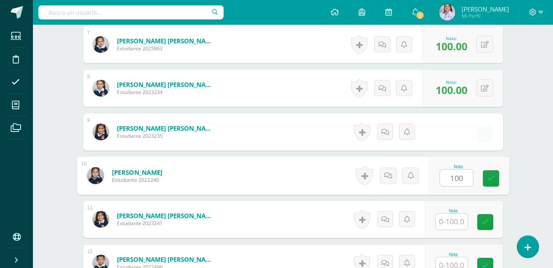
type input "100"
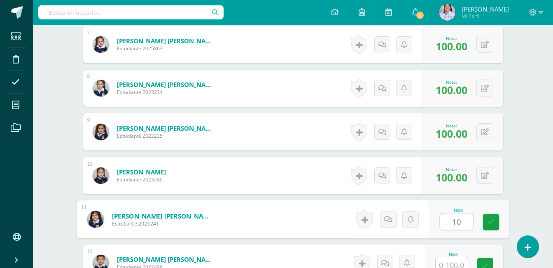
type input "10"
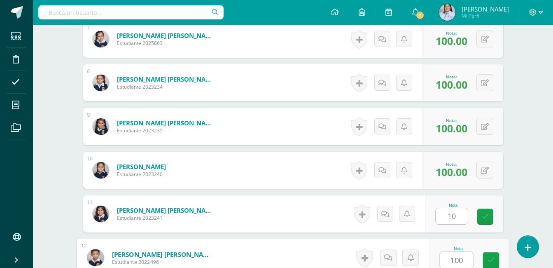
type input "100"
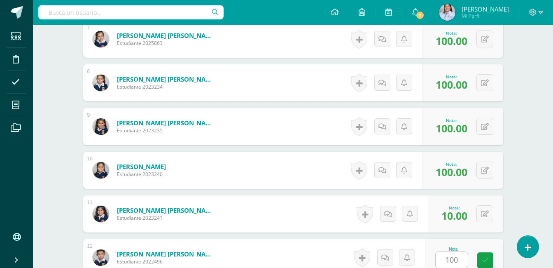
scroll to position [697, 0]
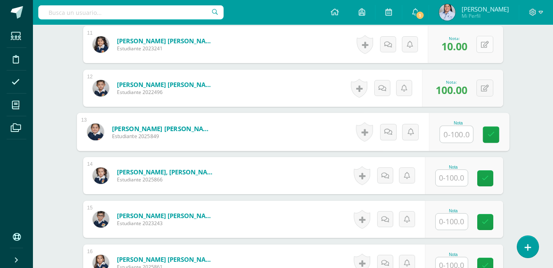
click at [482, 45] on button at bounding box center [484, 44] width 17 height 17
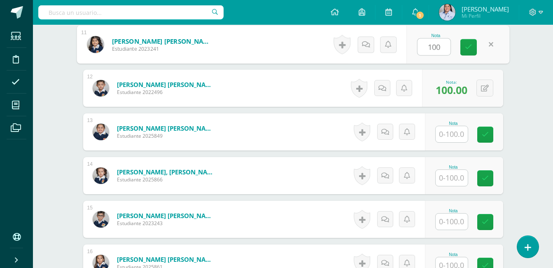
type input "100"
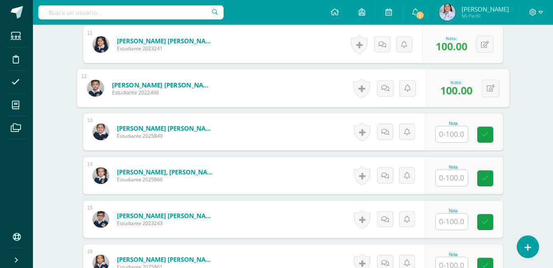
click at [452, 132] on input "text" at bounding box center [452, 134] width 32 height 16
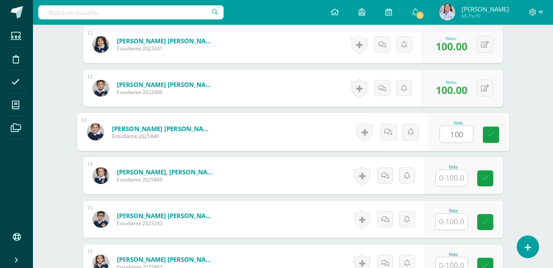
type input "100"
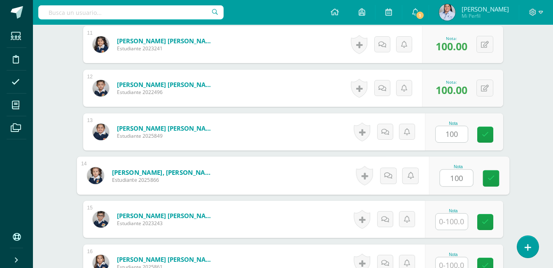
type input "100"
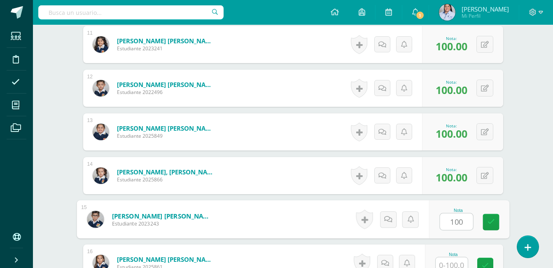
type input "100"
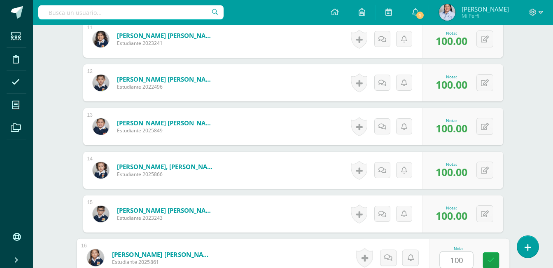
type input "100"
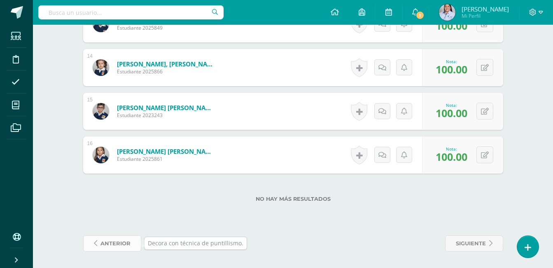
click at [111, 242] on span "anterior" at bounding box center [115, 242] width 30 height 15
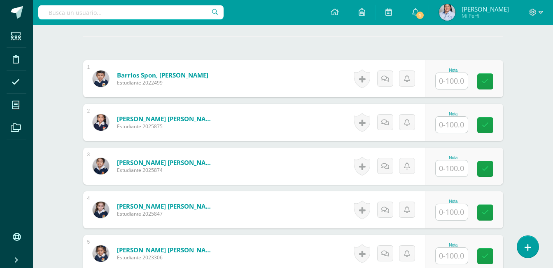
scroll to position [224, 0]
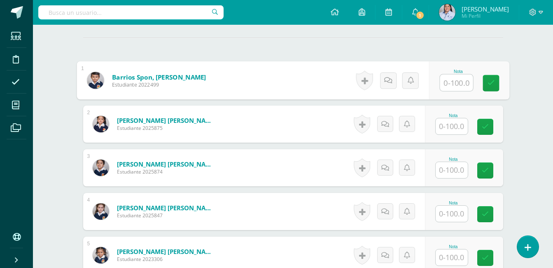
click at [454, 82] on input "text" at bounding box center [456, 83] width 33 height 16
type input "100"
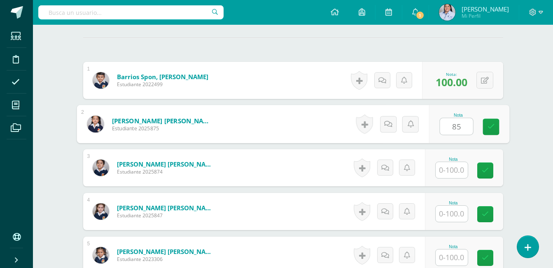
type input "85"
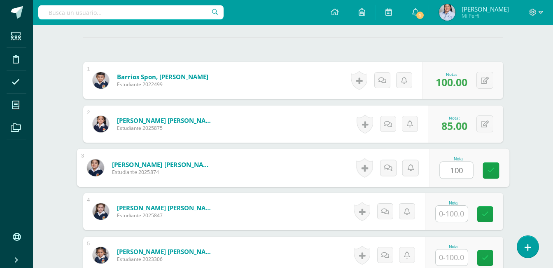
type input "100"
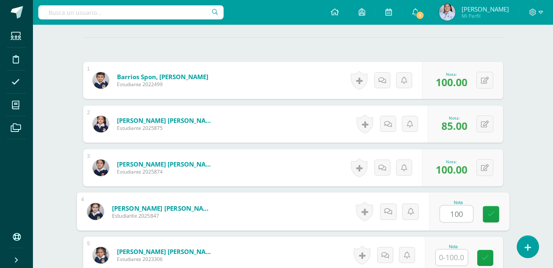
type input "100"
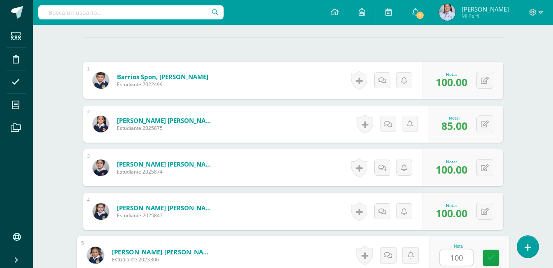
type input "100"
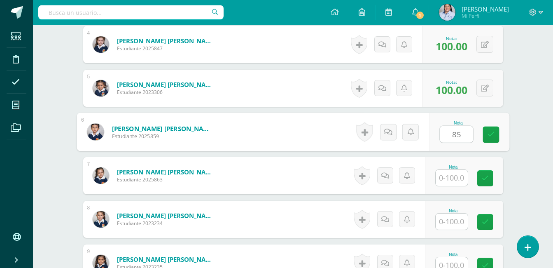
type input "85"
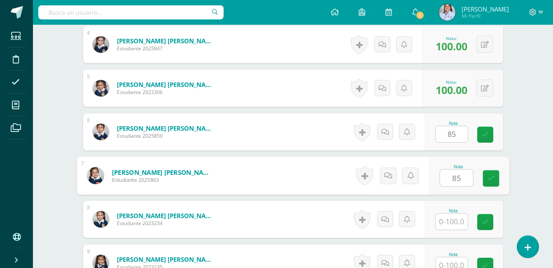
type input "85"
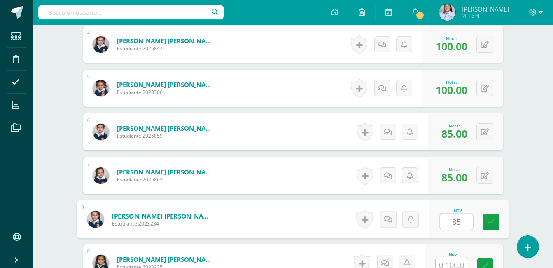
type input "85"
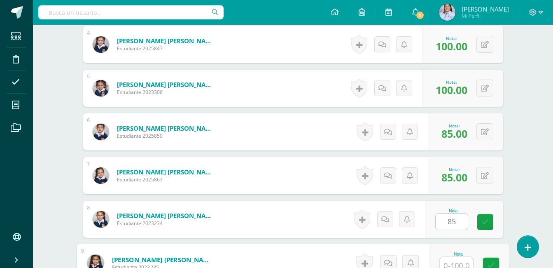
scroll to position [396, 0]
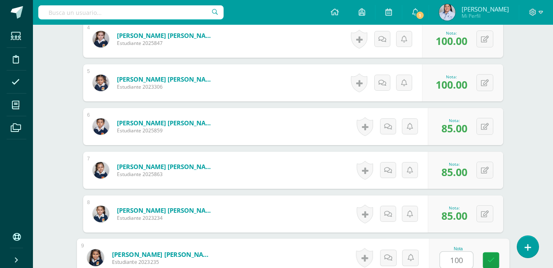
type input "100"
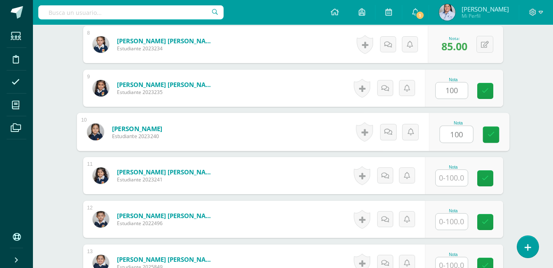
type input "100"
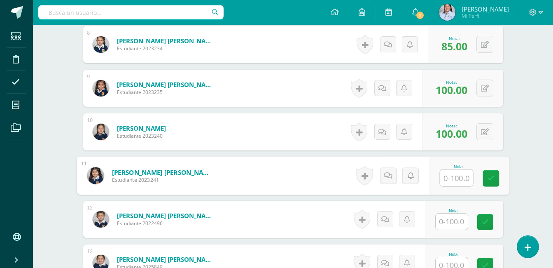
type input "9"
type input "85"
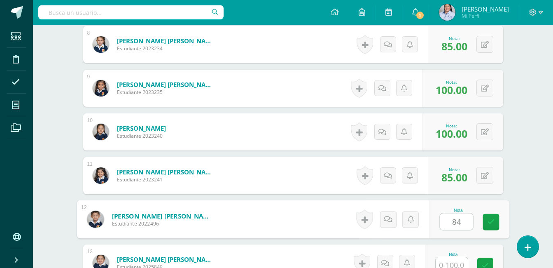
type input "84"
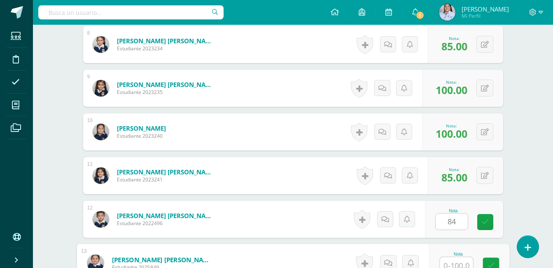
scroll to position [571, 0]
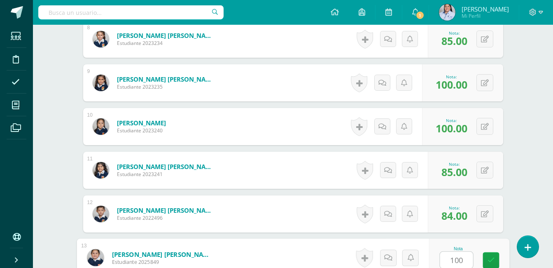
type input "100"
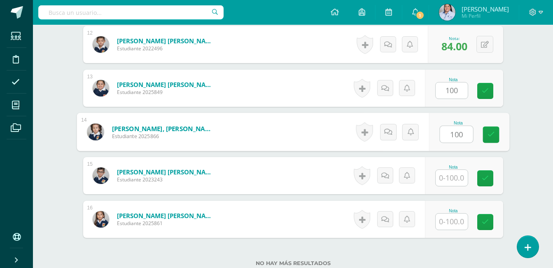
type input "100"
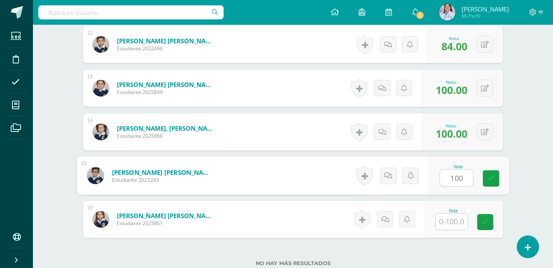
type input "100"
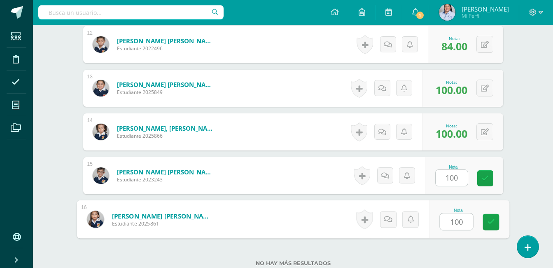
type input "100"
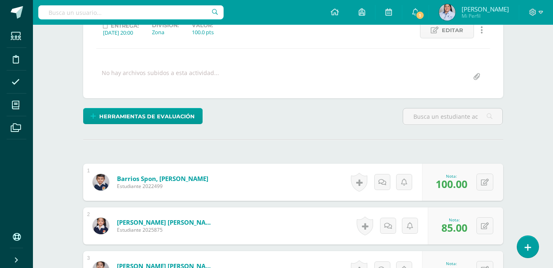
scroll to position [0, 0]
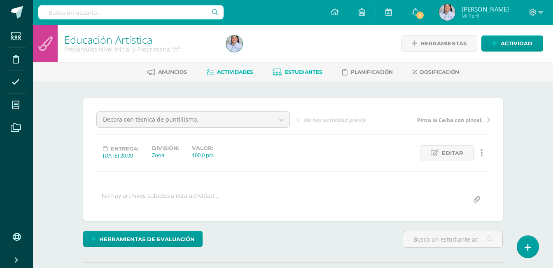
click at [309, 69] on span "Estudiantes" at bounding box center [303, 72] width 37 height 6
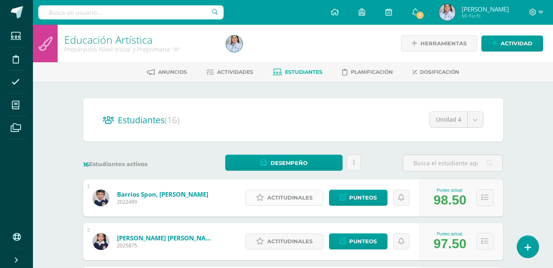
click at [307, 197] on span "Actitudinales" at bounding box center [289, 197] width 45 height 15
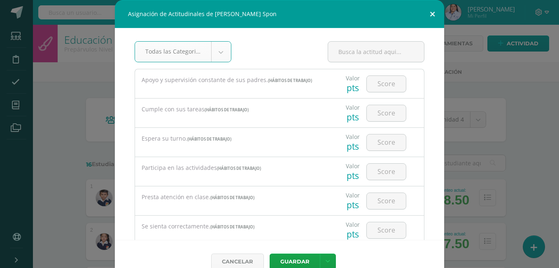
click at [430, 16] on button at bounding box center [432, 14] width 23 height 28
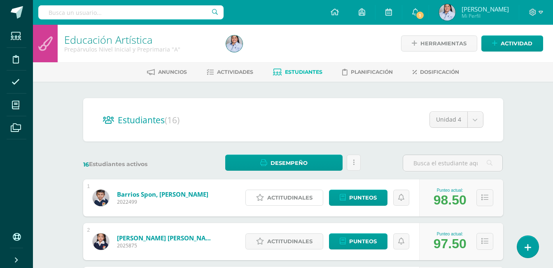
scroll to position [64, 0]
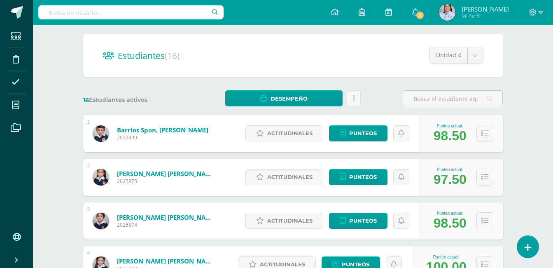
click at [126, 131] on link "Barrios Spon, Lucas Marcelo" at bounding box center [162, 130] width 91 height 8
click at [126, 130] on link "Barrios Spon, Lucas Marcelo" at bounding box center [162, 130] width 91 height 8
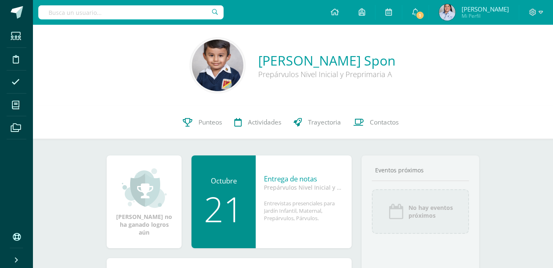
scroll to position [30, 0]
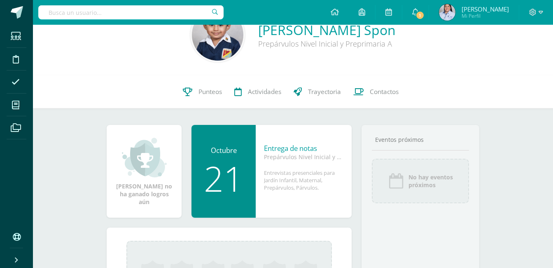
click at [143, 160] on img at bounding box center [144, 157] width 45 height 41
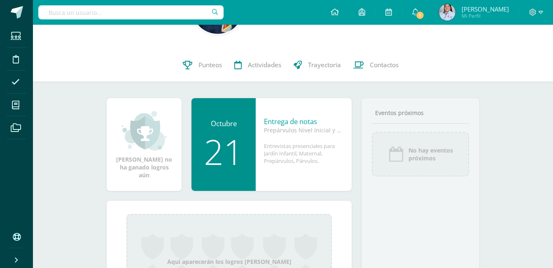
scroll to position [66, 0]
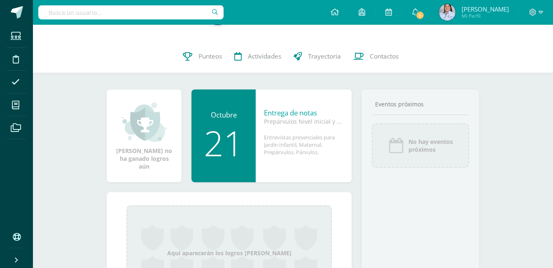
click at [147, 135] on img at bounding box center [144, 121] width 45 height 41
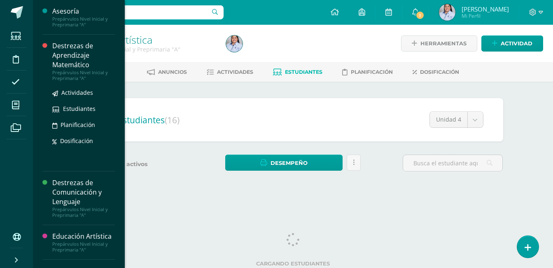
click at [74, 60] on div "Destrezas de Aprendizaje Matemático" at bounding box center [83, 55] width 63 height 28
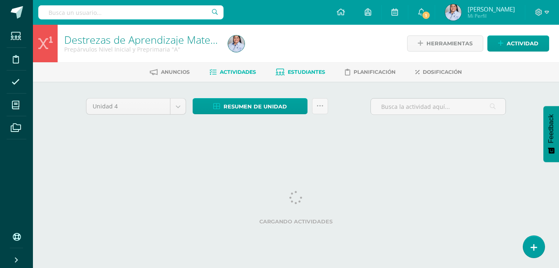
click at [304, 72] on span "Estudiantes" at bounding box center [306, 72] width 37 height 6
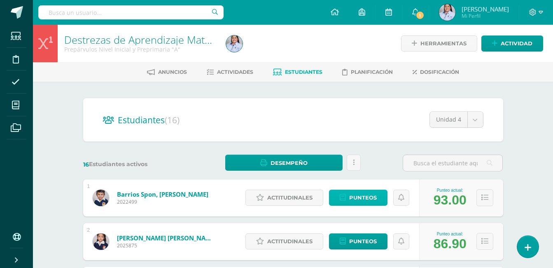
click at [352, 196] on span "Punteos" at bounding box center [363, 197] width 28 height 15
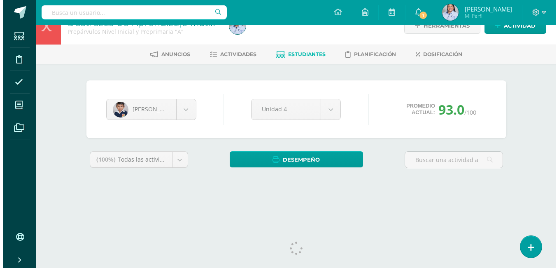
scroll to position [28, 0]
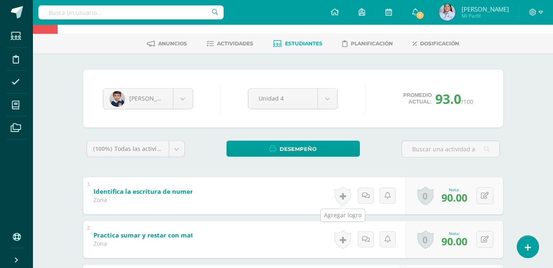
click at [342, 197] on link at bounding box center [342, 195] width 16 height 19
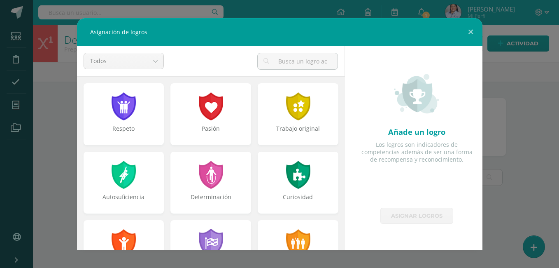
scroll to position [0, 0]
click at [471, 28] on button at bounding box center [470, 32] width 23 height 28
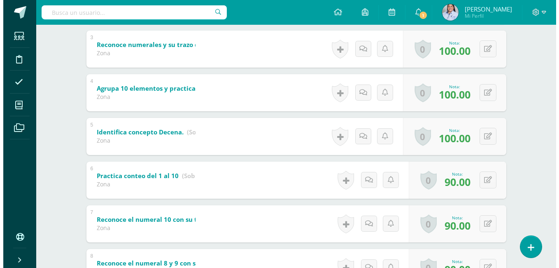
scroll to position [340, 0]
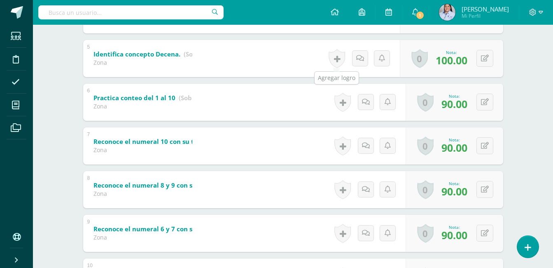
click at [339, 60] on link at bounding box center [337, 58] width 16 height 19
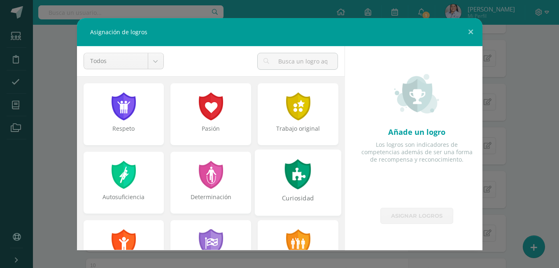
click at [292, 175] on div at bounding box center [298, 174] width 28 height 30
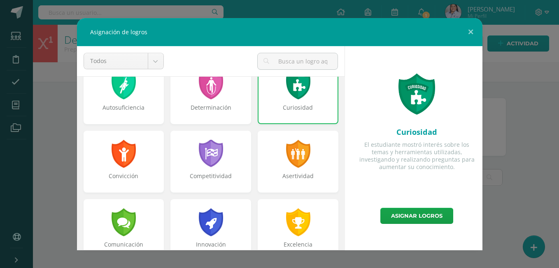
scroll to position [97, 0]
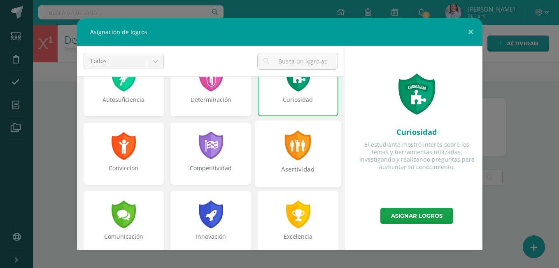
click at [298, 147] on div at bounding box center [298, 145] width 28 height 30
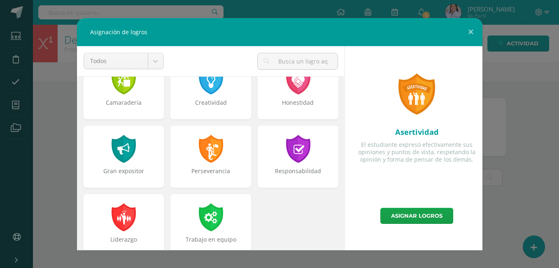
scroll to position [307, 0]
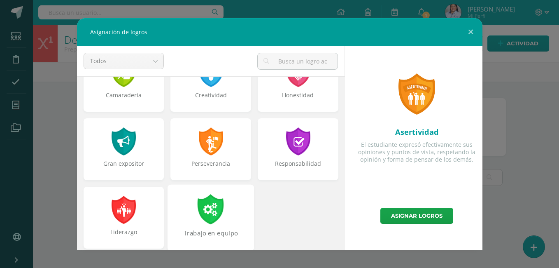
click at [205, 218] on div at bounding box center [211, 209] width 28 height 30
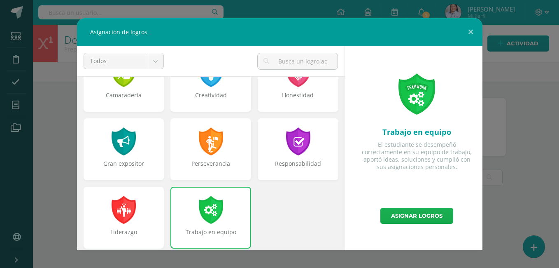
click at [411, 212] on link "Asignar logros" at bounding box center [416, 215] width 73 height 16
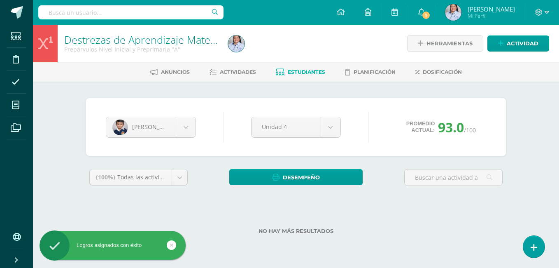
drag, startPoint x: 553, startPoint y: 106, endPoint x: 559, endPoint y: 143, distance: 37.0
click at [559, 143] on html "Logros asignados con éxito Estudiantes Disciplina Asistencia Mis cursos Archivo…" at bounding box center [279, 130] width 559 height 260
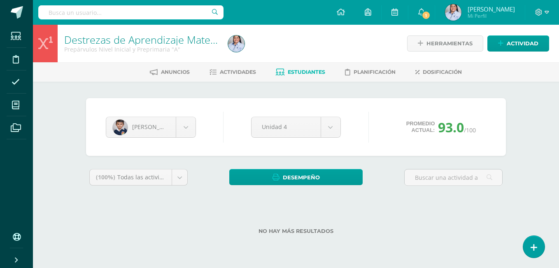
click at [557, 255] on div "Destrezas de Aprendizaje Matemático Prepárvulos Nivel Inicial y Preprimaria "A"…" at bounding box center [296, 142] width 526 height 235
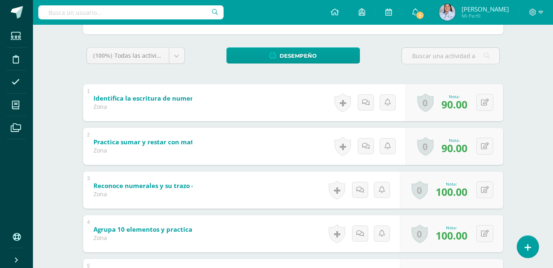
scroll to position [125, 0]
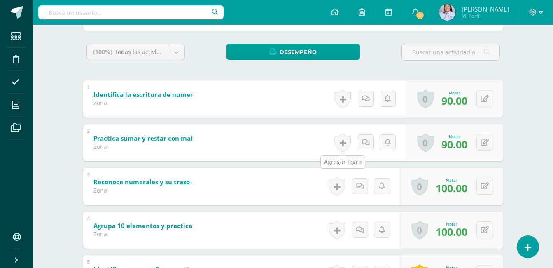
click at [340, 144] on link at bounding box center [342, 142] width 16 height 19
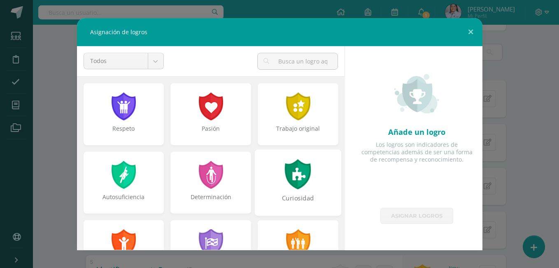
click at [294, 182] on div at bounding box center [298, 174] width 28 height 30
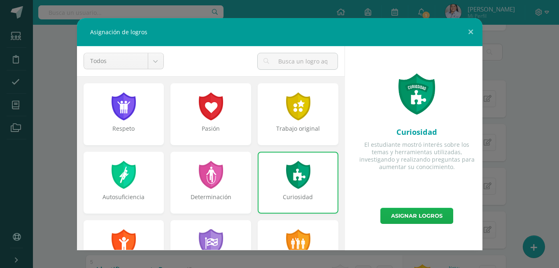
click at [420, 214] on link "Asignar logros" at bounding box center [416, 215] width 73 height 16
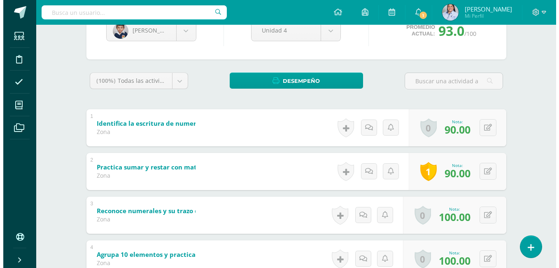
scroll to position [81, 0]
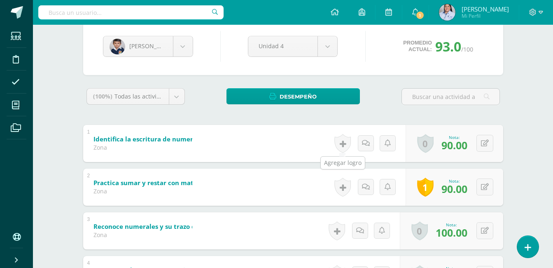
click at [344, 143] on link at bounding box center [342, 143] width 16 height 19
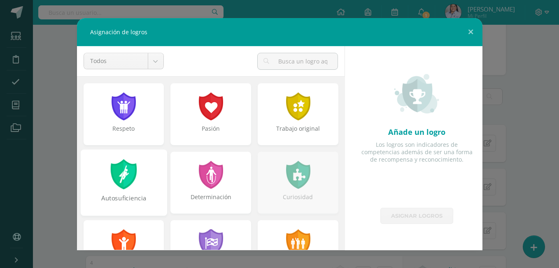
click at [121, 189] on div at bounding box center [124, 174] width 28 height 30
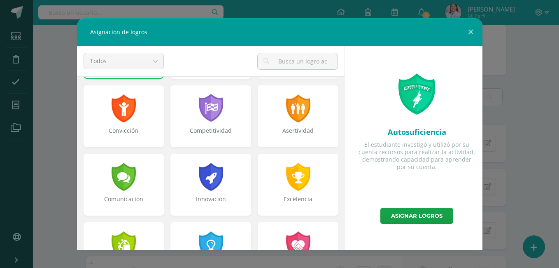
scroll to position [146, 0]
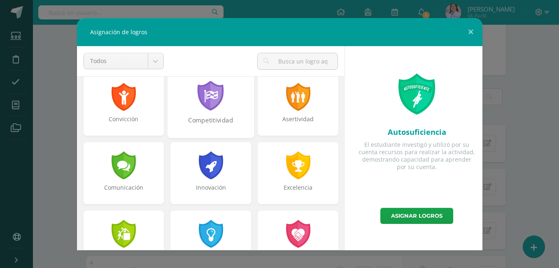
click at [214, 110] on div at bounding box center [211, 96] width 28 height 30
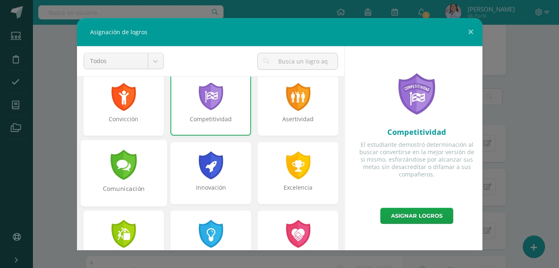
click at [131, 178] on div at bounding box center [124, 164] width 28 height 30
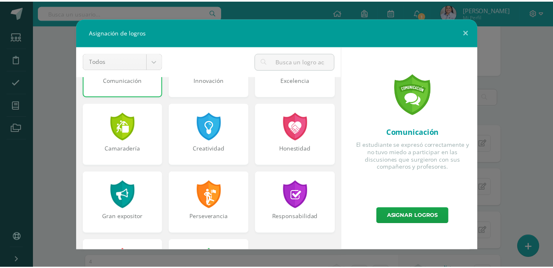
scroll to position [256, 0]
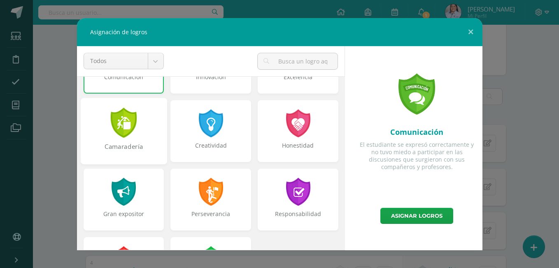
click at [130, 134] on div at bounding box center [124, 122] width 28 height 30
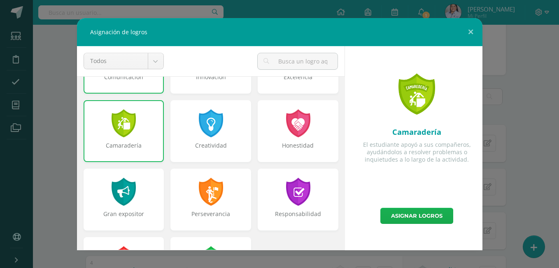
click at [415, 217] on link "Asignar logros" at bounding box center [416, 215] width 73 height 16
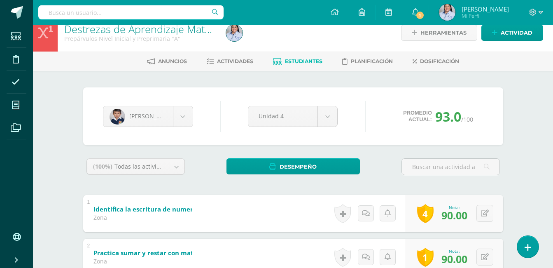
scroll to position [0, 0]
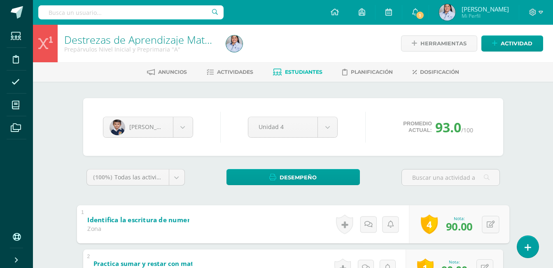
click at [427, 221] on link "4" at bounding box center [429, 223] width 17 height 19
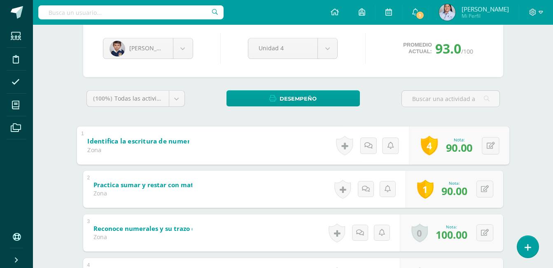
scroll to position [96, 0]
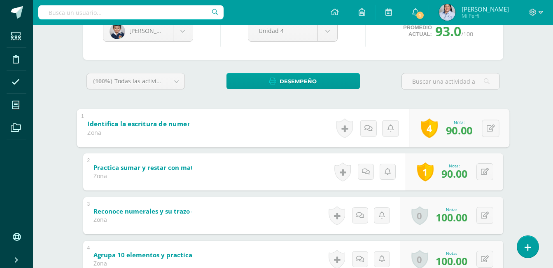
click at [431, 126] on link "4" at bounding box center [429, 127] width 17 height 19
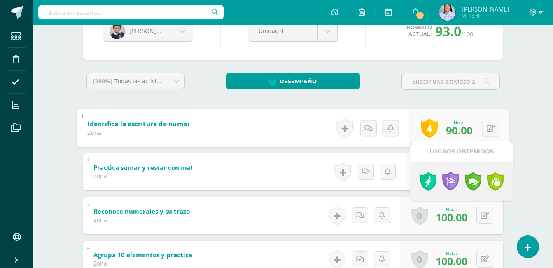
click at [431, 126] on link "4" at bounding box center [429, 127] width 17 height 19
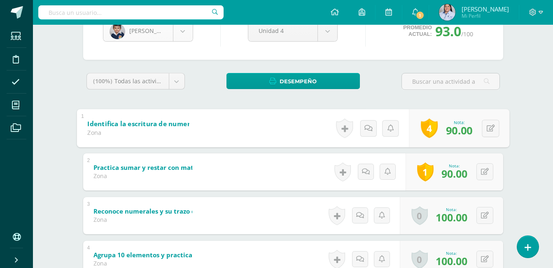
click at [182, 32] on body "Logros asignados con éxito Logros asignados con éxito Estudiantes Disciplina As…" at bounding box center [276, 249] width 553 height 690
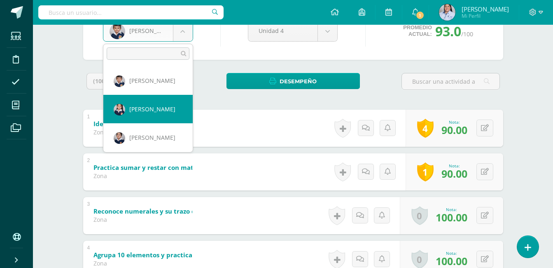
select select "3130"
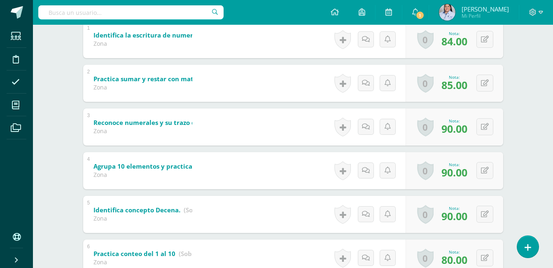
scroll to position [186, 0]
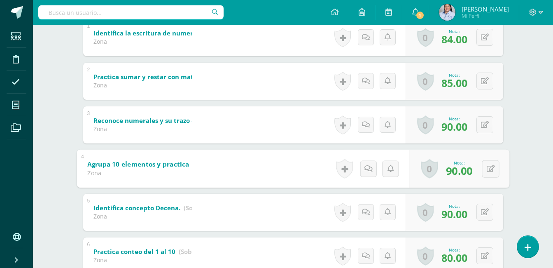
click at [422, 170] on link "0" at bounding box center [429, 167] width 17 height 19
click at [344, 169] on link at bounding box center [344, 167] width 17 height 19
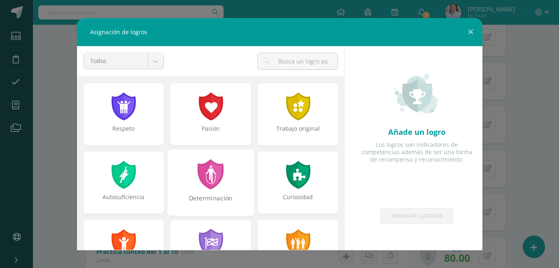
click at [205, 182] on div at bounding box center [211, 174] width 28 height 30
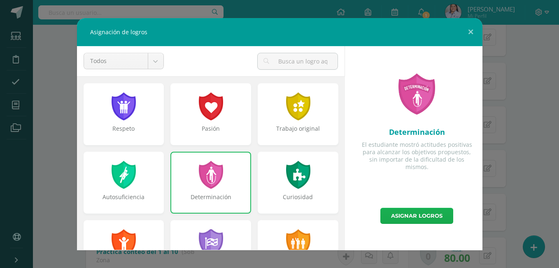
click at [409, 218] on link "Asignar logros" at bounding box center [416, 215] width 73 height 16
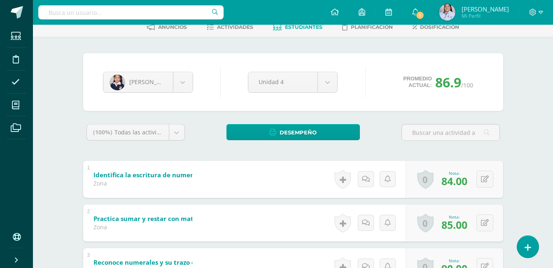
scroll to position [0, 0]
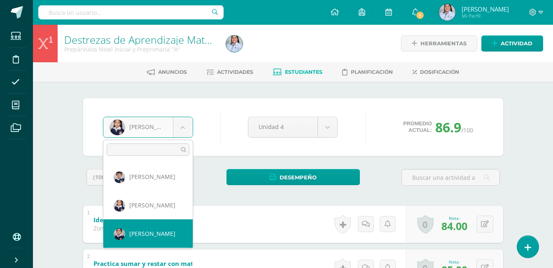
select select "3119"
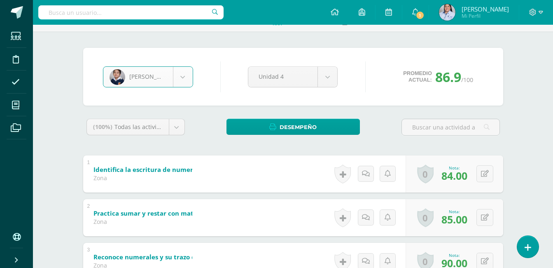
scroll to position [68, 0]
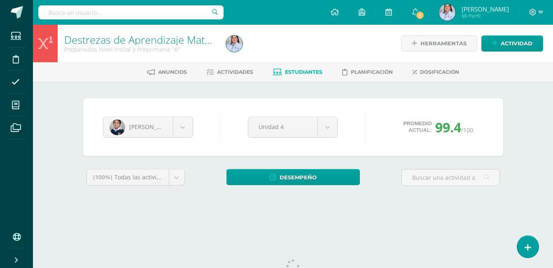
drag, startPoint x: 552, startPoint y: 143, endPoint x: 559, endPoint y: 194, distance: 51.8
click at [553, 194] on html "Estudiantes Disciplina Asistencia Mis cursos Archivos Soporte Ayuda Reportar un…" at bounding box center [276, 111] width 553 height 222
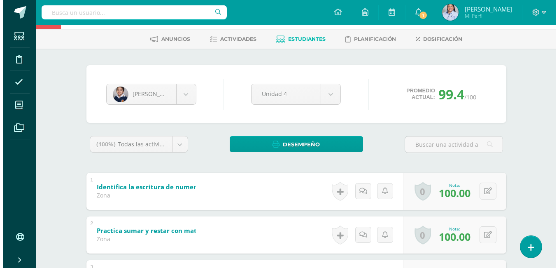
scroll to position [61, 0]
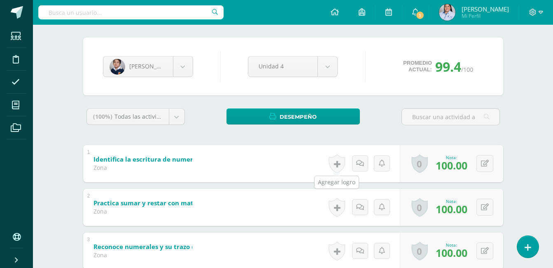
click at [333, 164] on link at bounding box center [337, 163] width 16 height 19
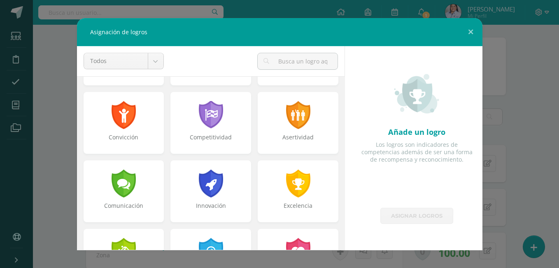
scroll to position [137, 0]
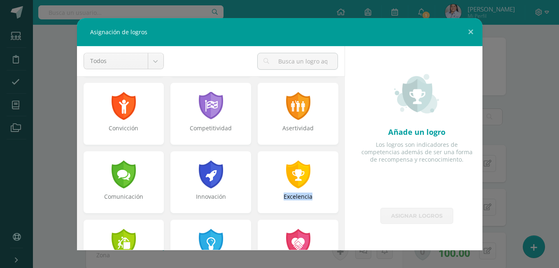
drag, startPoint x: 346, startPoint y: 176, endPoint x: 344, endPoint y: 205, distance: 29.7
click at [344, 205] on div "Todos Todos Respeto Pasión Trabajo original Autosuficiencia Determinación Curio…" at bounding box center [211, 148] width 275 height 204
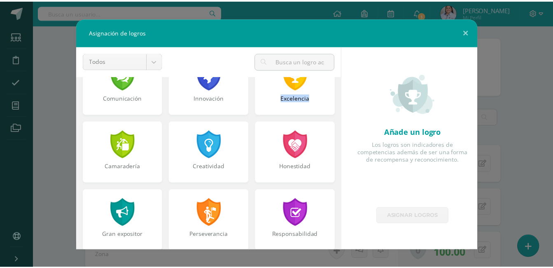
scroll to position [243, 0]
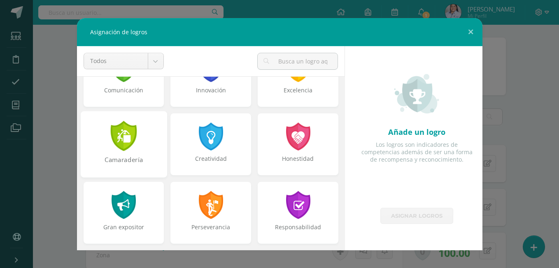
click at [117, 132] on div at bounding box center [124, 136] width 28 height 30
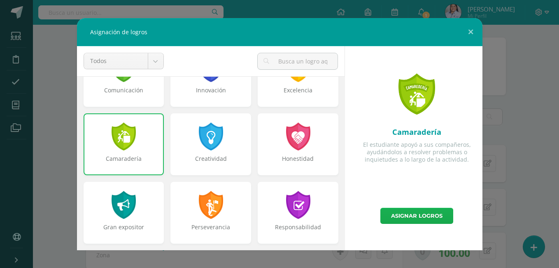
click at [427, 214] on link "Asignar logros" at bounding box center [416, 215] width 73 height 16
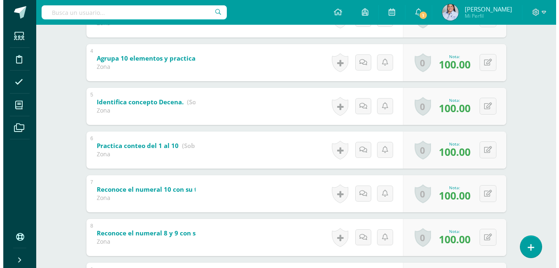
scroll to position [294, 0]
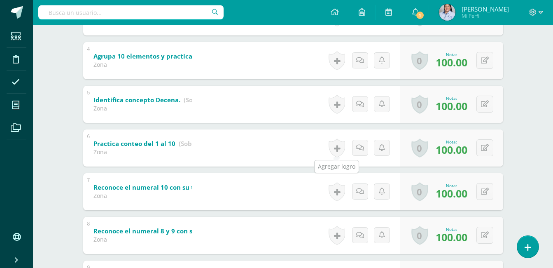
click at [336, 145] on link at bounding box center [337, 147] width 16 height 19
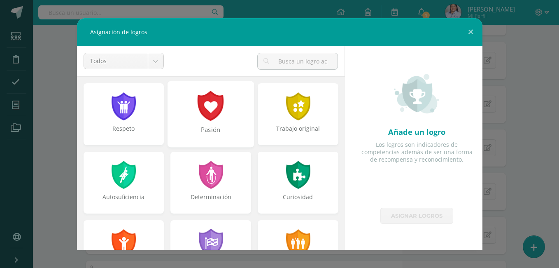
click at [214, 124] on div "Pasión" at bounding box center [211, 114] width 86 height 66
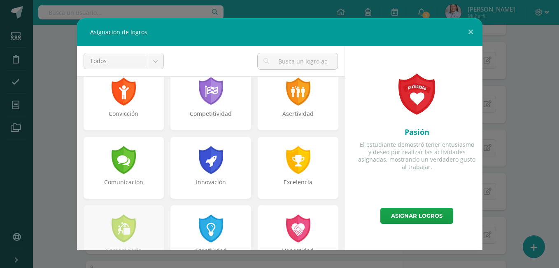
scroll to position [154, 0]
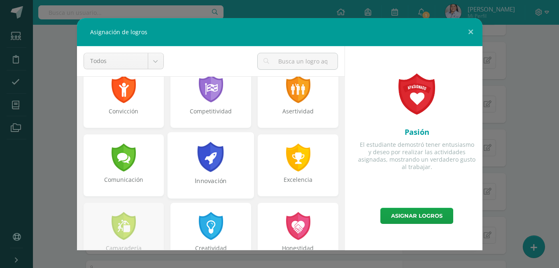
click at [207, 161] on div at bounding box center [211, 157] width 28 height 30
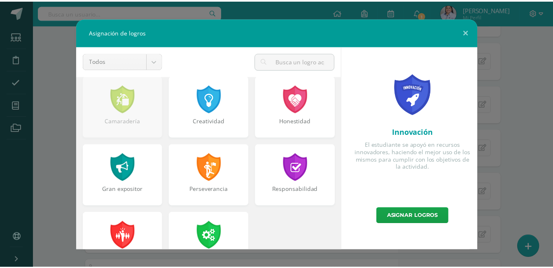
scroll to position [312, 0]
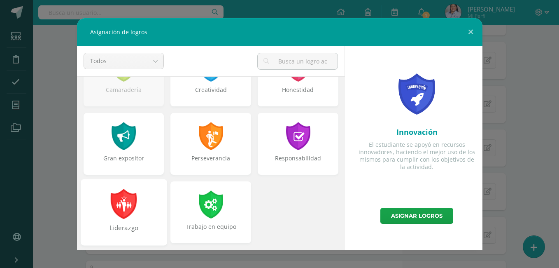
click at [128, 208] on div at bounding box center [124, 204] width 28 height 30
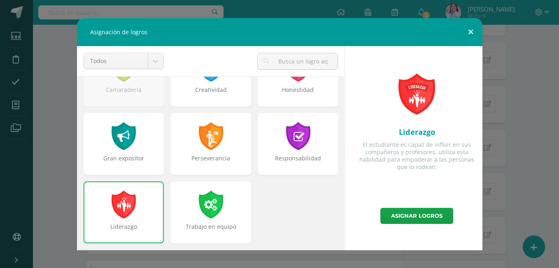
click at [472, 30] on button at bounding box center [470, 32] width 23 height 28
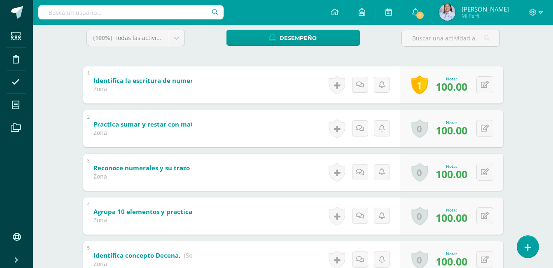
scroll to position [91, 0]
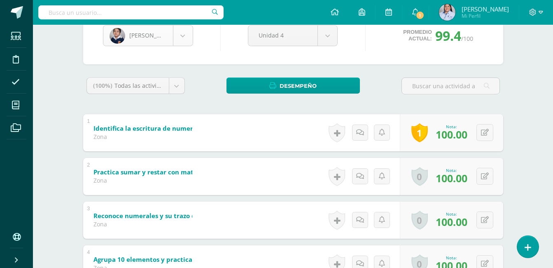
click at [181, 37] on body "Logros asignados con éxito Estudiantes Disciplina Asistencia Mis cursos Archivo…" at bounding box center [276, 254] width 553 height 690
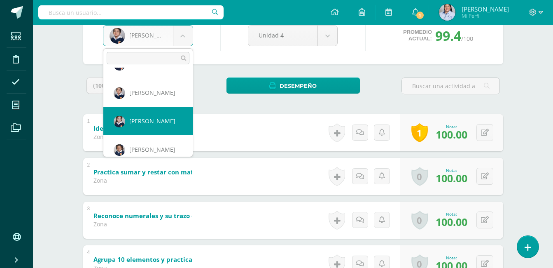
scroll to position [56, 0]
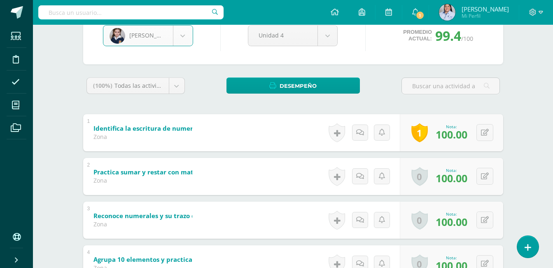
select select "3041"
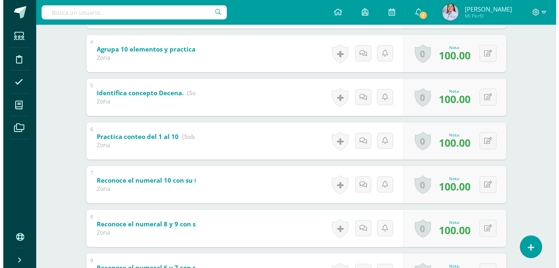
scroll to position [303, 0]
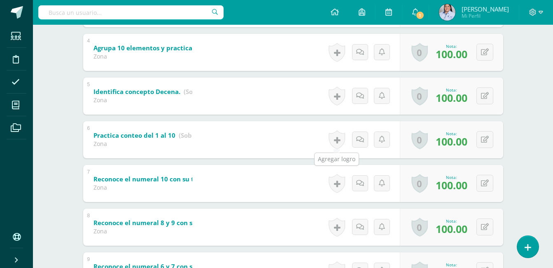
click at [338, 143] on link at bounding box center [337, 139] width 16 height 19
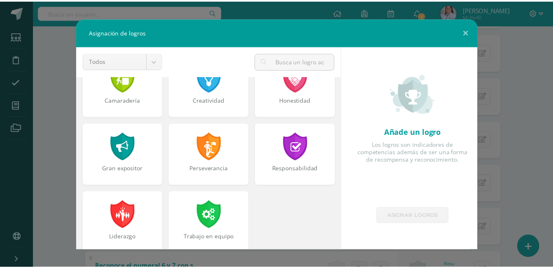
scroll to position [303, 0]
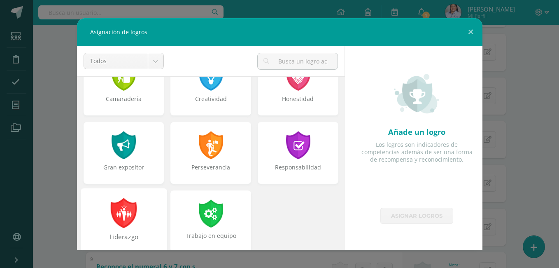
click at [119, 217] on div at bounding box center [124, 213] width 28 height 30
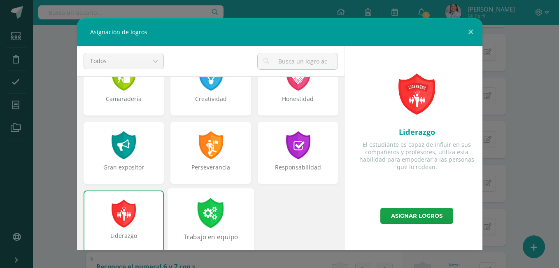
click at [200, 207] on div at bounding box center [211, 213] width 28 height 30
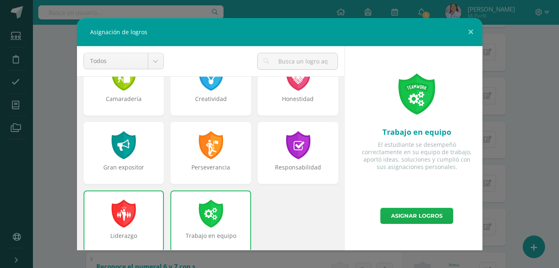
click at [410, 214] on link "Asignar logros" at bounding box center [416, 215] width 73 height 16
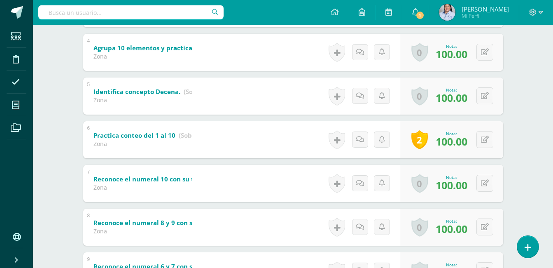
click at [424, 136] on link "2" at bounding box center [419, 139] width 16 height 19
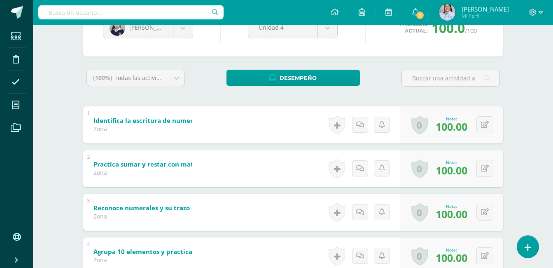
scroll to position [37, 0]
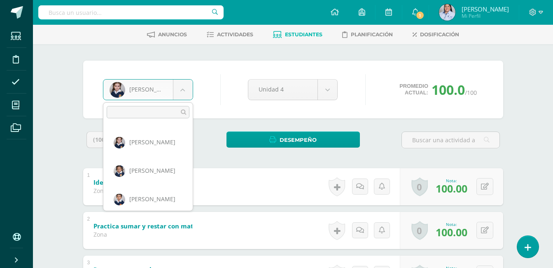
scroll to position [99, 0]
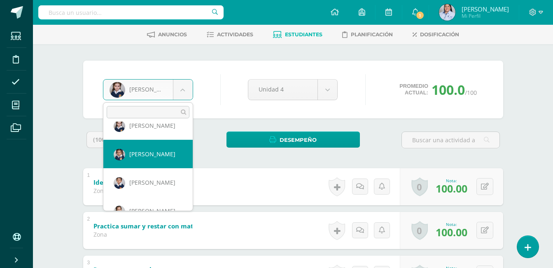
select select "2946"
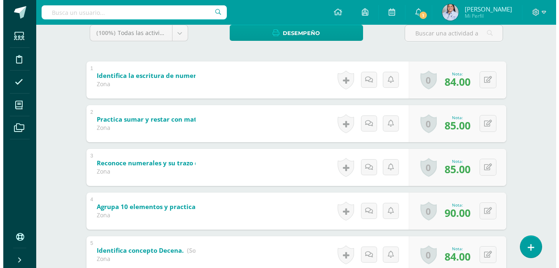
scroll to position [135, 0]
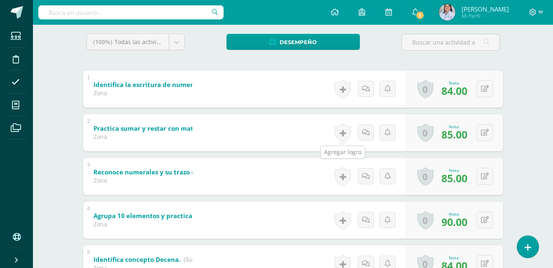
click at [345, 130] on link at bounding box center [342, 132] width 16 height 19
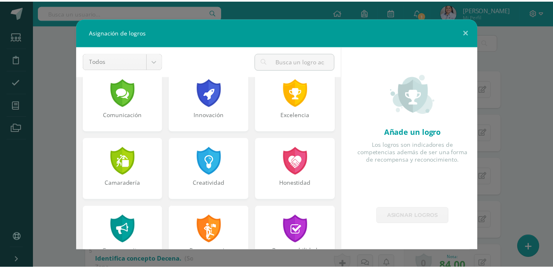
scroll to position [234, 0]
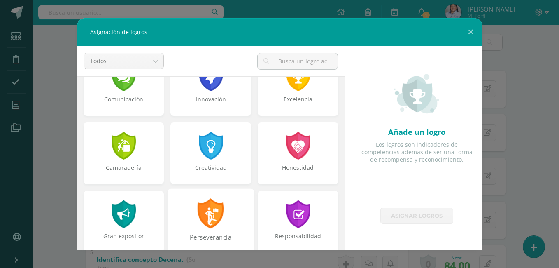
click at [209, 219] on div at bounding box center [211, 213] width 28 height 30
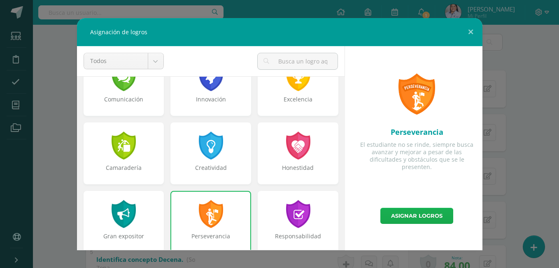
click at [416, 214] on link "Asignar logros" at bounding box center [416, 215] width 73 height 16
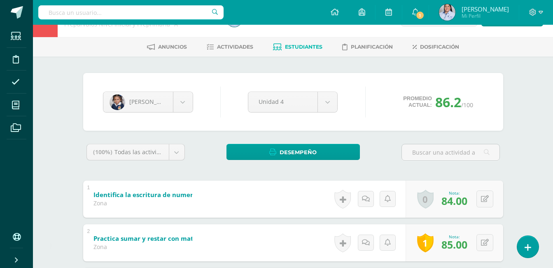
scroll to position [0, 0]
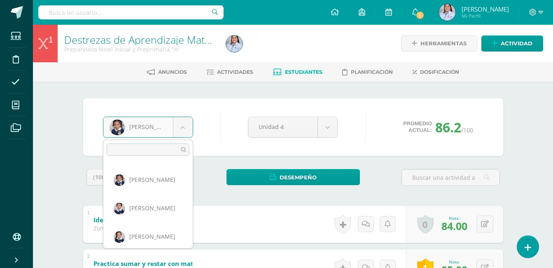
scroll to position [103, 0]
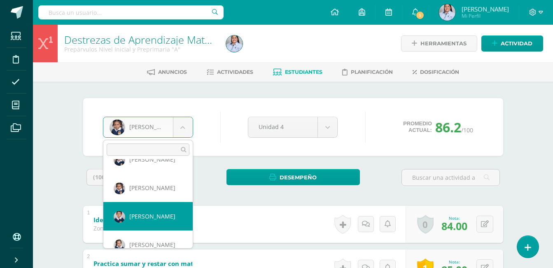
select select "3054"
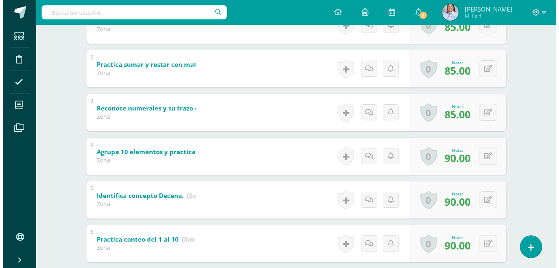
scroll to position [209, 0]
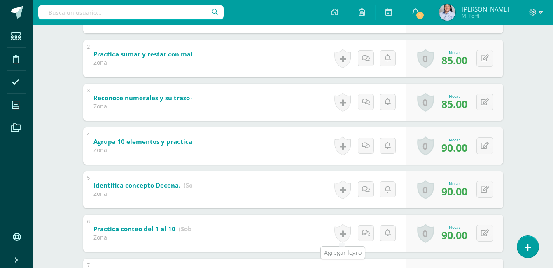
click at [345, 235] on link at bounding box center [342, 233] width 16 height 19
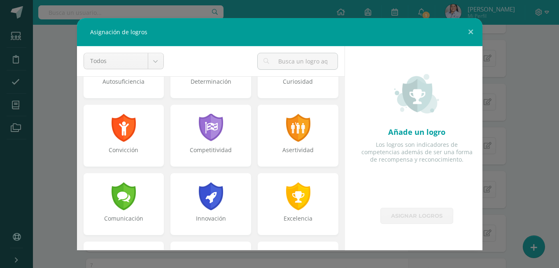
scroll to position [131, 0]
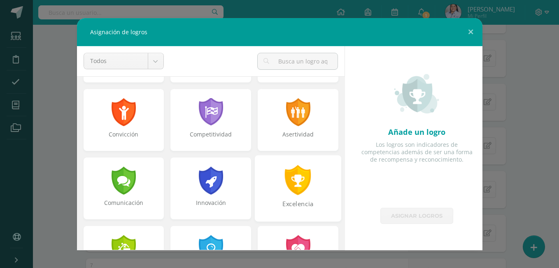
click at [291, 186] on div at bounding box center [298, 180] width 28 height 30
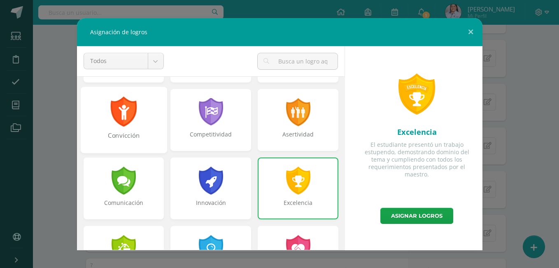
click at [148, 117] on div "Convicción" at bounding box center [123, 119] width 86 height 66
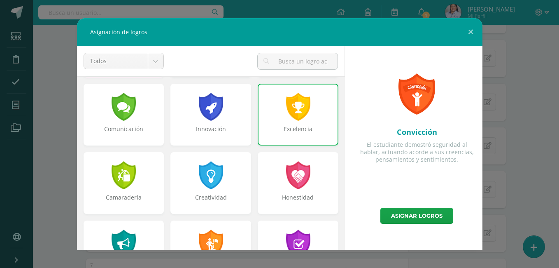
scroll to position [217, 0]
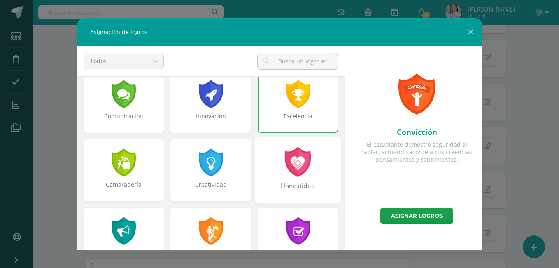
click at [288, 172] on div at bounding box center [298, 162] width 28 height 30
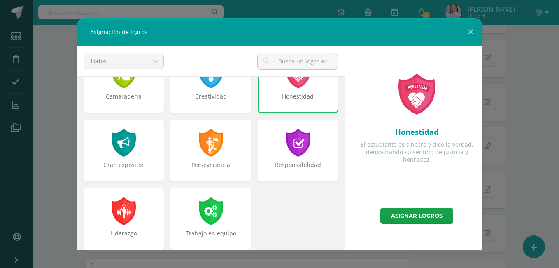
scroll to position [312, 0]
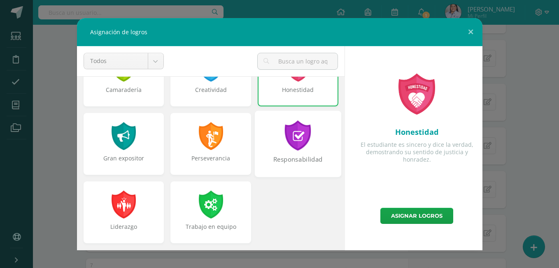
click at [300, 149] on div at bounding box center [298, 135] width 28 height 30
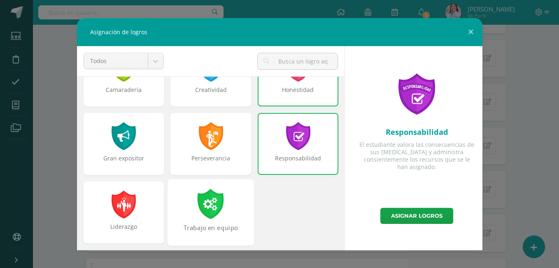
click at [197, 201] on div at bounding box center [211, 204] width 28 height 30
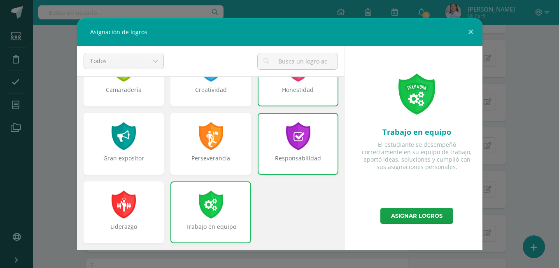
click at [198, 201] on div at bounding box center [211, 204] width 26 height 28
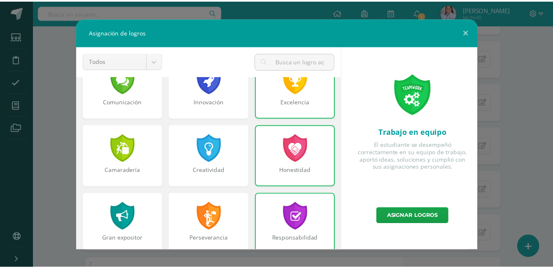
scroll to position [238, 0]
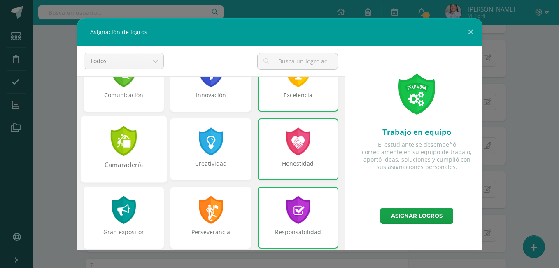
click at [121, 153] on div at bounding box center [124, 141] width 28 height 30
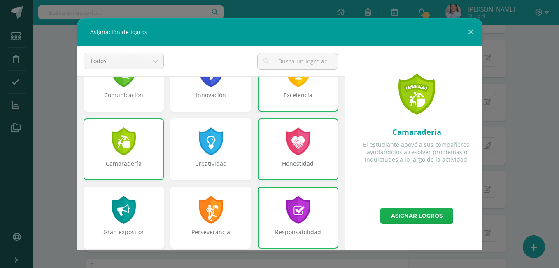
click at [413, 214] on link "Asignar logros" at bounding box center [416, 215] width 73 height 16
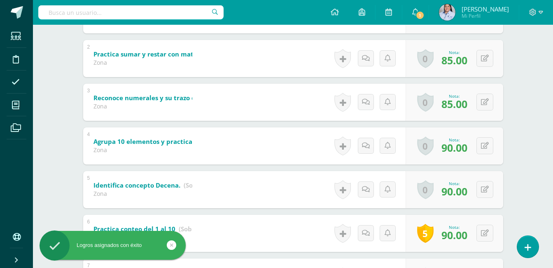
click at [426, 233] on link "5" at bounding box center [425, 233] width 16 height 19
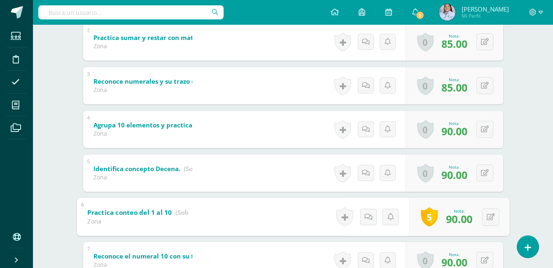
scroll to position [297, 0]
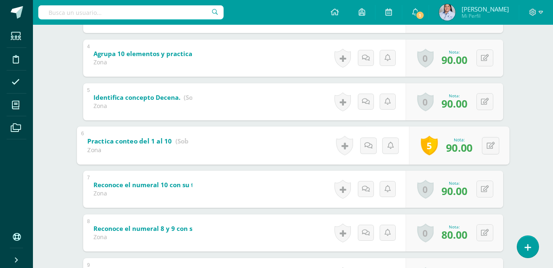
click at [432, 147] on link "5" at bounding box center [429, 144] width 17 height 19
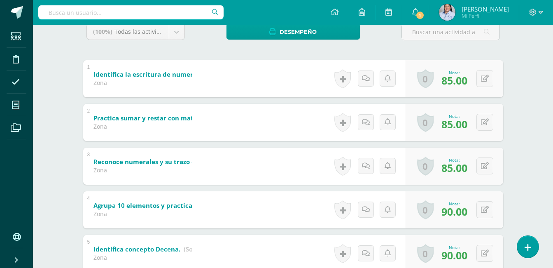
scroll to position [0, 0]
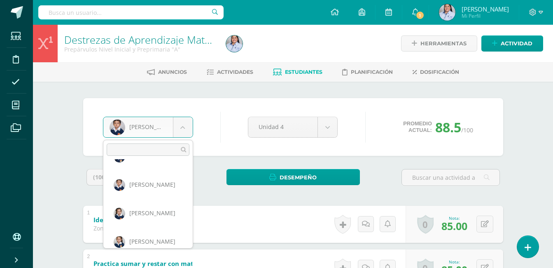
scroll to position [142, 0]
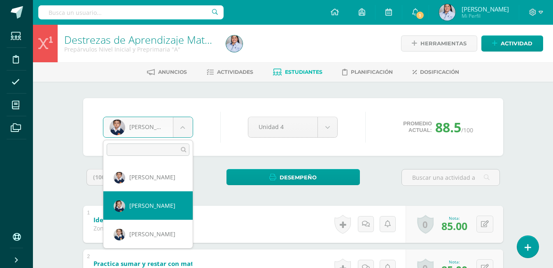
select select "3109"
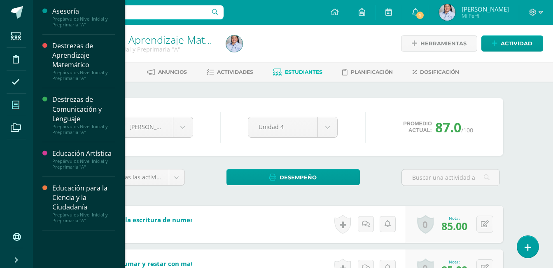
click at [10, 105] on span at bounding box center [16, 105] width 19 height 19
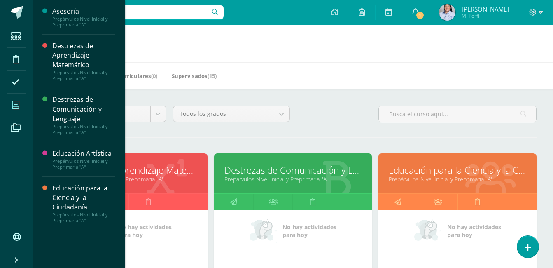
click at [17, 104] on icon at bounding box center [15, 105] width 7 height 8
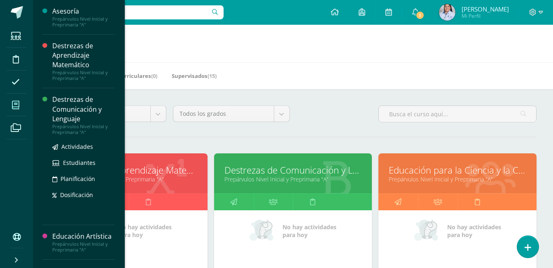
click at [69, 107] on div "Destrezas de Comunicación y Lenguaje" at bounding box center [83, 109] width 63 height 28
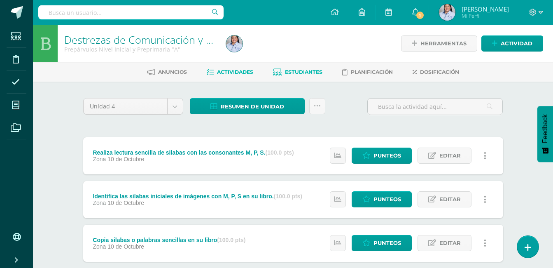
click at [303, 70] on span "Estudiantes" at bounding box center [303, 72] width 37 height 6
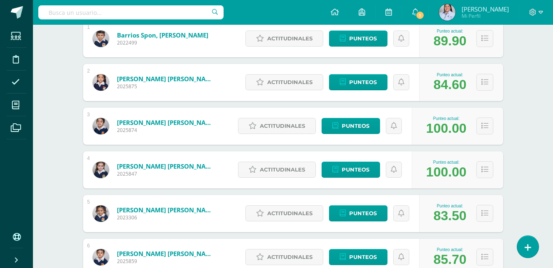
scroll to position [170, 0]
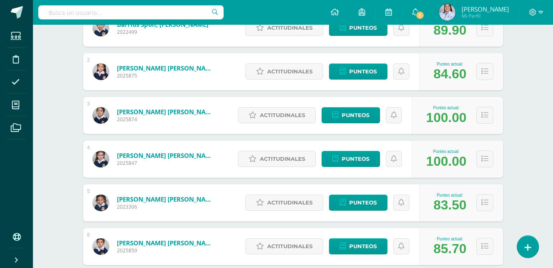
click at [369, 214] on div "Actitudinales Punteos" at bounding box center [330, 202] width 178 height 37
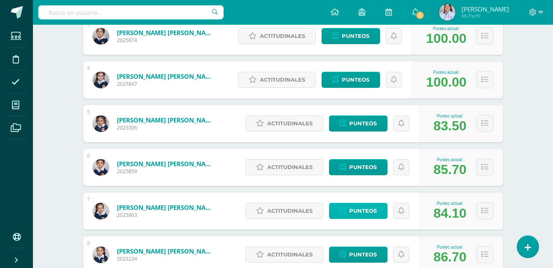
click at [355, 210] on span "Punteos" at bounding box center [363, 210] width 28 height 15
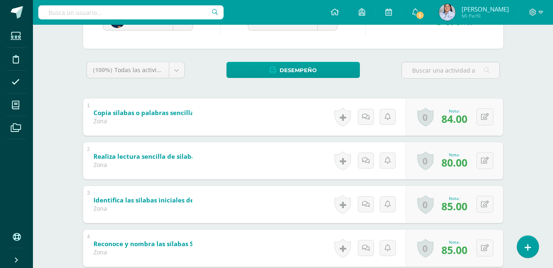
scroll to position [112, 0]
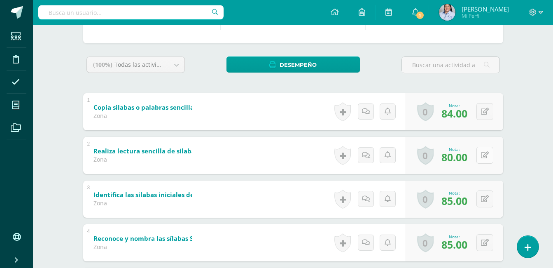
click at [485, 155] on icon at bounding box center [485, 154] width 8 height 7
click at [472, 154] on link at bounding box center [468, 157] width 16 height 16
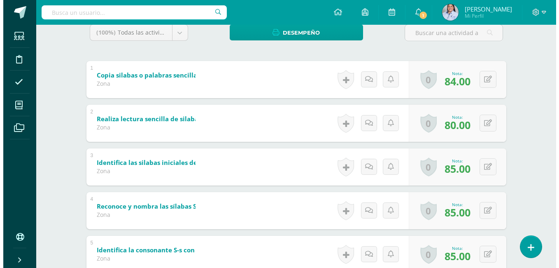
scroll to position [138, 0]
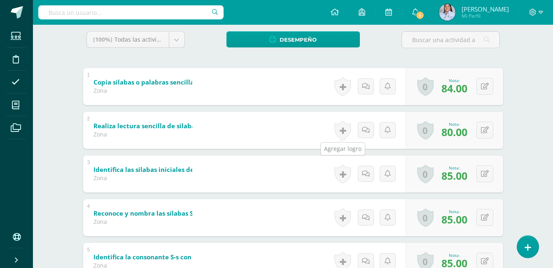
click at [337, 127] on link at bounding box center [342, 130] width 16 height 19
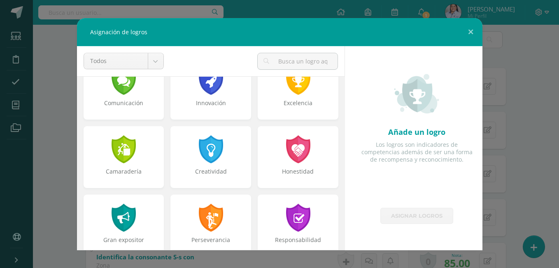
scroll to position [242, 0]
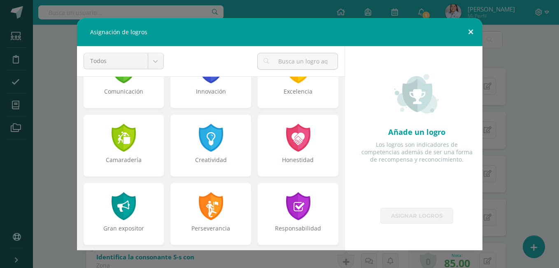
click at [468, 31] on button at bounding box center [470, 32] width 23 height 28
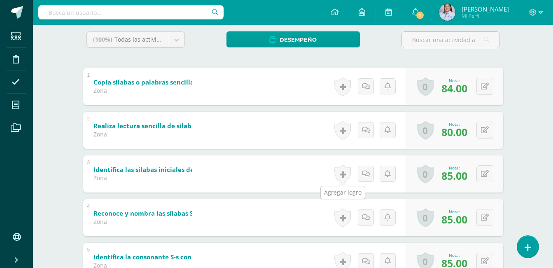
click at [338, 172] on link at bounding box center [342, 173] width 16 height 19
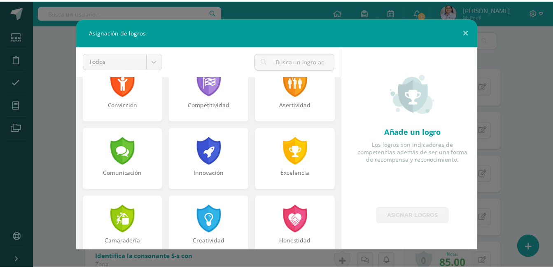
scroll to position [170, 0]
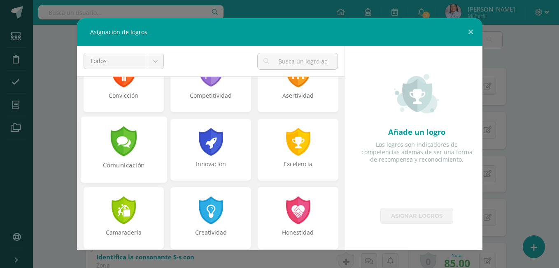
click at [117, 146] on div at bounding box center [124, 141] width 28 height 30
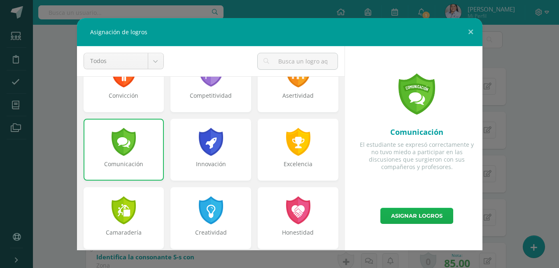
click at [410, 214] on link "Asignar logros" at bounding box center [416, 215] width 73 height 16
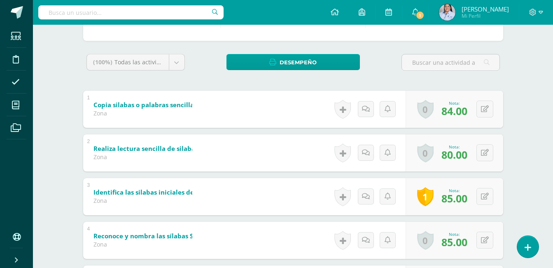
scroll to position [110, 0]
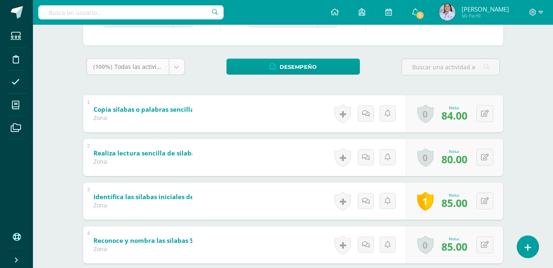
click at [177, 70] on body "Logros asignados con éxito Estudiantes Disciplina Asistencia Mis cursos Archivo…" at bounding box center [276, 235] width 553 height 690
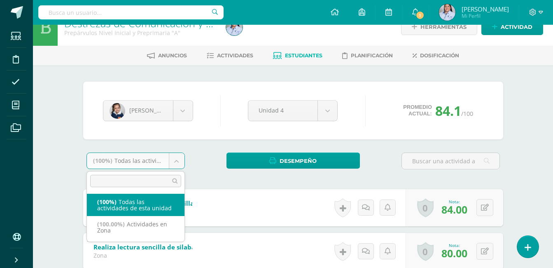
scroll to position [2, 0]
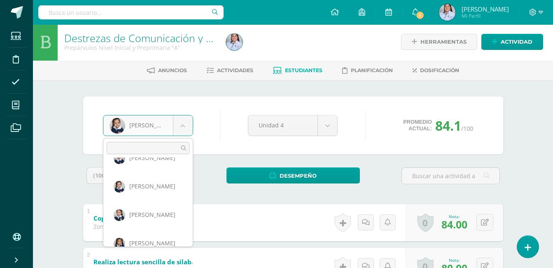
scroll to position [173, 0]
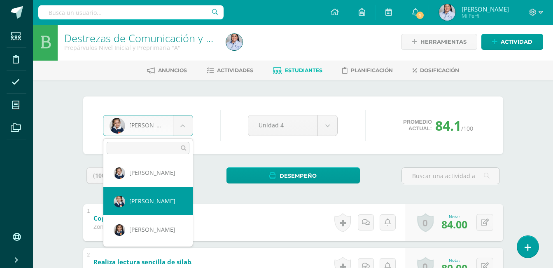
select select "2907"
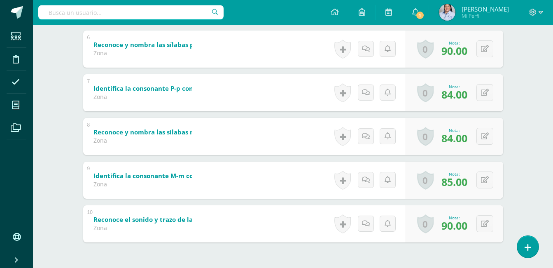
scroll to position [394, 0]
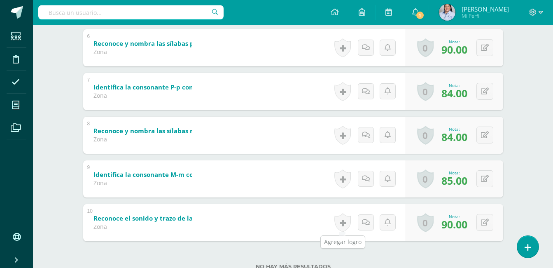
click at [339, 219] on link at bounding box center [342, 222] width 16 height 19
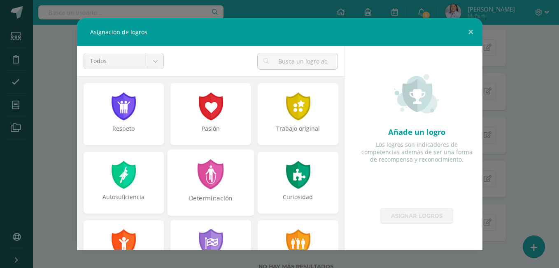
click at [210, 180] on div at bounding box center [211, 174] width 28 height 30
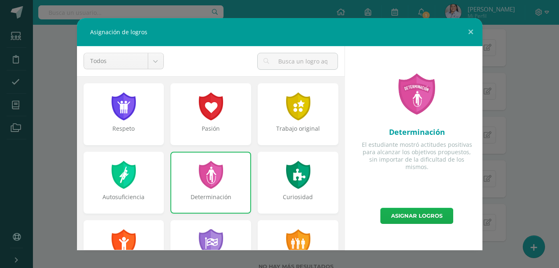
click at [419, 214] on link "Asignar logros" at bounding box center [416, 215] width 73 height 16
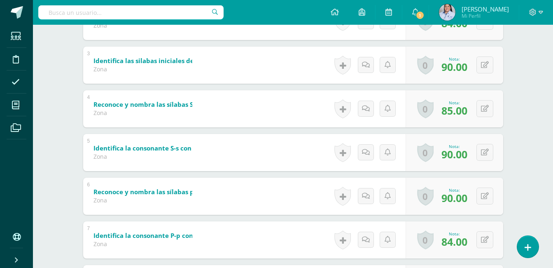
scroll to position [40, 0]
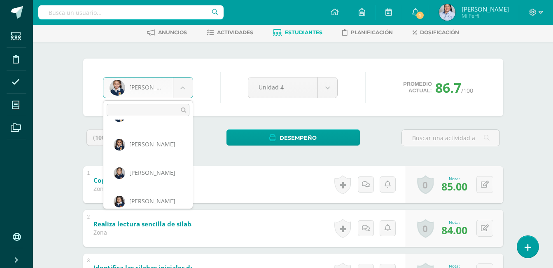
scroll to position [207, 0]
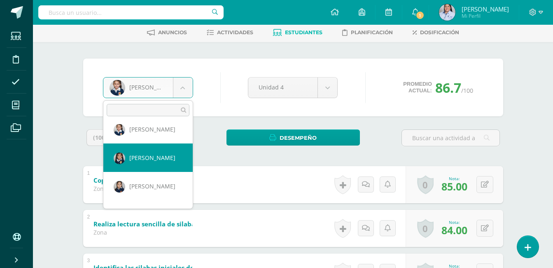
select select "2947"
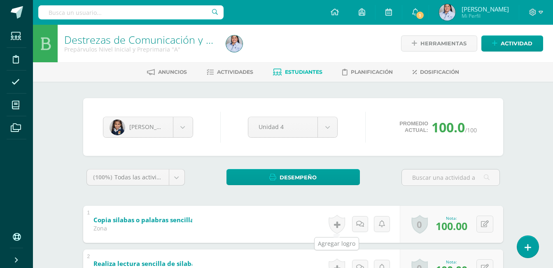
click at [339, 224] on link at bounding box center [337, 223] width 16 height 19
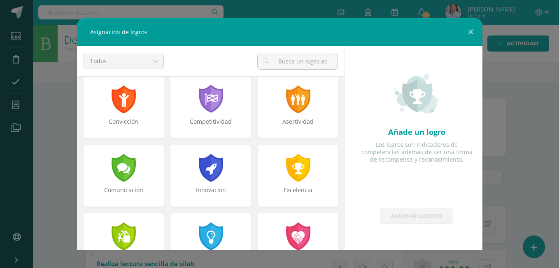
scroll to position [157, 0]
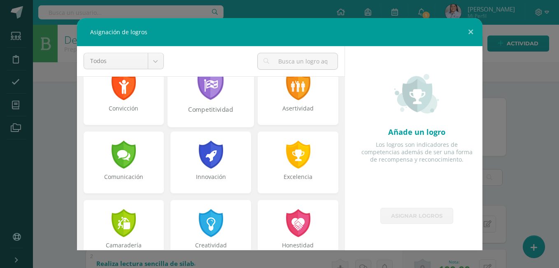
click at [221, 91] on div at bounding box center [211, 85] width 28 height 30
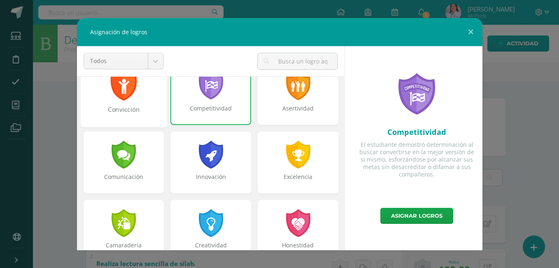
click at [126, 96] on div at bounding box center [124, 85] width 28 height 30
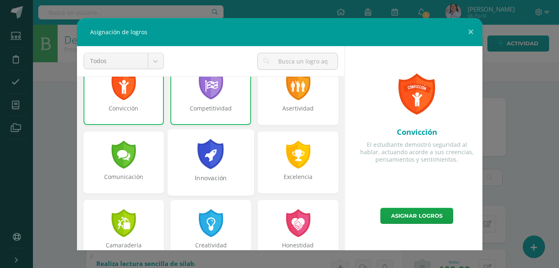
click at [212, 163] on div at bounding box center [211, 154] width 28 height 30
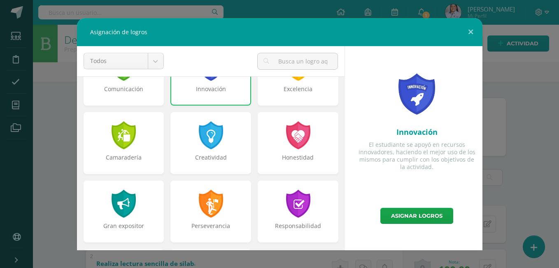
scroll to position [263, 0]
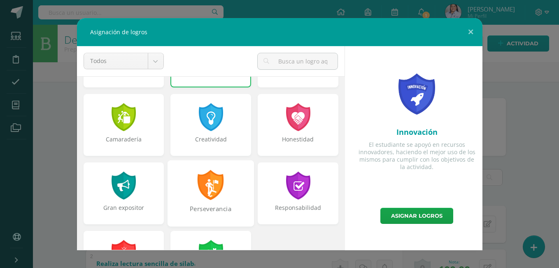
click at [225, 185] on div "Perseverancia" at bounding box center [211, 193] width 86 height 66
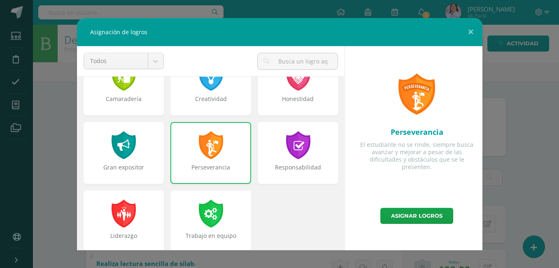
scroll to position [305, 0]
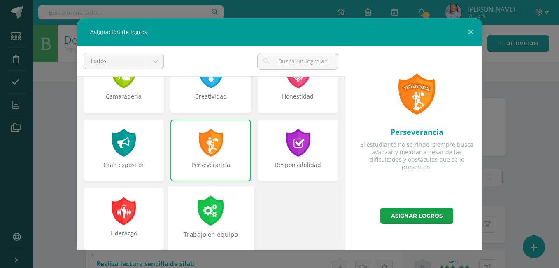
click at [198, 217] on div at bounding box center [211, 210] width 28 height 30
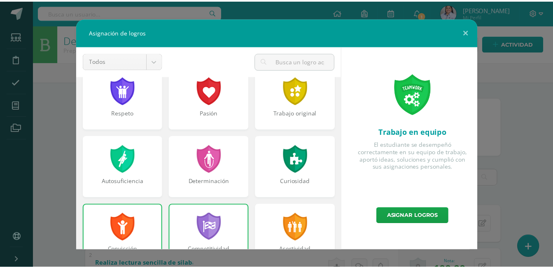
scroll to position [0, 0]
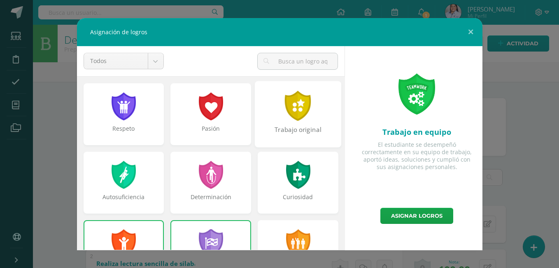
click at [302, 111] on div at bounding box center [298, 106] width 28 height 30
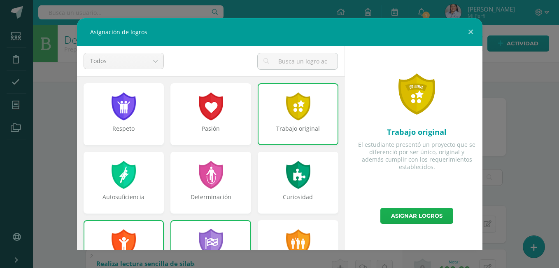
click at [406, 214] on link "Asignar logros" at bounding box center [416, 215] width 73 height 16
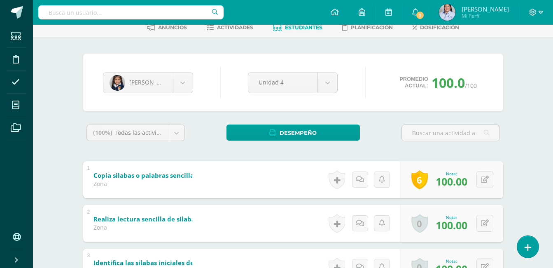
scroll to position [91, 0]
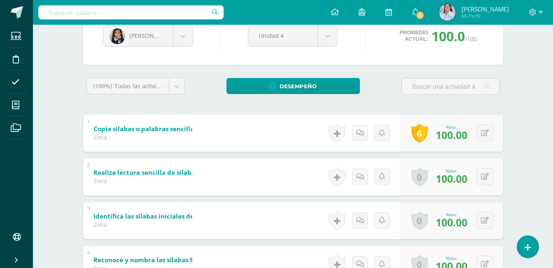
click at [423, 137] on link "6" at bounding box center [419, 133] width 16 height 19
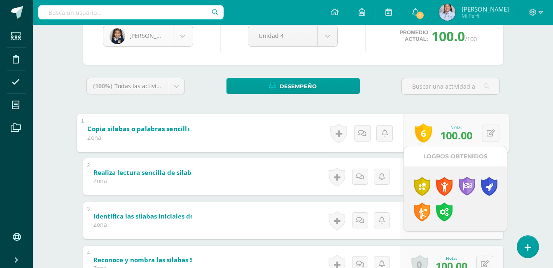
click at [183, 37] on body "Logros asignados con éxito Estudiantes Disciplina Asistencia Mis cursos Archivo…" at bounding box center [276, 254] width 553 height 690
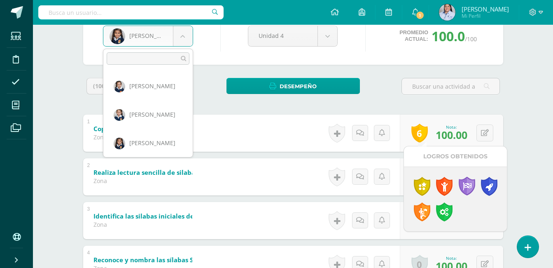
scroll to position [238, 0]
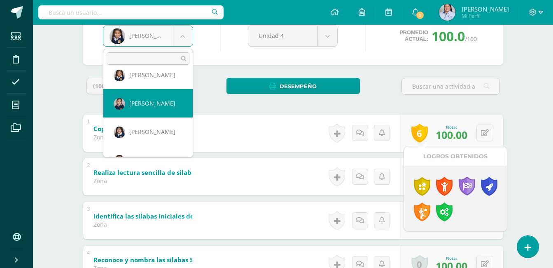
select select "2917"
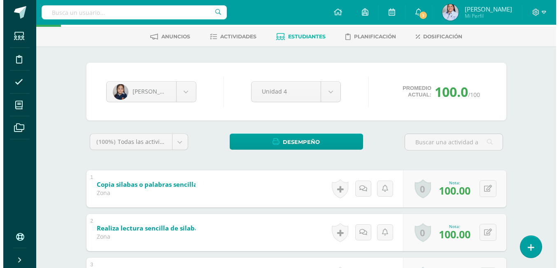
scroll to position [65, 0]
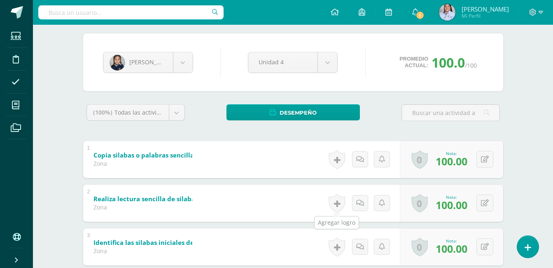
click at [336, 204] on link at bounding box center [337, 202] width 16 height 19
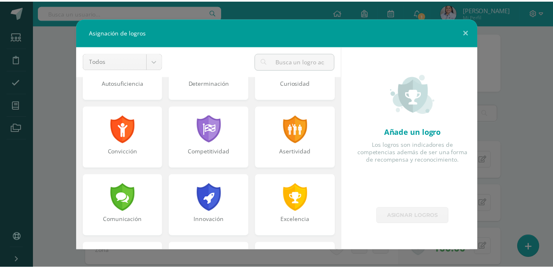
scroll to position [124, 0]
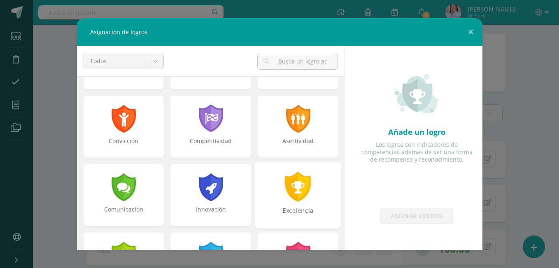
click at [294, 189] on div at bounding box center [298, 186] width 28 height 30
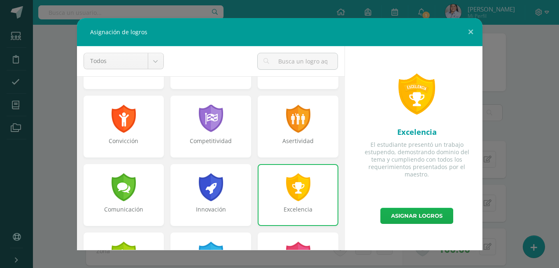
click at [432, 211] on link "Asignar logros" at bounding box center [416, 215] width 73 height 16
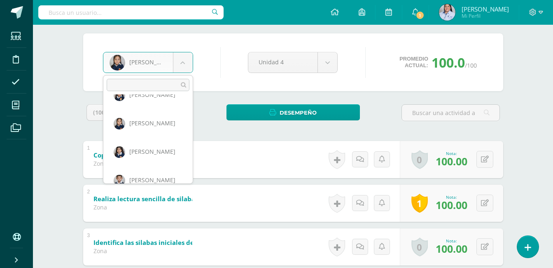
scroll to position [247, 0]
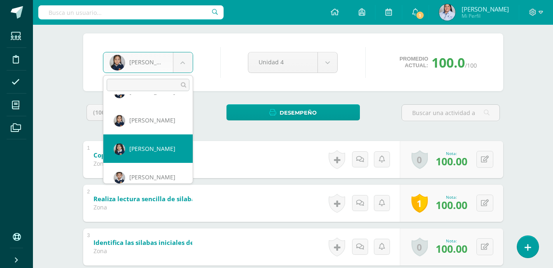
select select "2918"
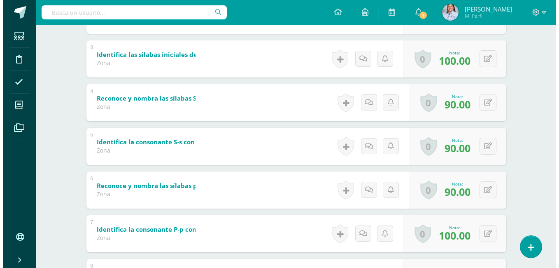
scroll to position [198, 0]
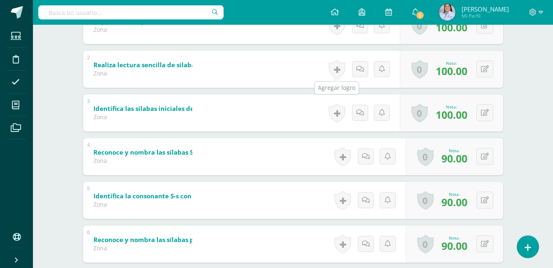
click at [338, 68] on link at bounding box center [337, 69] width 16 height 19
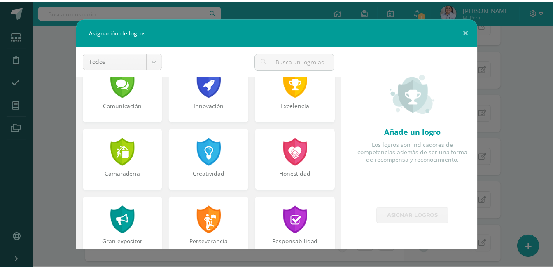
scroll to position [232, 0]
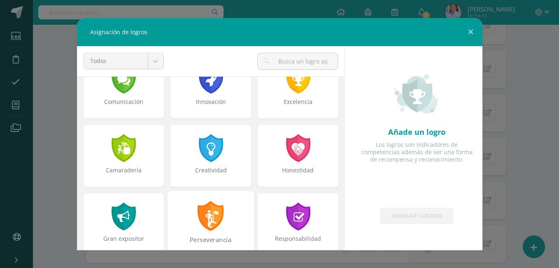
click at [203, 215] on div at bounding box center [211, 215] width 28 height 30
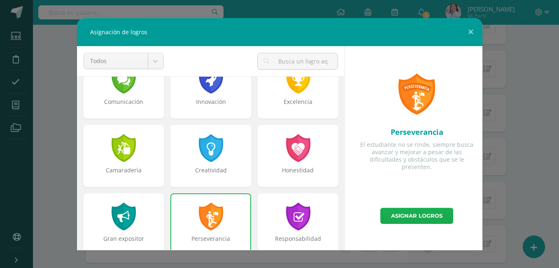
click at [412, 212] on link "Asignar logros" at bounding box center [416, 215] width 73 height 16
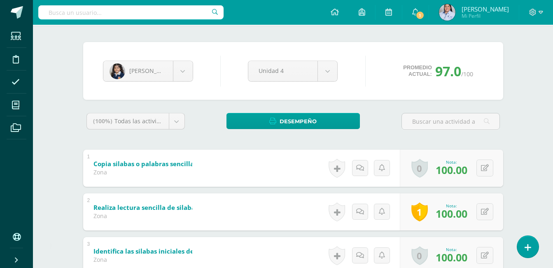
scroll to position [1, 0]
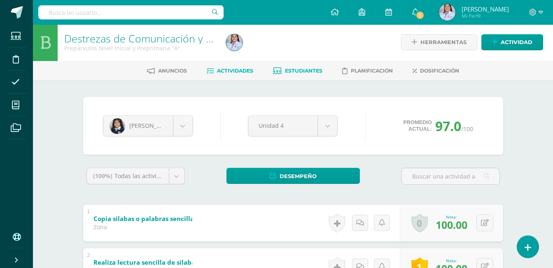
click at [233, 70] on span "Actividades" at bounding box center [235, 71] width 36 height 6
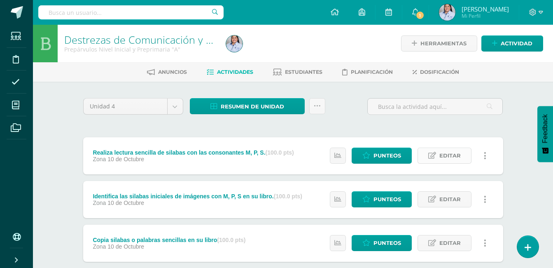
click at [438, 151] on link "Editar" at bounding box center [444, 155] width 54 height 16
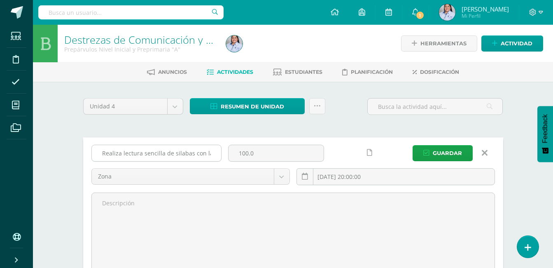
click at [176, 151] on input "Realiza lectura sencilla de silabas con las consonantes M, P, S." at bounding box center [156, 153] width 129 height 16
type input "Realiza lectura sencilla de sílabas con las consonantes M, P, S."
click at [431, 153] on button "Guardar" at bounding box center [443, 153] width 60 height 16
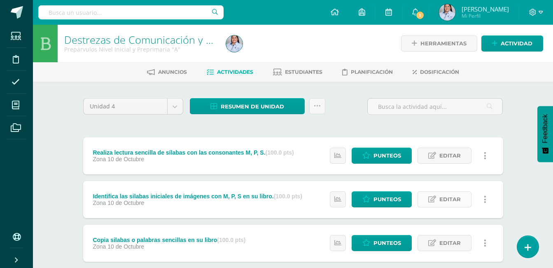
click at [443, 201] on span "Editar" at bounding box center [449, 198] width 21 height 15
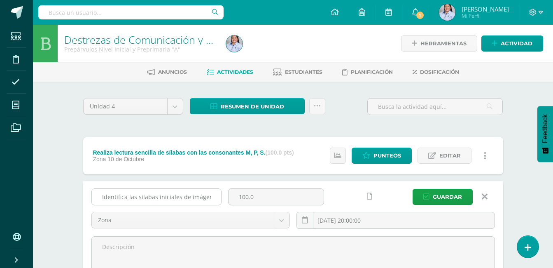
click at [141, 195] on input "Identifica las silabas iniciales de imágenes con M, P, S en su libro." at bounding box center [156, 197] width 129 height 16
type input "Identifica las sílabas iniciales de imágenes con M, P, S en su libro."
click at [434, 196] on span "Guardar" at bounding box center [447, 196] width 29 height 15
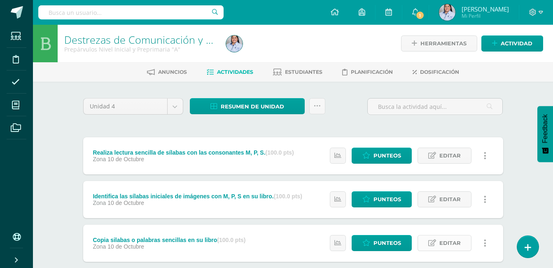
click at [439, 243] on link "Editar" at bounding box center [444, 243] width 54 height 16
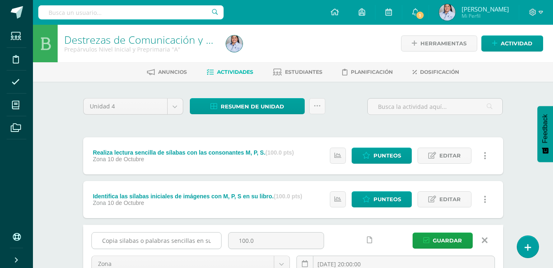
click at [123, 241] on input "Copia silabas o palabras sencillas en su libro" at bounding box center [156, 240] width 129 height 16
type input "Copia sílabas o palabras sencillas en su libro"
click at [427, 238] on icon "submit" at bounding box center [426, 240] width 6 height 7
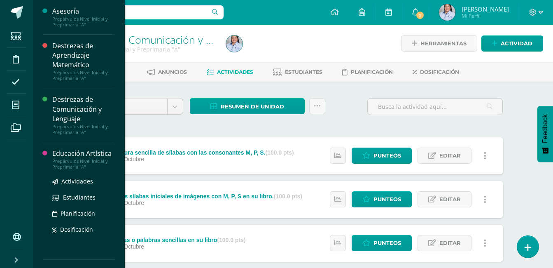
click at [73, 154] on div "Educación Artística" at bounding box center [83, 153] width 63 height 9
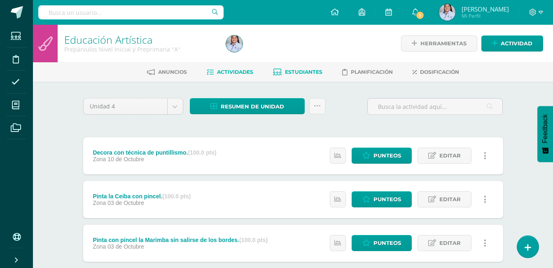
click at [311, 72] on span "Estudiantes" at bounding box center [303, 72] width 37 height 6
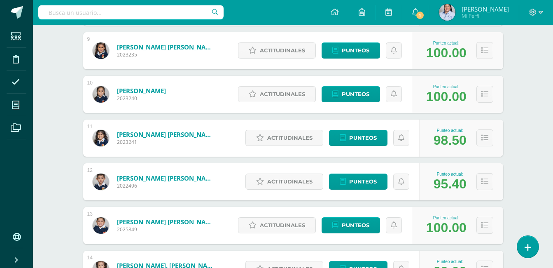
scroll to position [497, 0]
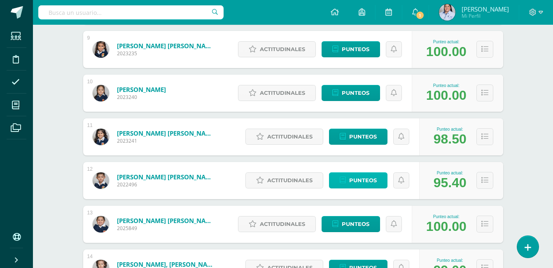
click at [358, 179] on span "Punteos" at bounding box center [363, 179] width 28 height 15
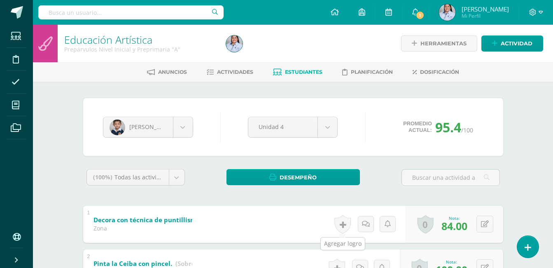
click at [342, 221] on link at bounding box center [342, 223] width 16 height 19
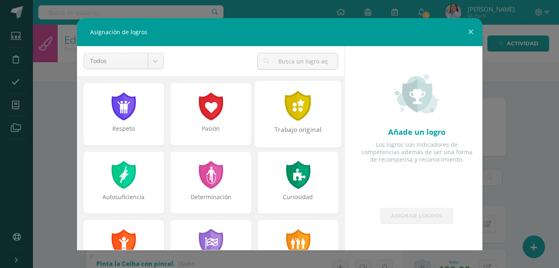
click at [291, 109] on div at bounding box center [298, 106] width 28 height 30
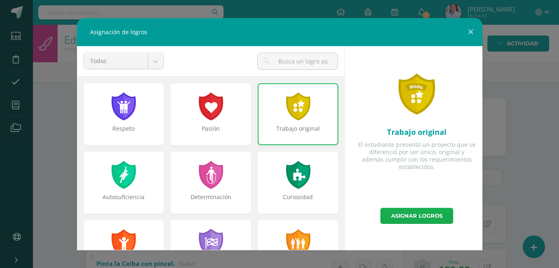
click at [408, 218] on link "Asignar logros" at bounding box center [416, 215] width 73 height 16
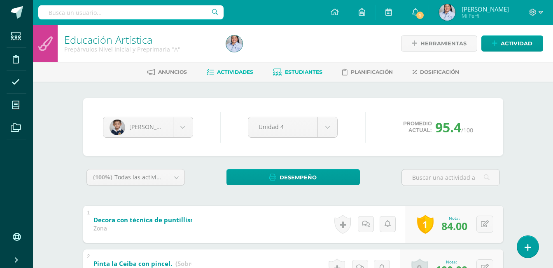
click at [241, 69] on span "Actividades" at bounding box center [235, 72] width 36 height 6
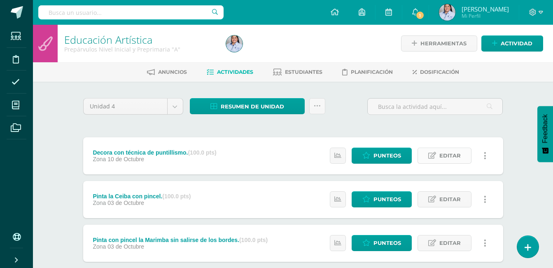
click at [449, 153] on span "Editar" at bounding box center [449, 155] width 21 height 15
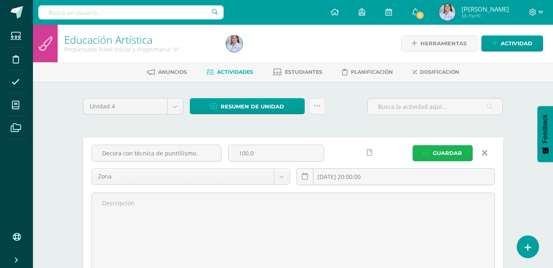
click at [436, 151] on span "Guardar" at bounding box center [447, 152] width 29 height 15
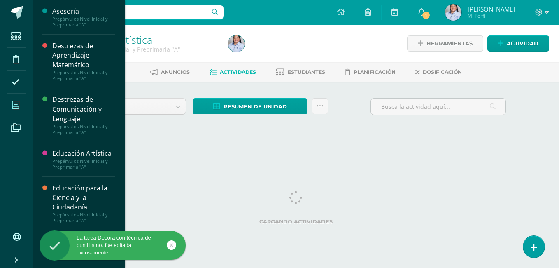
click at [21, 104] on span at bounding box center [16, 105] width 19 height 19
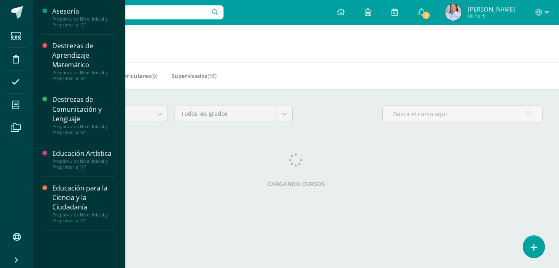
click at [19, 105] on icon at bounding box center [15, 105] width 7 height 8
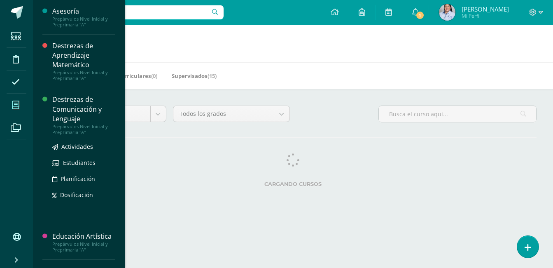
click at [79, 109] on div "Destrezas de Comunicación y Lenguaje" at bounding box center [83, 109] width 63 height 28
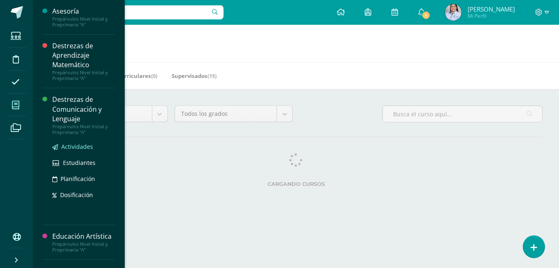
click at [85, 149] on span "Actividades" at bounding box center [77, 146] width 32 height 8
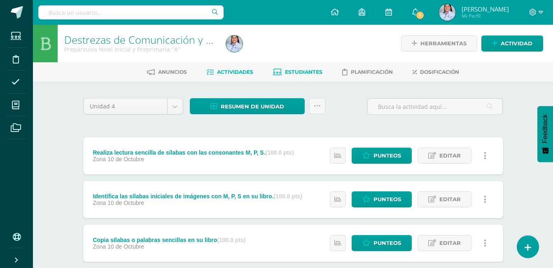
click at [292, 69] on span "Estudiantes" at bounding box center [303, 72] width 37 height 6
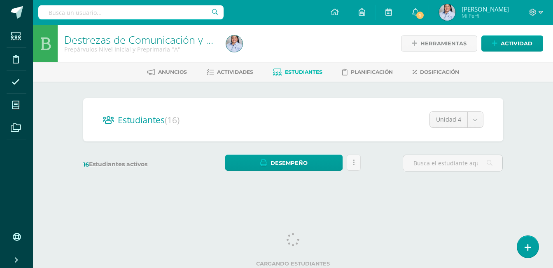
click at [292, 69] on span "Estudiantes" at bounding box center [303, 72] width 37 height 6
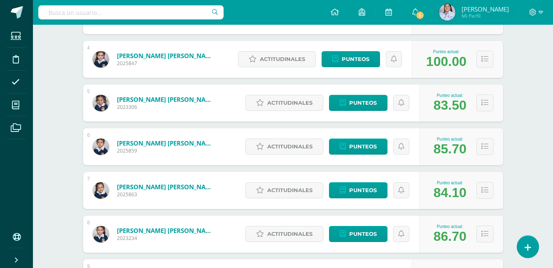
scroll to position [393, 0]
